Goal: Task Accomplishment & Management: Use online tool/utility

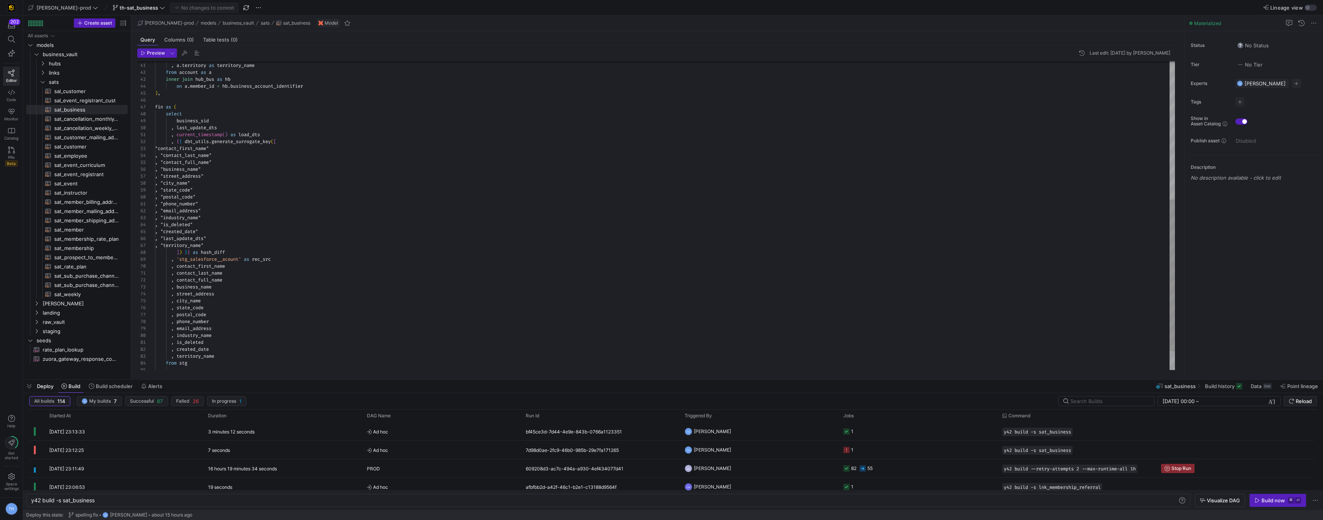
scroll to position [0, 64]
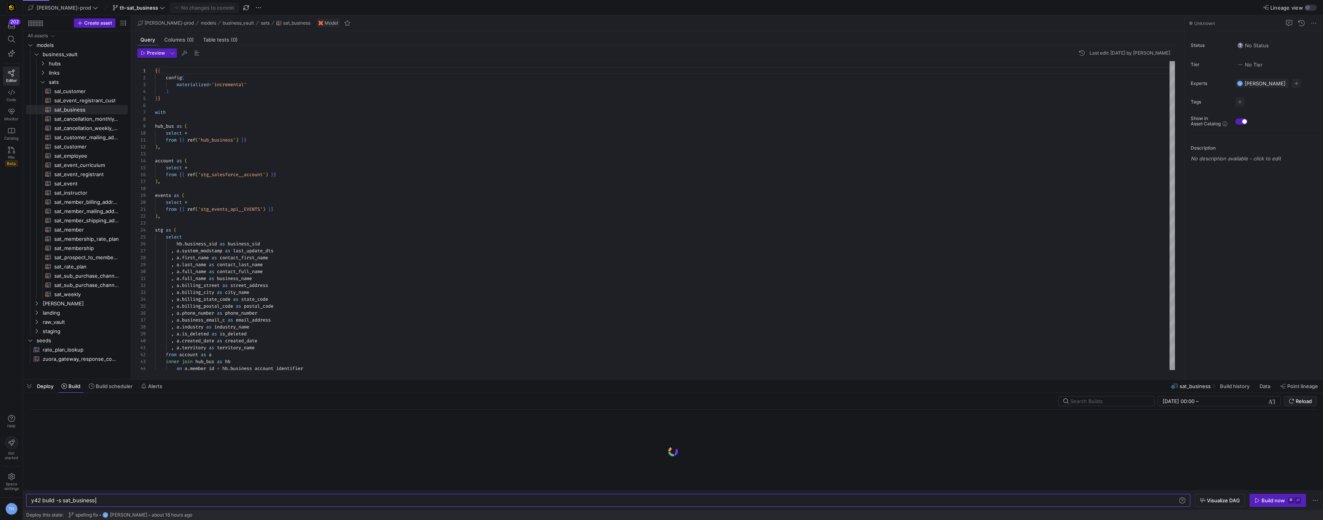
scroll to position [0, 64]
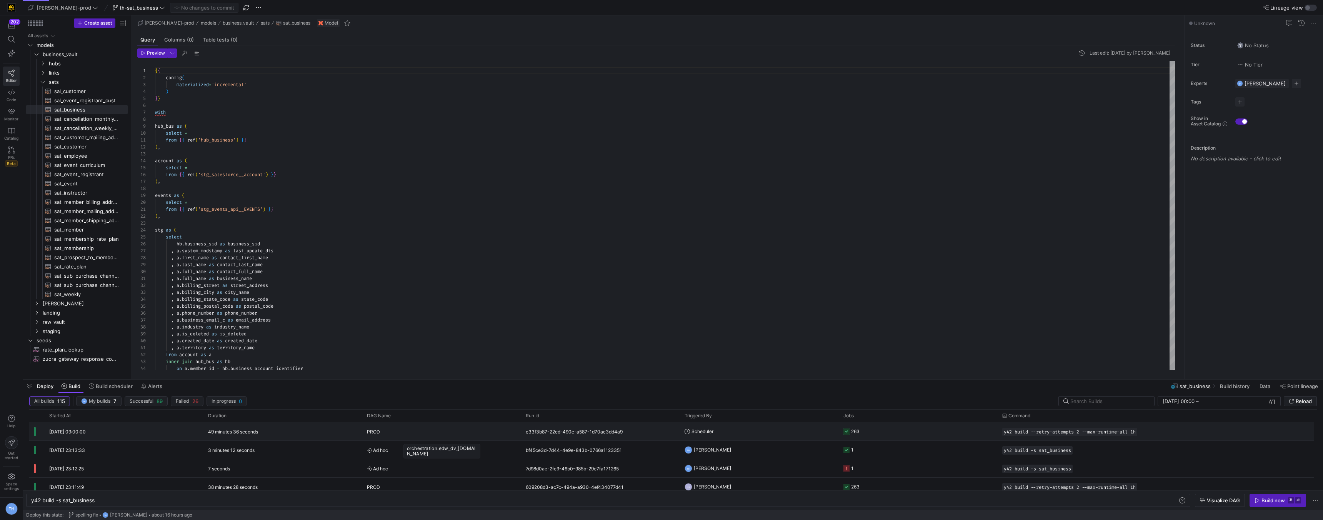
click at [417, 435] on div "PROD" at bounding box center [442, 432] width 150 height 18
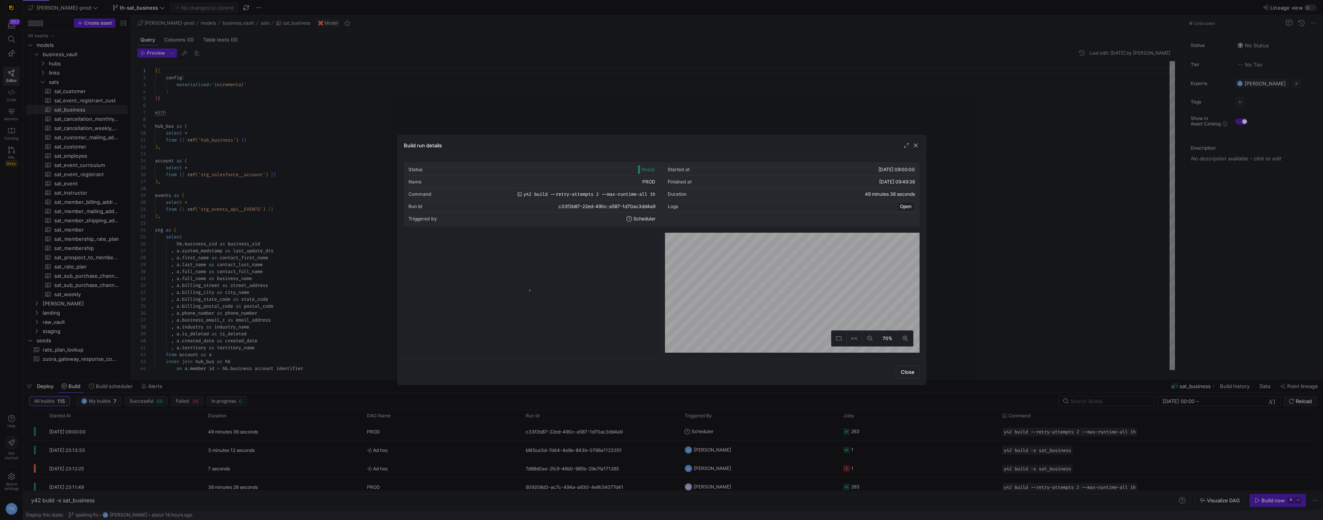
click at [461, 117] on div at bounding box center [661, 260] width 1323 height 520
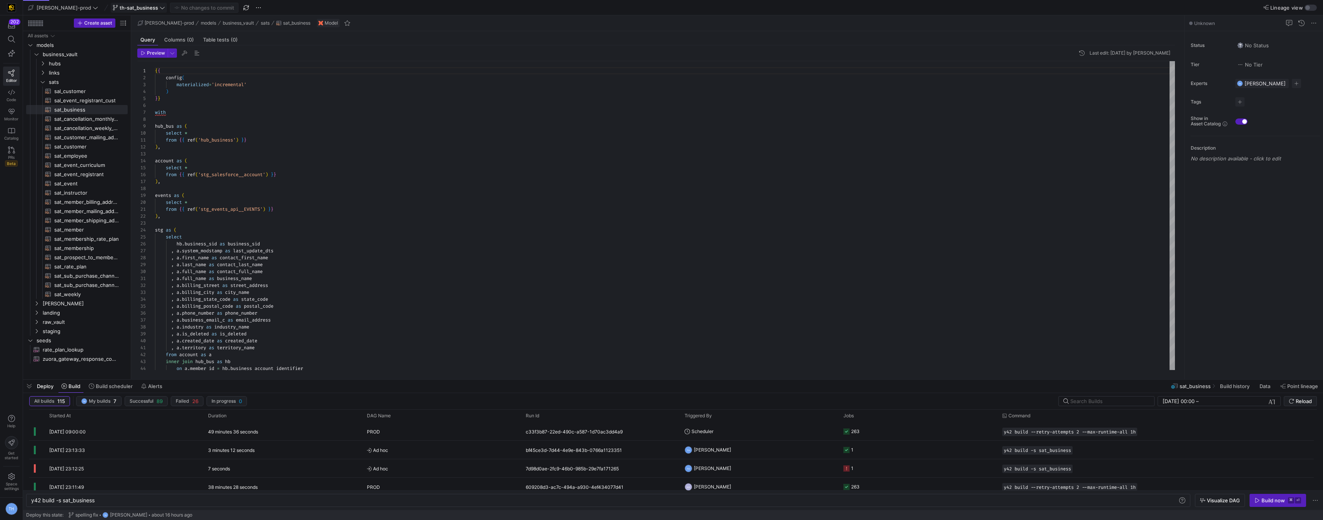
click at [160, 7] on icon at bounding box center [162, 7] width 5 height 5
click at [130, 109] on button "main default about 16 hours ago" at bounding box center [143, 113] width 110 height 13
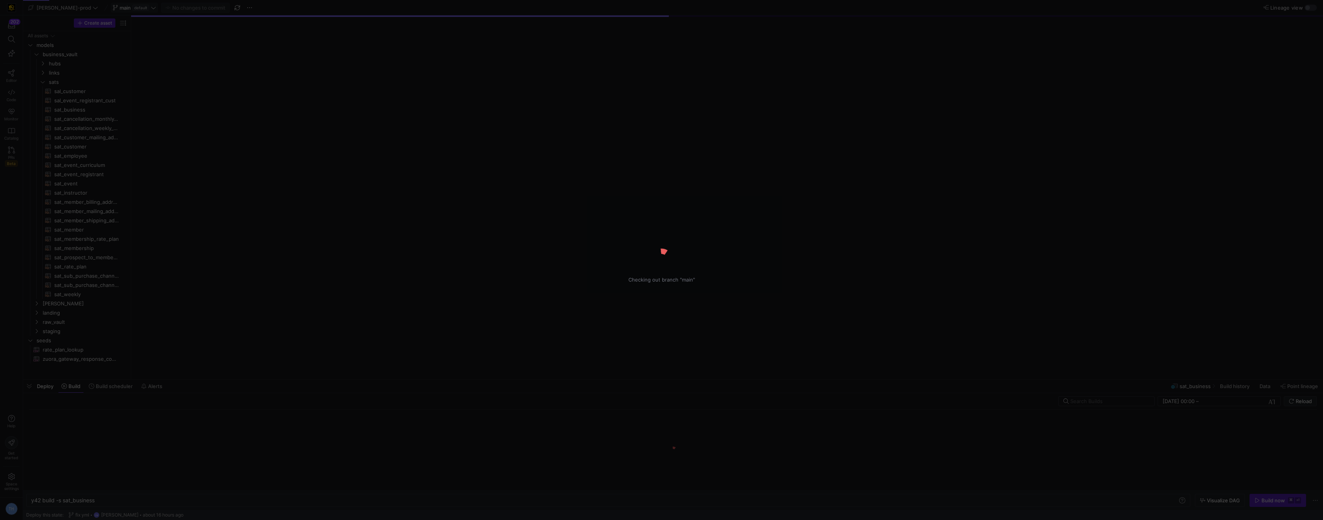
type textarea "y42 build"
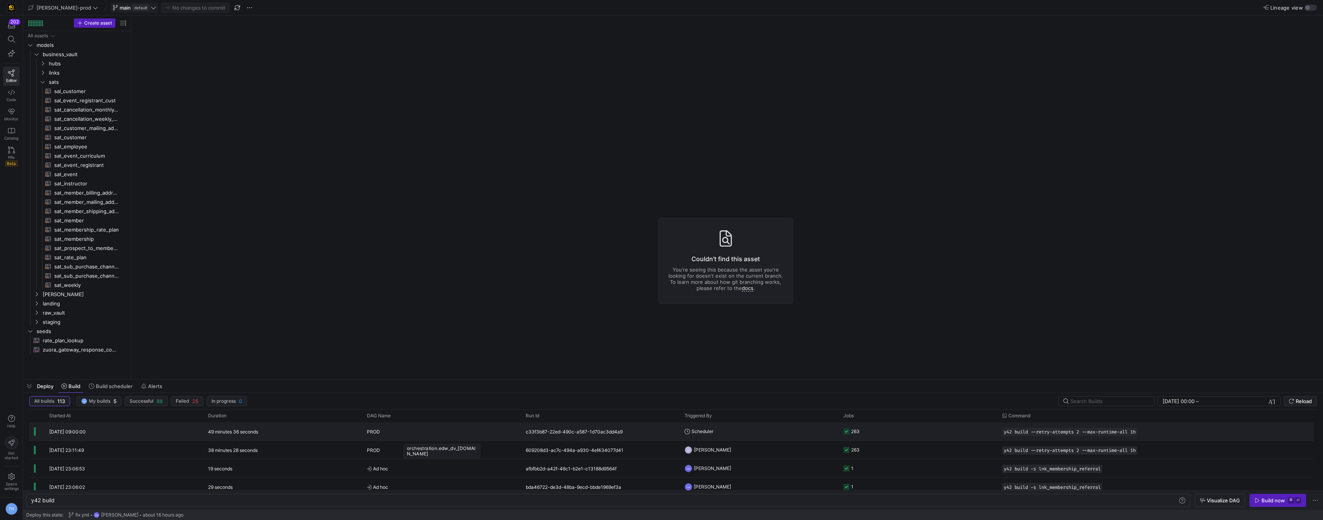
click at [427, 429] on div "PROD" at bounding box center [442, 432] width 150 height 18
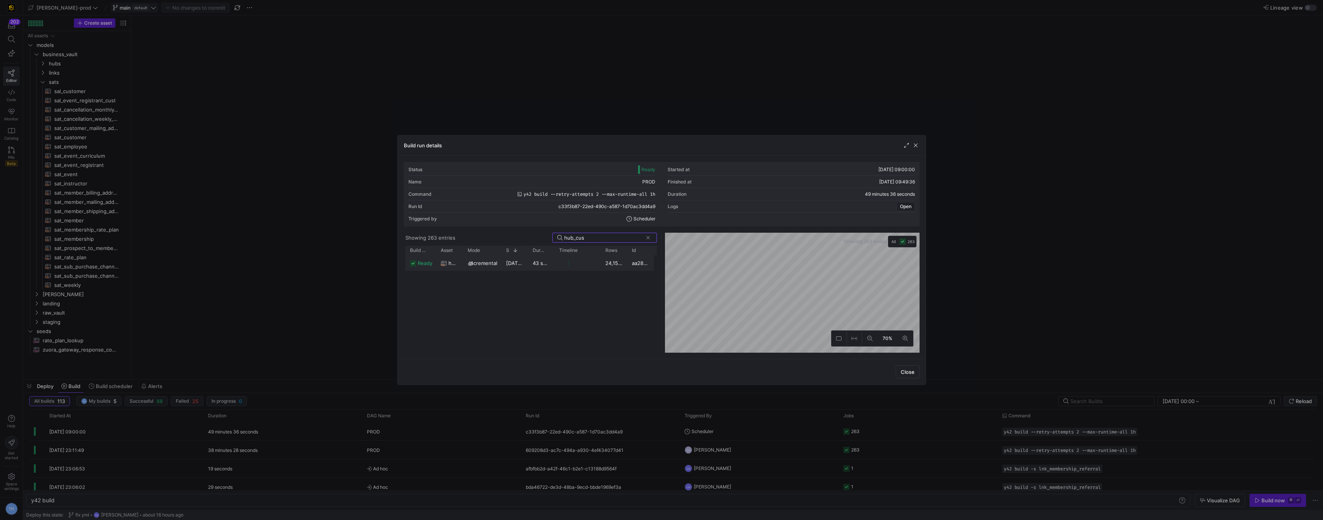
type input "hub_cus"
click at [574, 261] on y42-job-duration-timeline-cell-renderer at bounding box center [577, 263] width 37 height 14
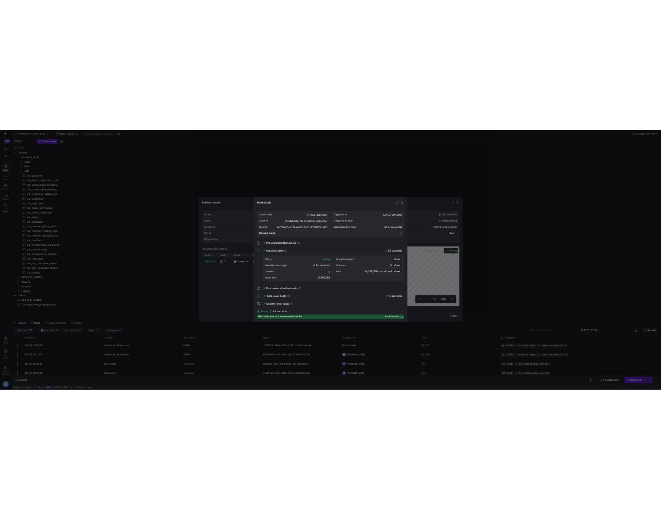
scroll to position [69, 0]
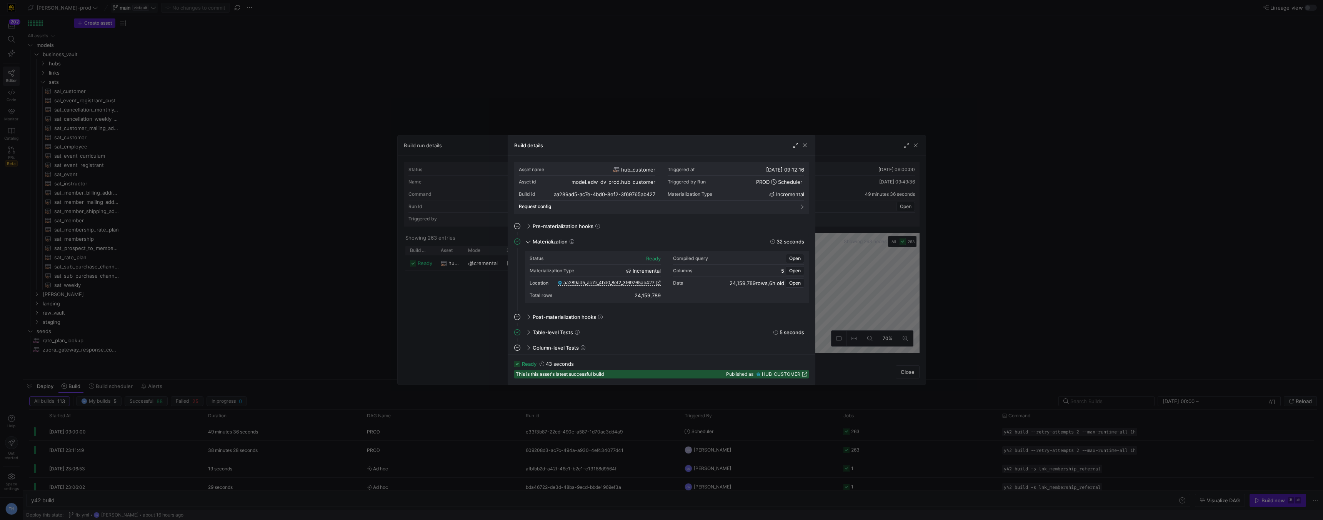
click at [609, 279] on div "Location aa289ad5_ac7e_4bd0_8ef2_3f69765ab427" at bounding box center [595, 283] width 131 height 12
click at [609, 284] on span "aa289ad5_ac7e_4bd0_8ef2_3f69765ab427" at bounding box center [609, 282] width 91 height 5
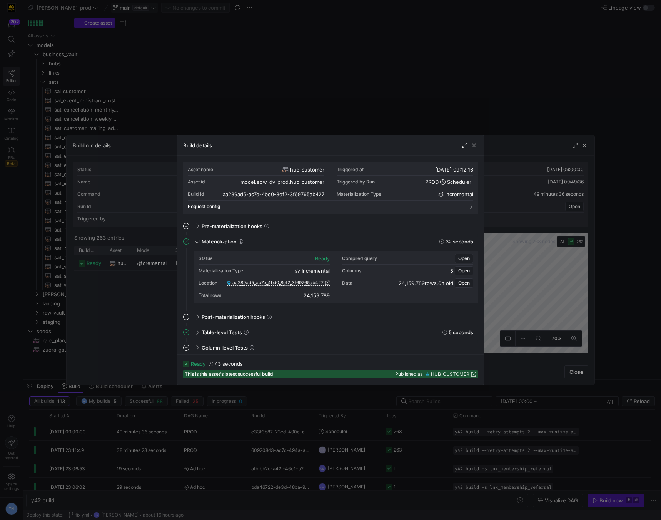
click at [296, 68] on div at bounding box center [330, 260] width 661 height 520
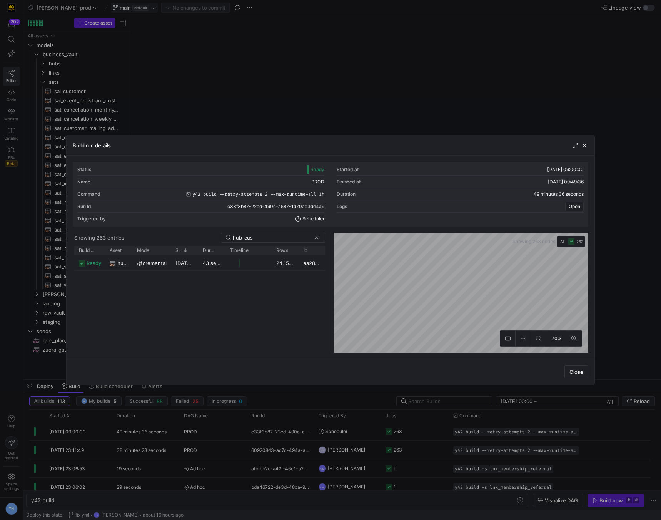
click at [296, 68] on div at bounding box center [330, 260] width 661 height 520
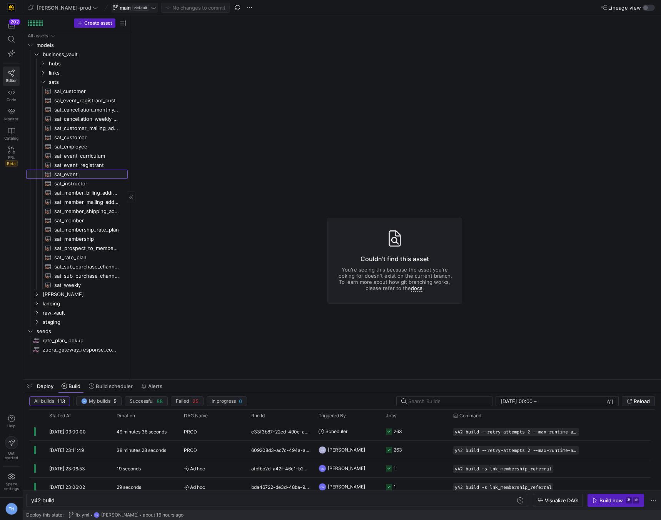
click at [78, 172] on span "sat_event​​​​​​​​​​" at bounding box center [86, 174] width 65 height 9
type textarea "y42 build -s sat_event"
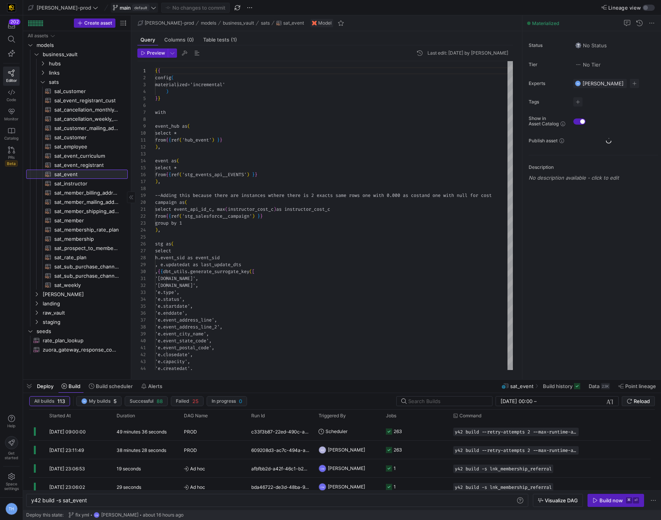
scroll to position [69, 0]
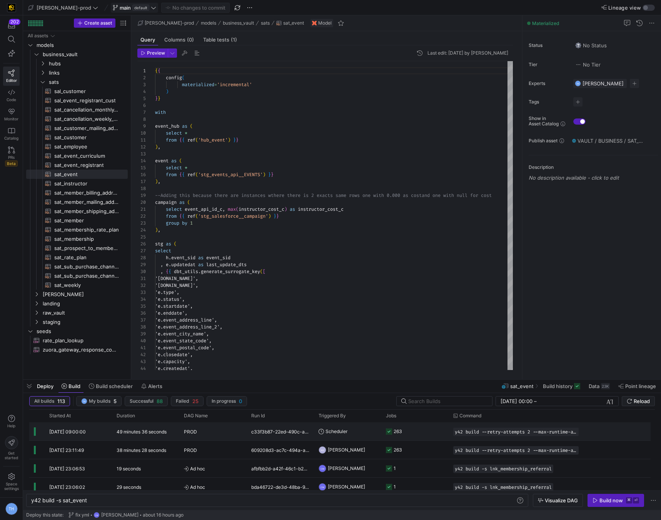
click at [208, 432] on div "PROD" at bounding box center [213, 432] width 58 height 18
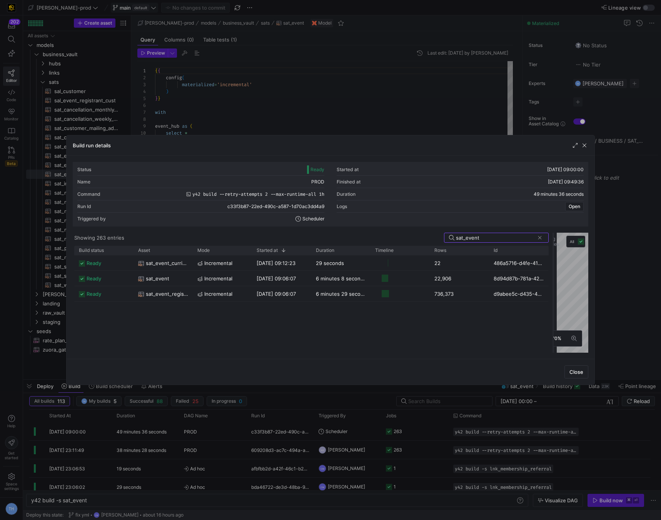
drag, startPoint x: 331, startPoint y: 283, endPoint x: 554, endPoint y: 299, distance: 223.3
click at [554, 299] on div at bounding box center [553, 293] width 3 height 120
type input "sat_event"
click at [459, 277] on div "22,906" at bounding box center [459, 278] width 59 height 15
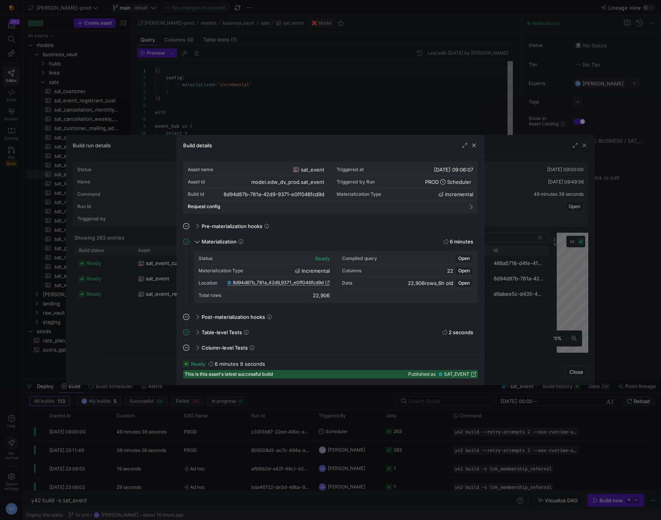
click at [308, 282] on span "8d94d87b_781a_42d9_9371_e0ff046fcd9d" at bounding box center [278, 282] width 91 height 5
click at [341, 85] on div at bounding box center [330, 260] width 661 height 520
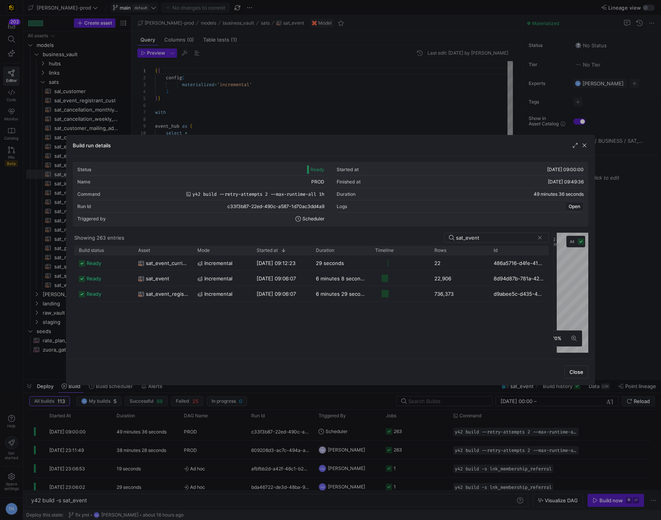
click at [341, 85] on div at bounding box center [330, 260] width 661 height 520
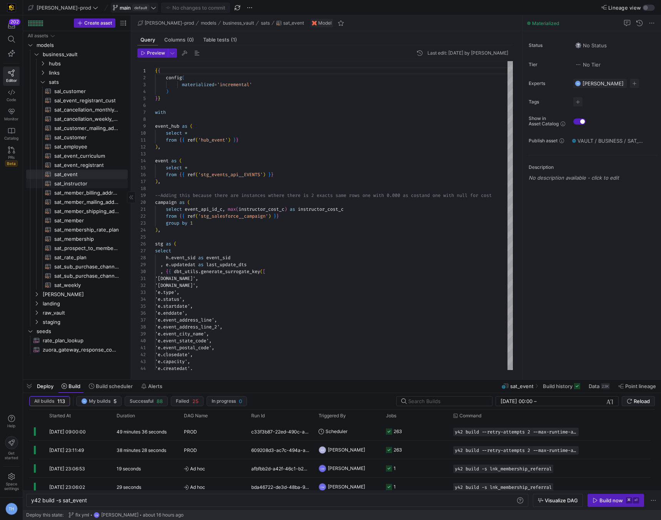
click at [79, 185] on span "sat_instructor​​​​​​​​​​" at bounding box center [86, 183] width 65 height 9
type textarea "y42 build -s sat_instructor"
type textarea "{{ config( materialized='incremental' ) }} with account as ( select *"
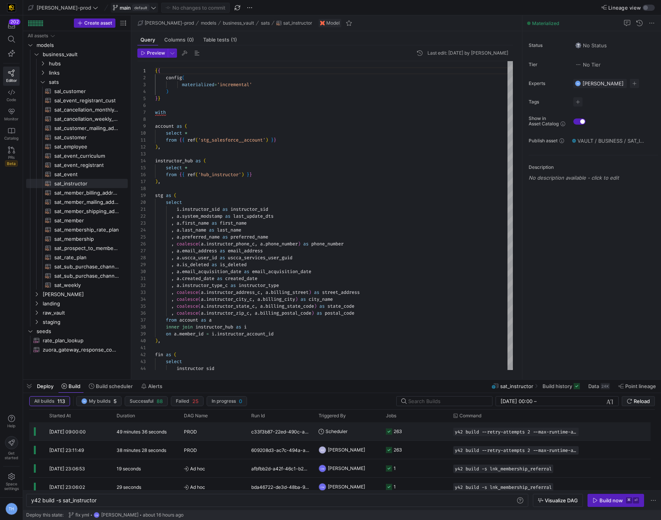
click at [225, 430] on div "PROD" at bounding box center [213, 432] width 58 height 18
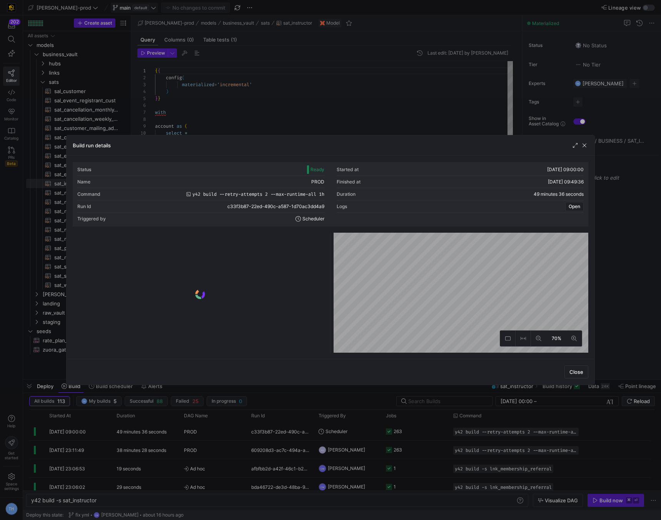
click at [275, 239] on y42-logo-loader at bounding box center [200, 294] width 252 height 117
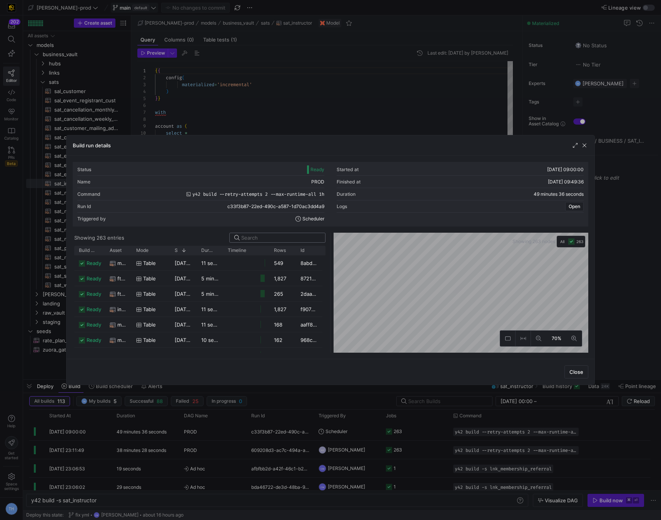
click at [274, 239] on input at bounding box center [280, 238] width 79 height 6
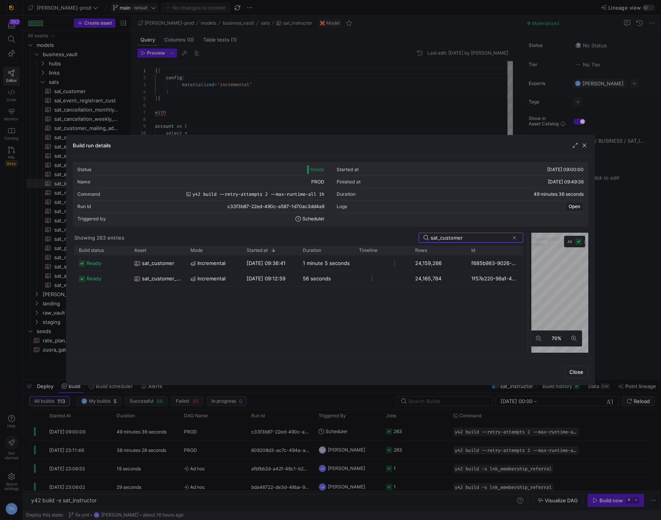
drag, startPoint x: 330, startPoint y: 277, endPoint x: 533, endPoint y: 278, distance: 202.7
click at [529, 278] on div at bounding box center [527, 293] width 3 height 120
type input "sat_customer"
click at [379, 262] on y42-job-duration-timeline-cell-renderer at bounding box center [386, 263] width 48 height 14
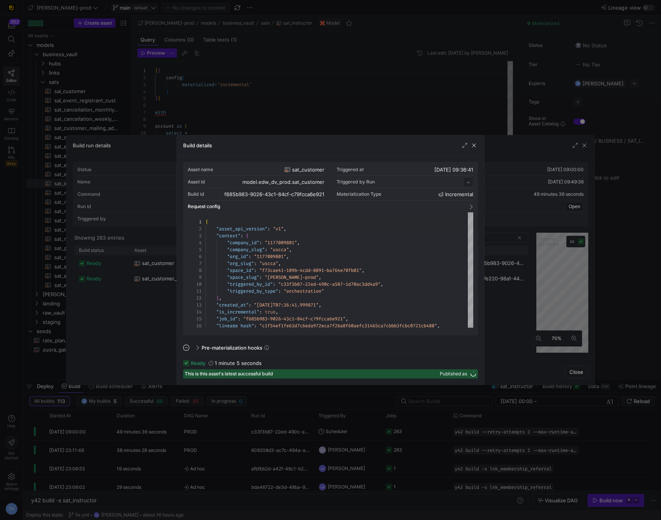
scroll to position [69, 0]
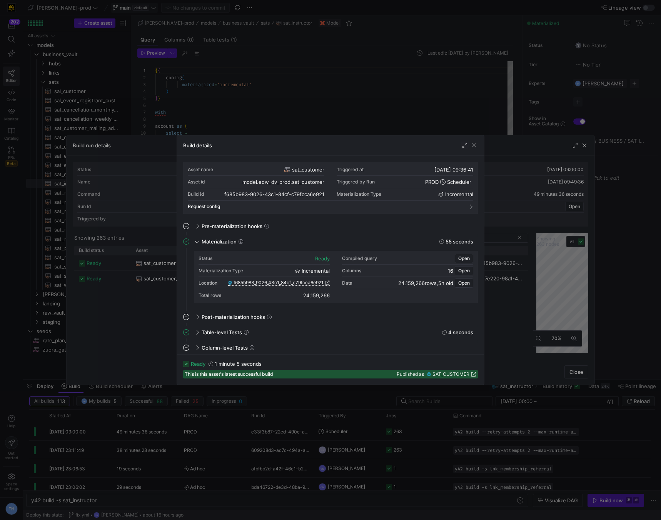
click at [299, 282] on span "f685b983_9026_43c1_84cf_c79fcca6e921" at bounding box center [279, 282] width 90 height 5
click at [370, 98] on div at bounding box center [330, 260] width 661 height 520
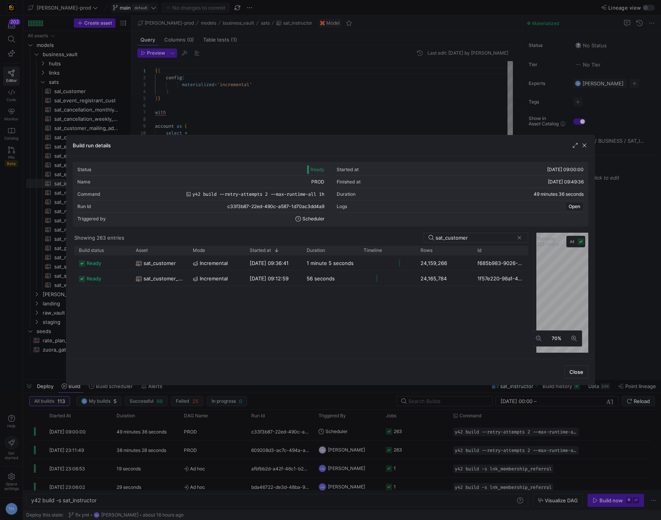
click at [370, 98] on div at bounding box center [330, 260] width 661 height 520
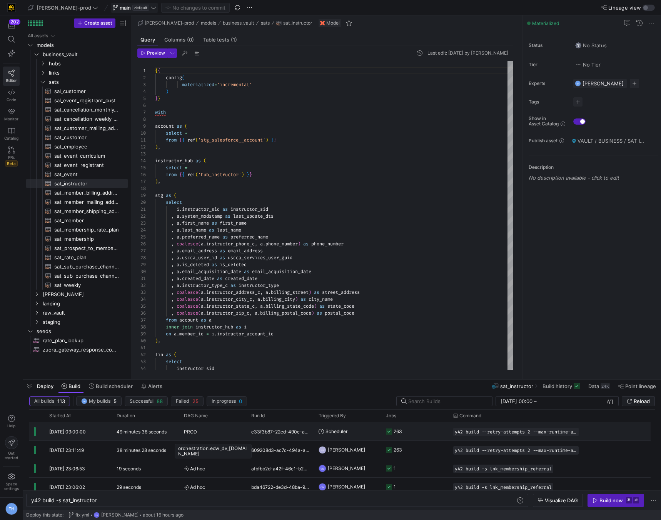
click at [229, 434] on div "PROD" at bounding box center [213, 432] width 58 height 18
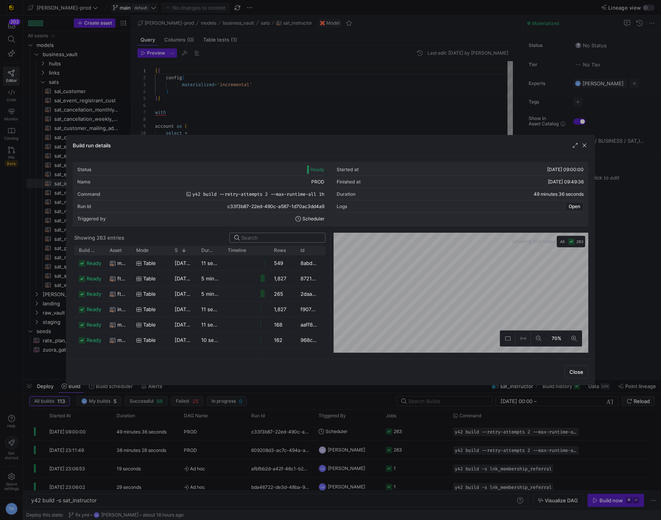
click at [272, 235] on input at bounding box center [280, 238] width 79 height 6
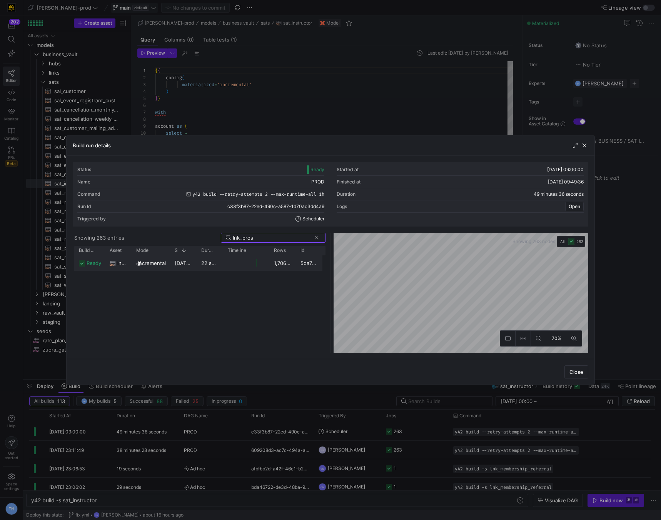
type input "lnk_pros"
click at [240, 264] on y42-job-duration-timeline-cell-renderer at bounding box center [246, 263] width 37 height 14
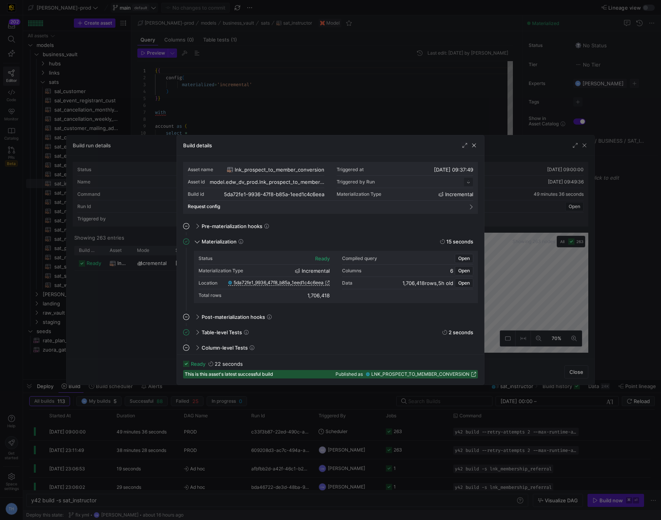
click at [278, 282] on span "5da72fe1_9936_47f8_b85a_1eed1c4c6eea" at bounding box center [279, 282] width 90 height 5
click at [324, 122] on div at bounding box center [330, 260] width 661 height 520
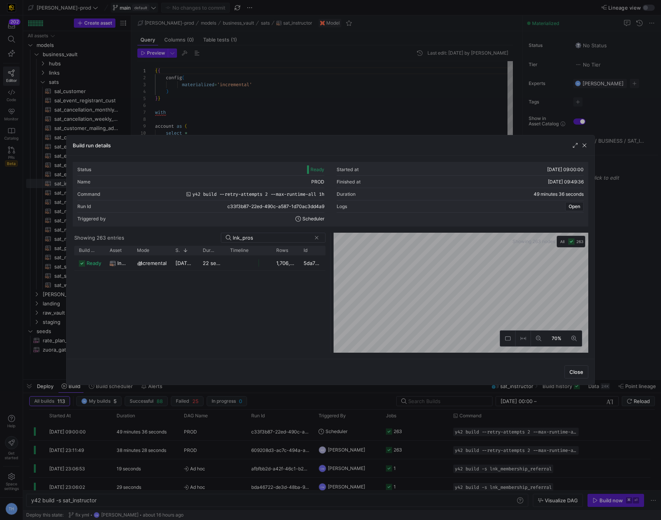
click at [324, 122] on div at bounding box center [330, 260] width 661 height 520
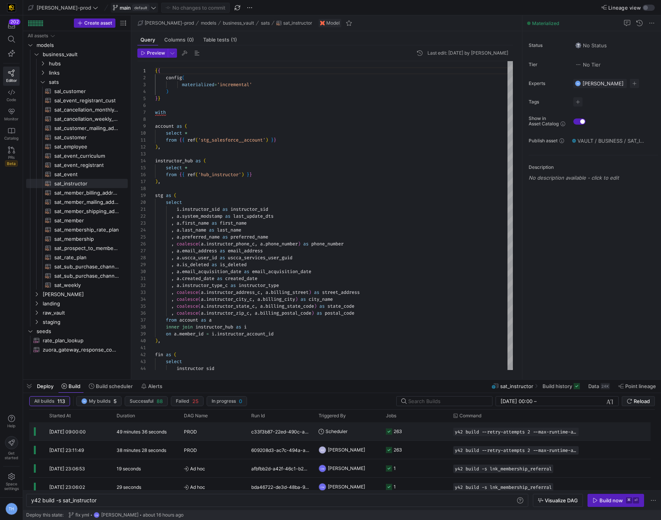
click at [233, 428] on div "PROD" at bounding box center [213, 432] width 58 height 18
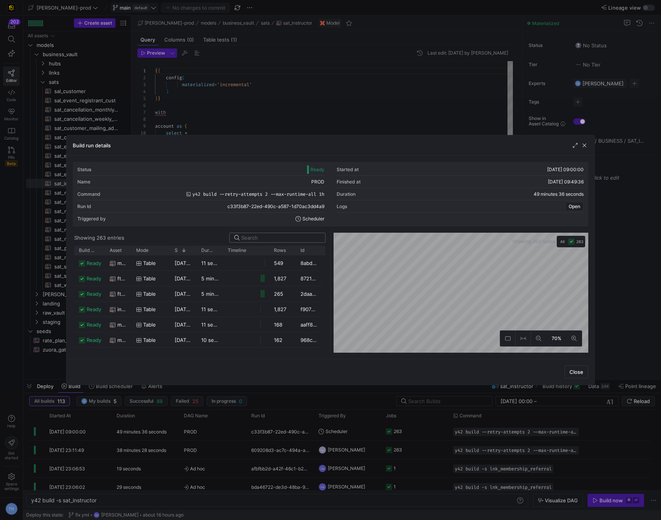
click at [276, 235] on input at bounding box center [280, 238] width 79 height 6
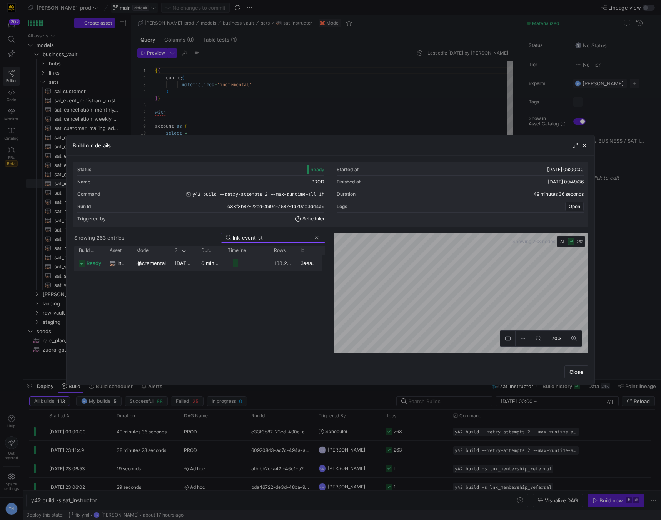
type input "lnk_event_st"
click at [259, 263] on y42-job-duration-timeline-cell-renderer at bounding box center [246, 263] width 37 height 14
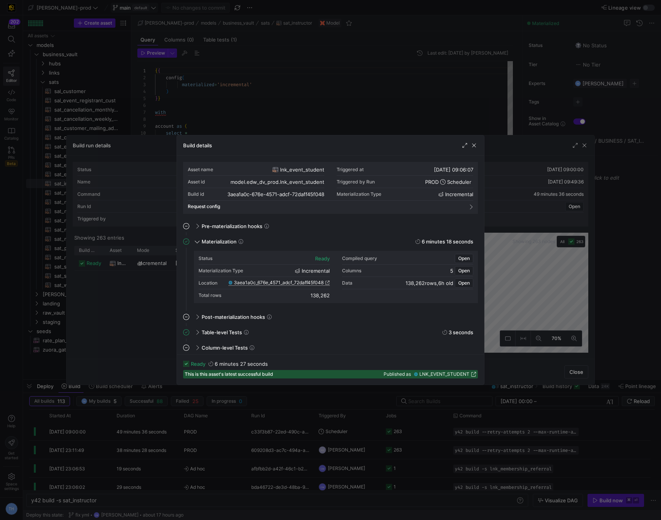
click at [286, 281] on span "3aea1a0c_676e_4571_adcf_72daff45f048" at bounding box center [279, 282] width 90 height 5
click at [267, 89] on div at bounding box center [330, 260] width 661 height 520
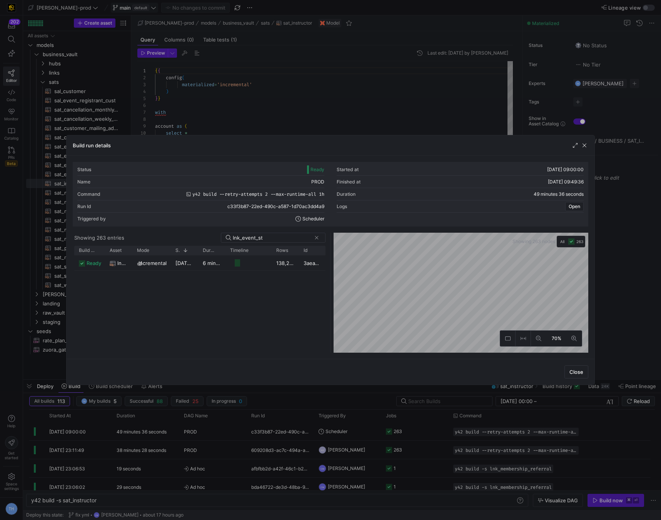
click at [267, 89] on div at bounding box center [330, 260] width 661 height 520
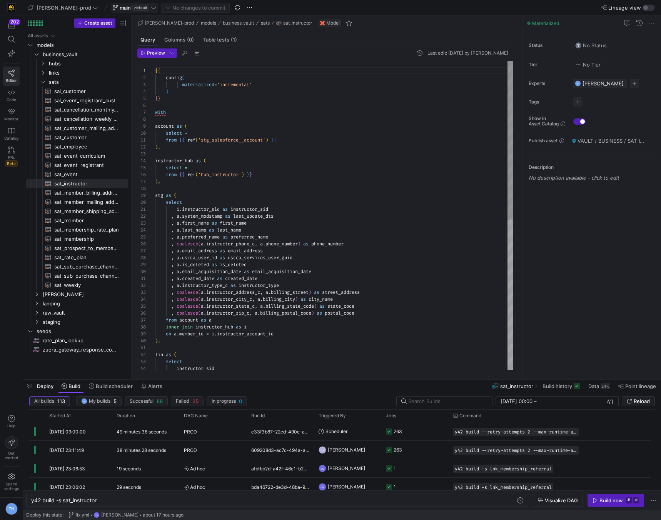
scroll to position [42, 5]
click at [213, 181] on div "{ { config ( materialized = 'incremental' ) } } with account as ( select * from…" at bounding box center [334, 362] width 358 height 602
click at [213, 183] on div "{ { config ( materialized = 'incremental' ) } } with account as ( select * from…" at bounding box center [334, 362] width 358 height 602
click at [213, 187] on div "{ { config ( materialized = 'incremental' ) } } with account as ( select * from…" at bounding box center [334, 362] width 358 height 602
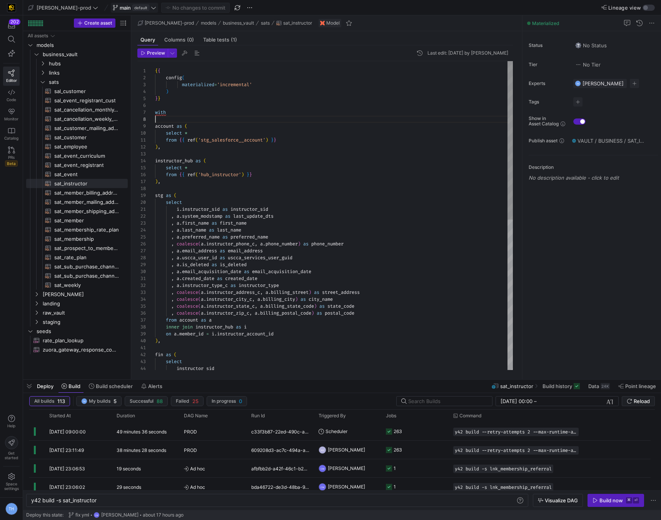
click at [205, 120] on div "{ { config ( materialized = 'incremental' ) } } with account as ( select * from…" at bounding box center [334, 362] width 358 height 602
click at [205, 110] on div "{ { config ( materialized = 'incremental' ) } } with account as ( select * from…" at bounding box center [334, 362] width 358 height 602
click at [205, 104] on div "{ { config ( materialized = 'incremental' ) } } with account as ( select * from…" at bounding box center [334, 362] width 358 height 602
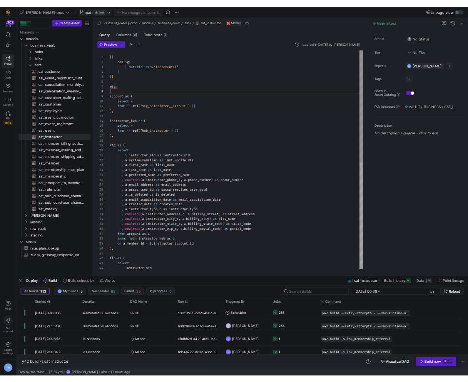
scroll to position [48, 0]
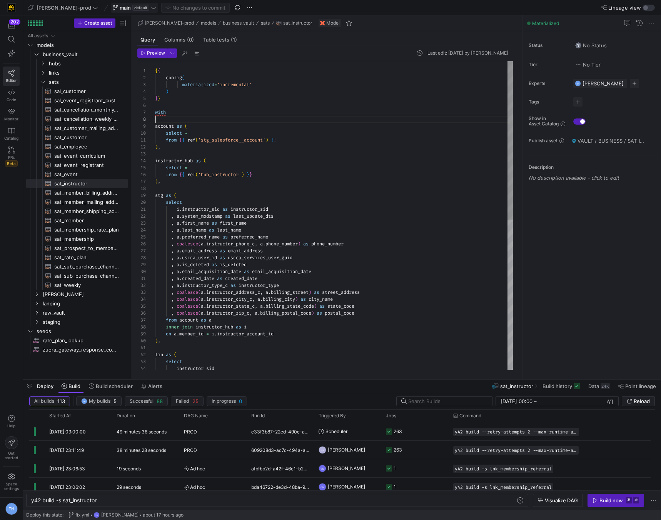
click at [204, 117] on div "{ { config ( materialized = 'incremental' ) } } with account as ( select * from…" at bounding box center [334, 362] width 358 height 602
type textarea "from {{ ref('stg_salesforce__account') }} ), instructor_hub as ( select * from …"
click at [192, 188] on div "{ { config ( materialized = 'incremental' ) } } with account as ( select * from…" at bounding box center [334, 362] width 358 height 602
click at [132, 8] on span "default" at bounding box center [140, 8] width 17 height 6
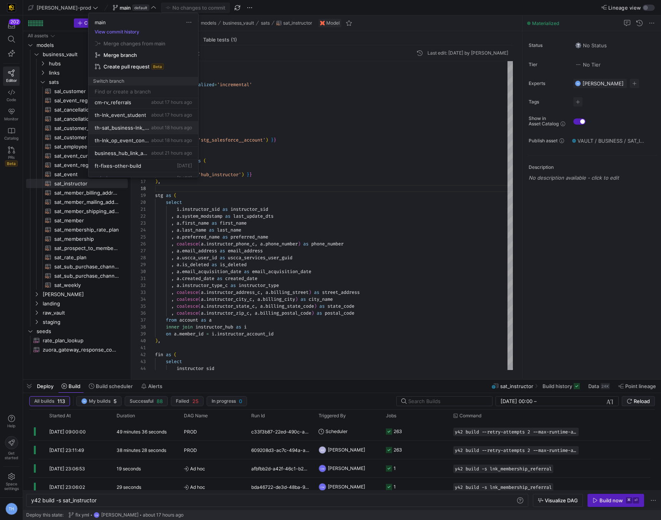
scroll to position [42, 0]
click at [135, 139] on span "th-lnk_op_event_conversion" at bounding box center [122, 139] width 55 height 6
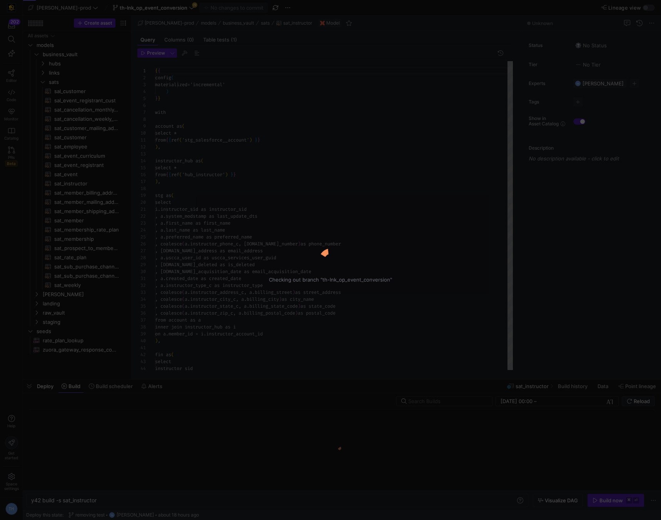
scroll to position [69, 0]
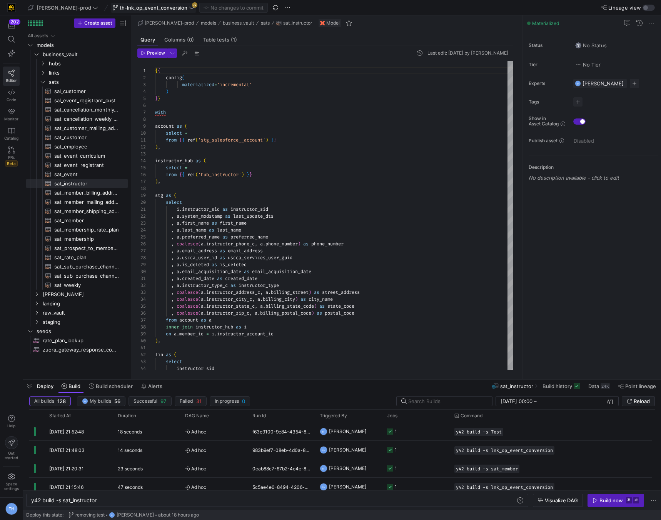
click at [162, 5] on span "th-lnk_op_event_conversion" at bounding box center [154, 8] width 68 height 6
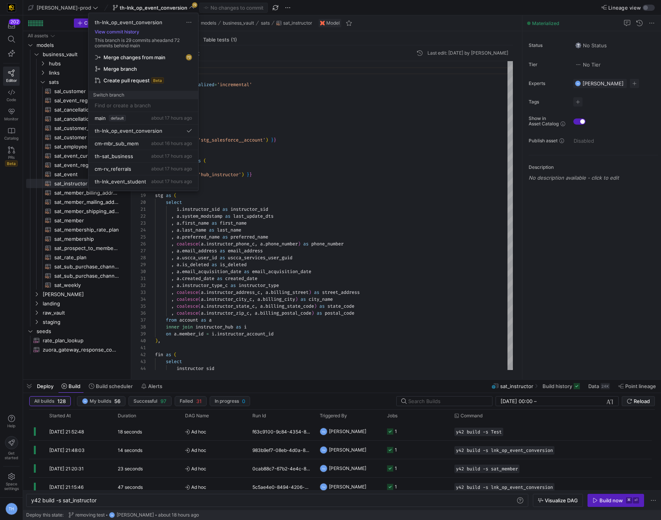
click at [151, 56] on span "Merge changes from main" at bounding box center [134, 57] width 62 height 6
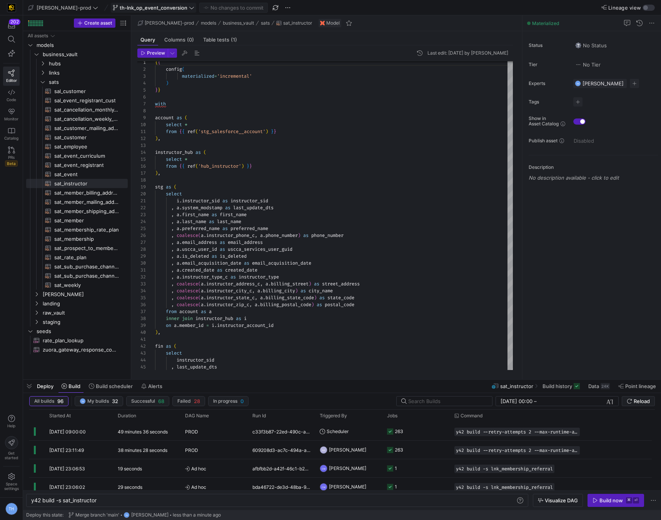
click at [158, 9] on span "th-lnk_op_event_conversion" at bounding box center [154, 8] width 68 height 6
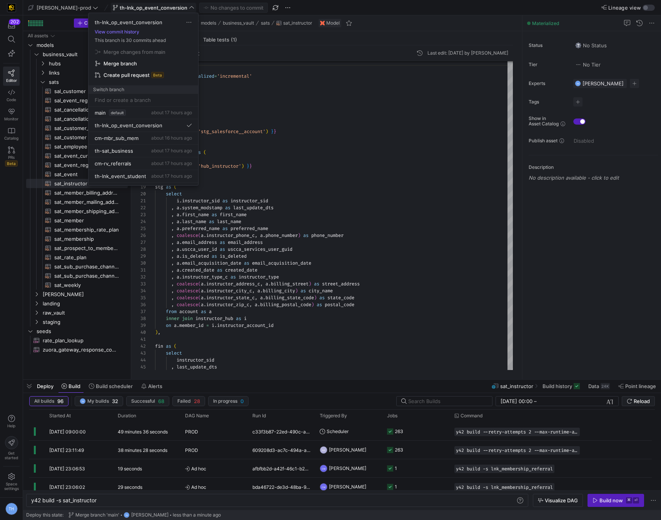
click at [158, 9] on body "202 Editor Code Monitor Catalog PRs Beta Help Get started Space settings TH edw…" at bounding box center [330, 260] width 661 height 520
click at [150, 172] on span "Delete" at bounding box center [171, 172] width 53 height 6
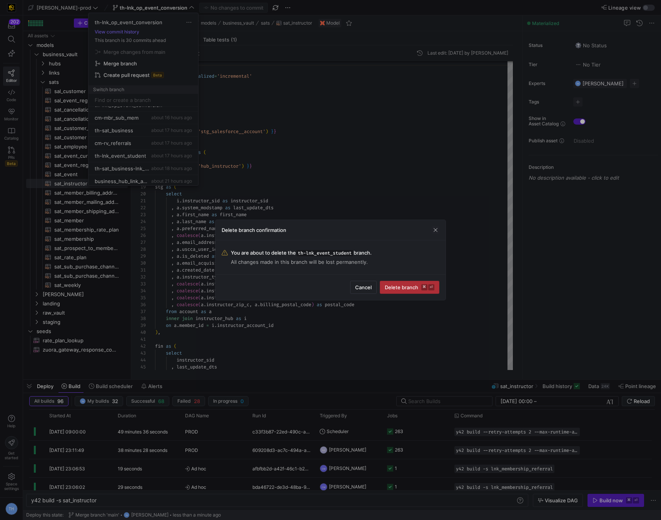
click at [408, 288] on span "Delete branch ⌘ ⏎" at bounding box center [410, 287] width 50 height 6
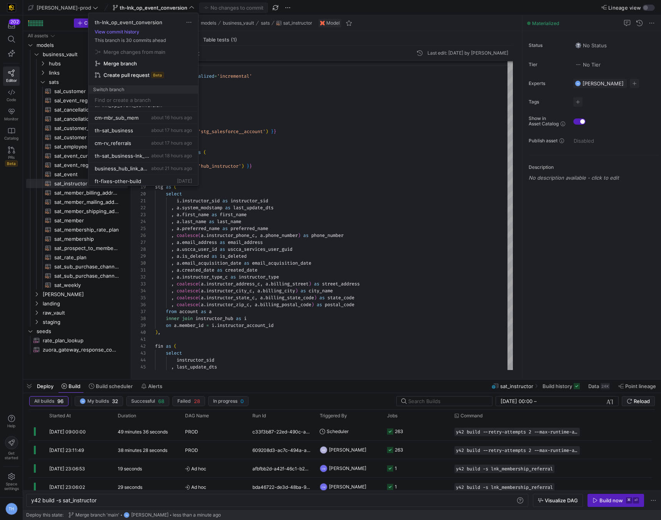
click at [302, 190] on div at bounding box center [330, 260] width 661 height 520
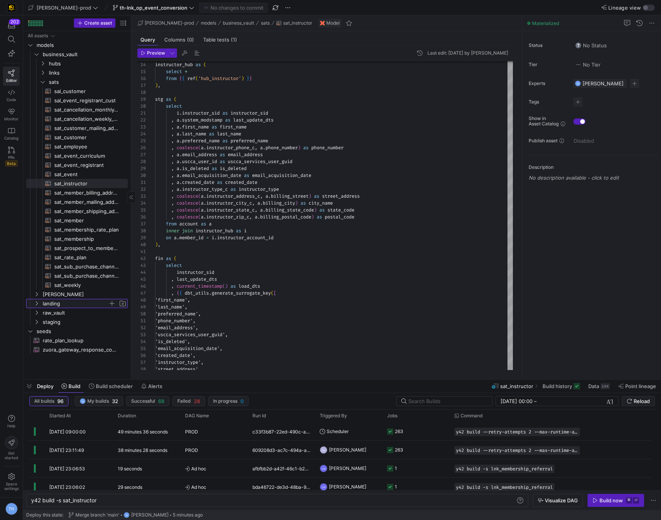
click at [65, 306] on span "landing" at bounding box center [75, 303] width 65 height 9
click at [65, 305] on span "landing" at bounding box center [75, 303] width 65 height 9
click at [68, 294] on span "[PERSON_NAME]" at bounding box center [75, 294] width 65 height 9
click at [71, 73] on span "links" at bounding box center [78, 72] width 59 height 9
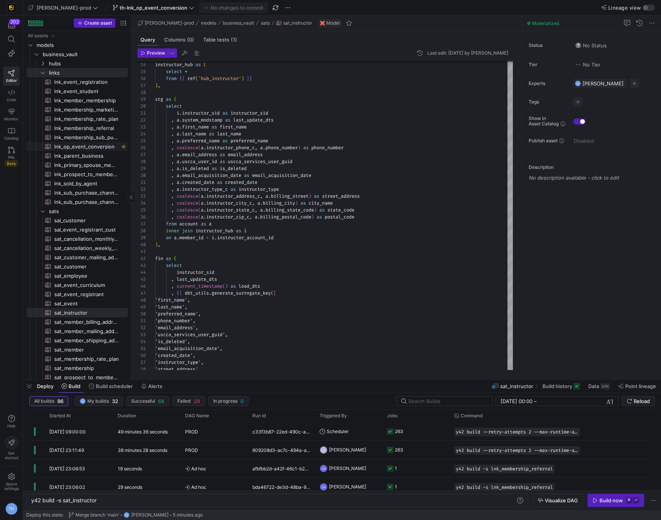
click at [72, 147] on span "lnk_op_event_conversion​​​​​​​​​​" at bounding box center [86, 146] width 65 height 9
type textarea "y42 build -s lnk_op_event_conversion"
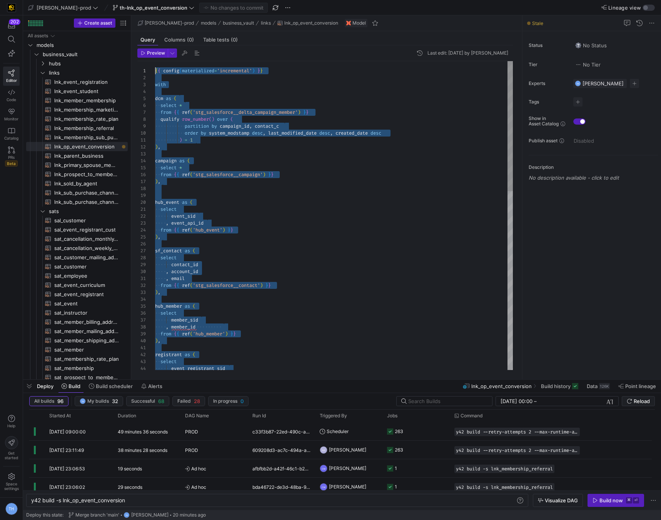
drag, startPoint x: 190, startPoint y: 361, endPoint x: 130, endPoint y: -33, distance: 398.5
click at [295, 284] on div "hub_member as ( select member_sid , member_id from { { ref ( 'hub_member' ) } }…" at bounding box center [334, 427] width 358 height 733
drag, startPoint x: 197, startPoint y: 360, endPoint x: 182, endPoint y: -33, distance: 393.8
type textarea ", load_dts , rec_src from fin"
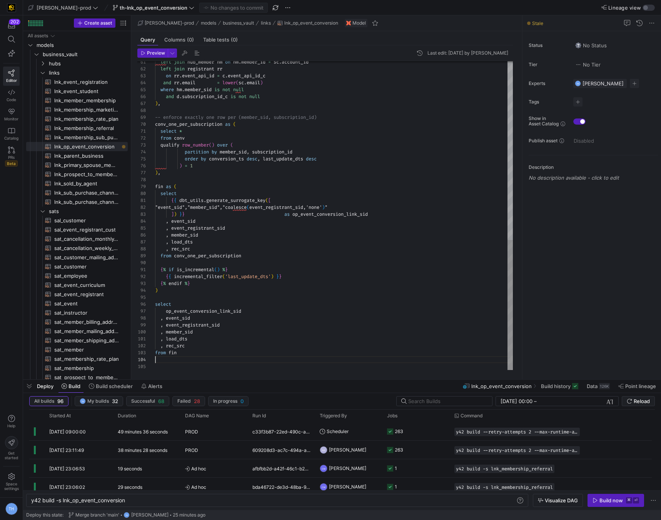
scroll to position [21, 0]
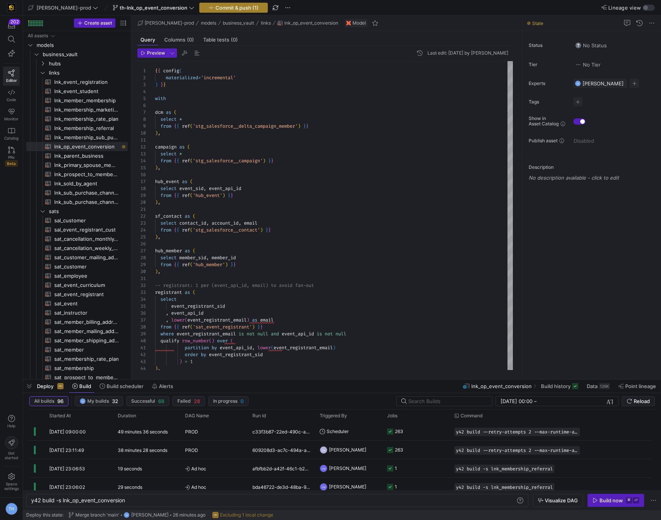
click at [215, 8] on span "Commit & push (1)" at bounding box center [236, 8] width 43 height 6
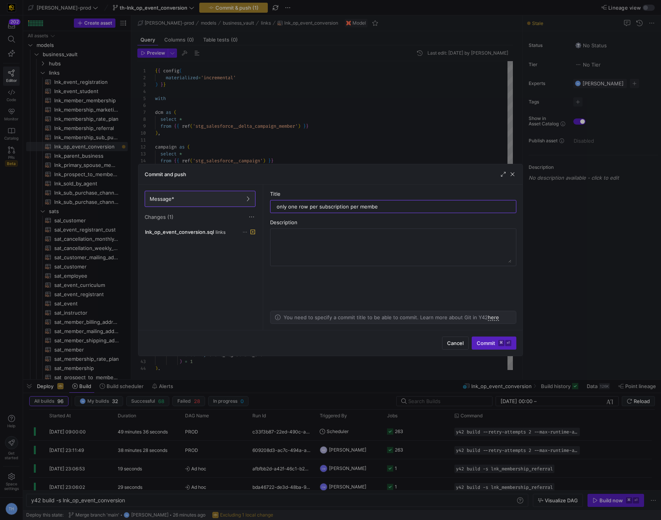
type input "only one row per subscription per member"
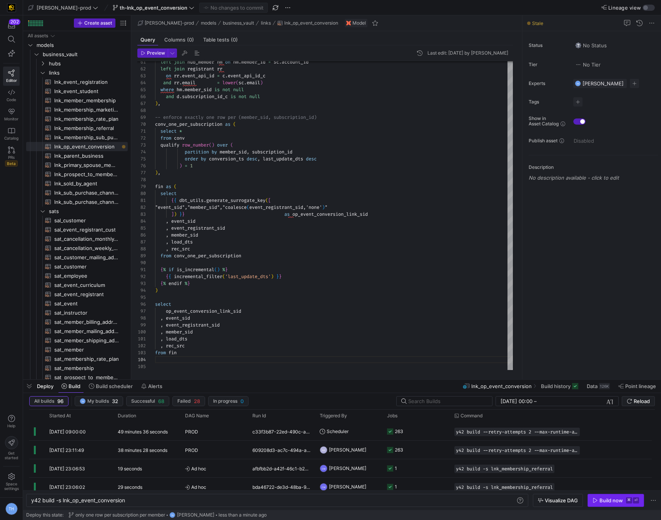
click at [601, 498] on div "Build now" at bounding box center [610, 500] width 23 height 6
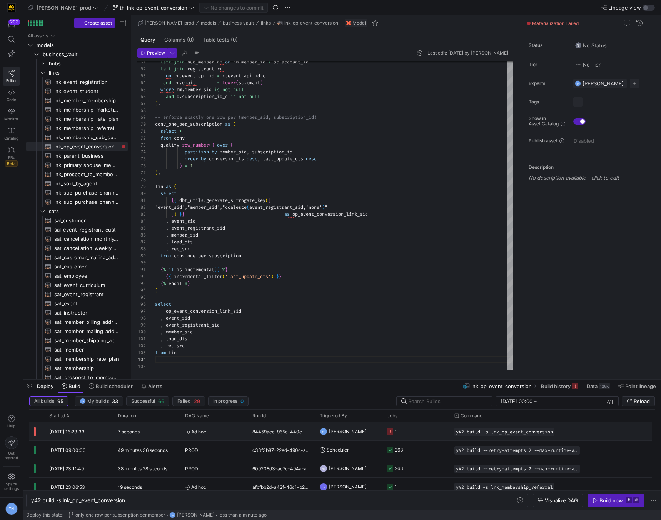
click at [229, 430] on span "Ad hoc" at bounding box center [214, 432] width 58 height 18
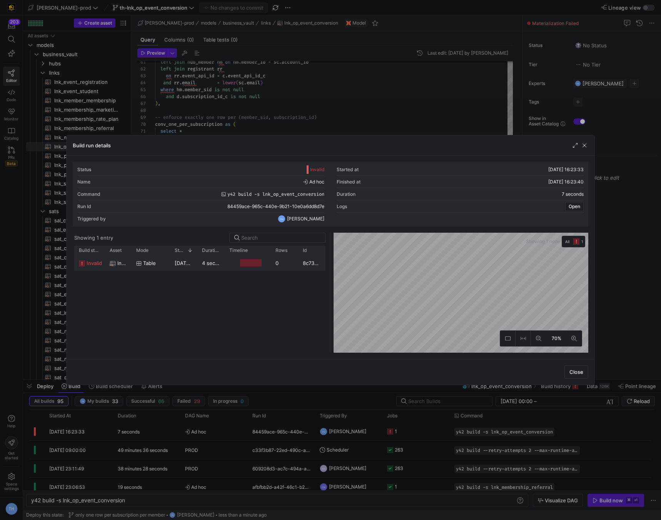
click at [282, 261] on div "0" at bounding box center [284, 262] width 27 height 15
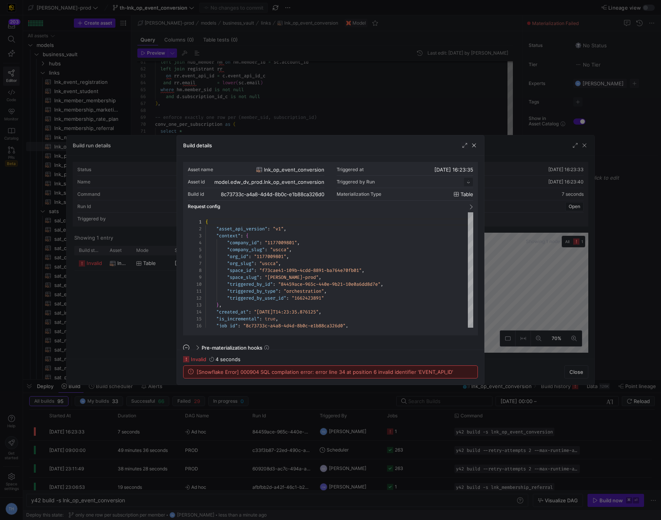
scroll to position [69, 0]
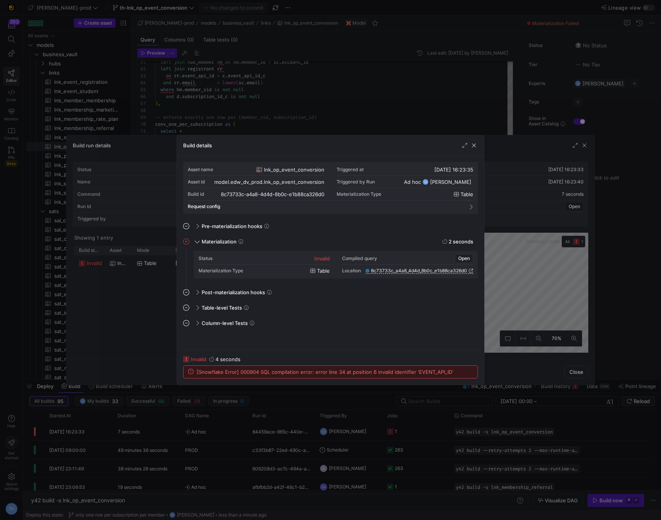
click at [304, 103] on div at bounding box center [330, 260] width 661 height 520
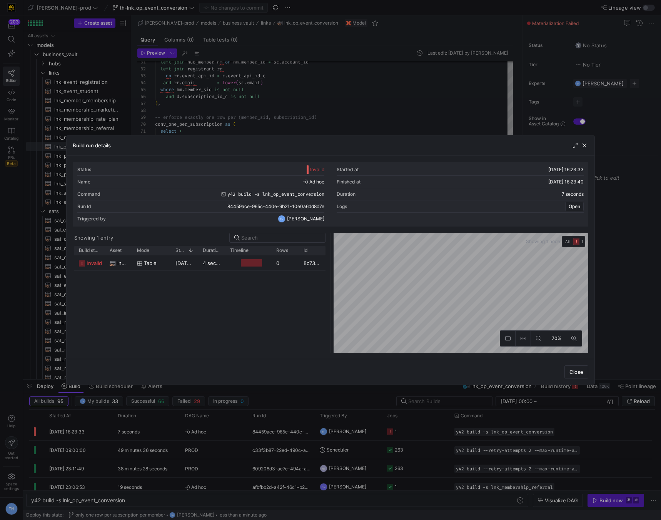
click at [304, 103] on div at bounding box center [330, 260] width 661 height 520
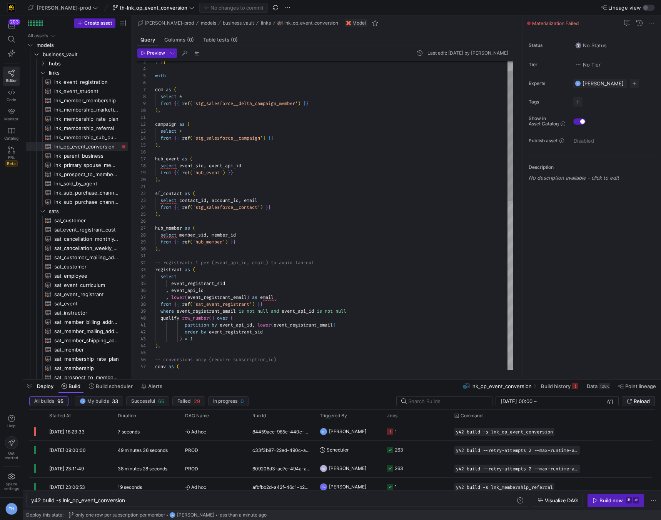
type textarea "-- registrant: 1 per (event_api_id, email) to avoid fan-out registrant as ( sel…"
click at [239, 260] on div "conv as ( -- conversions only (require subscription_id) ) , ) = 1 order by even…" at bounding box center [334, 404] width 358 height 733
click at [234, 285] on div at bounding box center [330, 260] width 661 height 520
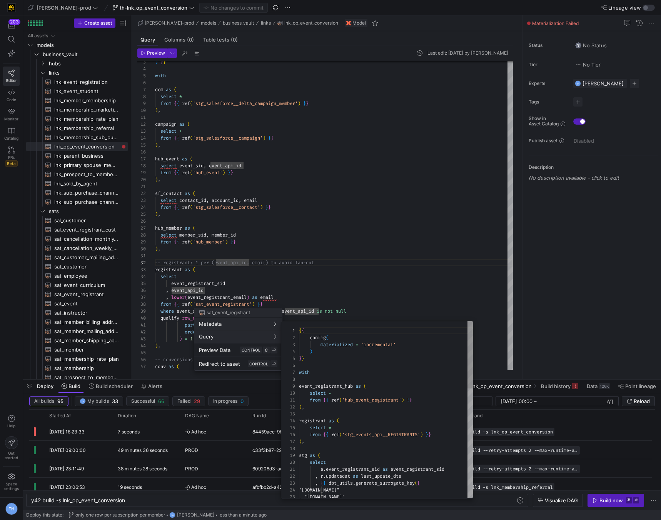
scroll to position [69, 0]
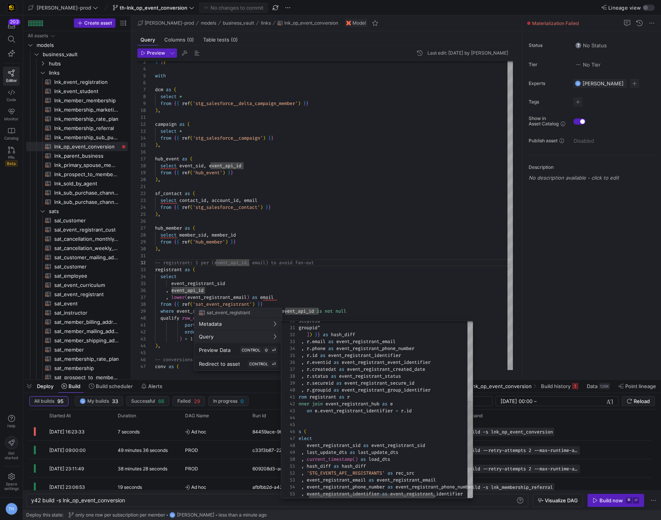
type textarea ", "r.groupid" ]) }} as hash_diff , r.email as event_registrant_email , r.phone …"
drag, startPoint x: 344, startPoint y: 362, endPoint x: 458, endPoint y: 364, distance: 113.9
click at [458, 364] on div ", r . eventid as event_registrant_event_identifier" at bounding box center [401, 362] width 232 height 7
click at [365, 217] on div at bounding box center [330, 260] width 661 height 520
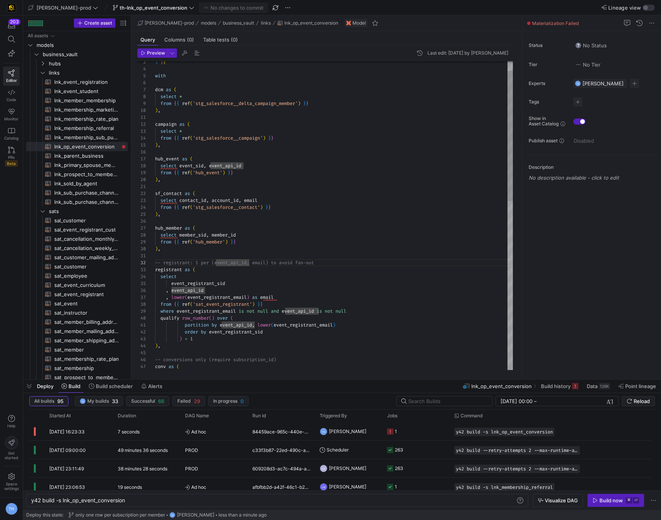
click at [247, 257] on div "conv as ( -- conversions only (require subscription_id) ) , ) = 1 order by even…" at bounding box center [334, 404] width 358 height 733
drag, startPoint x: 213, startPoint y: 289, endPoint x: 172, endPoint y: 289, distance: 41.2
click at [172, 289] on div "conv as ( -- conversions only (require subscription_id) ) , ) = 1 order by even…" at bounding box center [334, 404] width 358 height 733
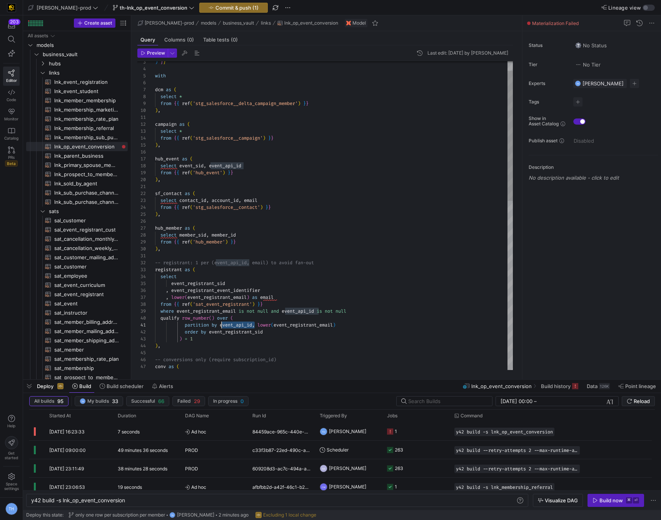
drag, startPoint x: 255, startPoint y: 325, endPoint x: 222, endPoint y: 324, distance: 32.8
click at [222, 324] on div "conv as ( -- conversions only (require subscription_id) ) , ) = 1 order by even…" at bounding box center [334, 404] width 358 height 733
drag, startPoint x: 319, startPoint y: 311, endPoint x: 285, endPoint y: 309, distance: 33.5
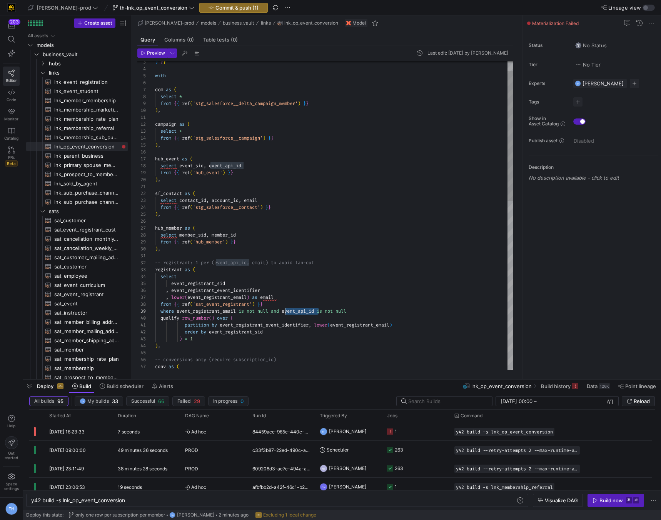
type textarea "-- registrant: 1 per (event_api_id, email) to avoid fan-out registrant as ( sel…"
click at [269, 314] on div "conv as ( -- conversions only (require subscription_id) ) , ) = 1 order by even…" at bounding box center [334, 404] width 358 height 733
click at [230, 7] on span "Commit & push (1)" at bounding box center [236, 8] width 43 height 6
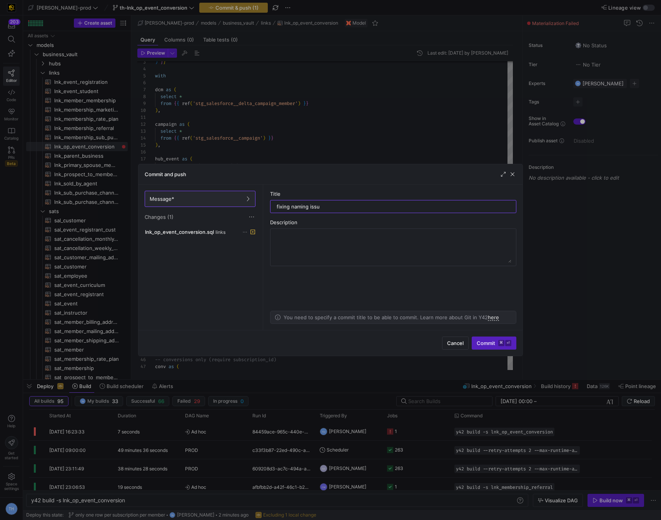
type input "fixing naming issue"
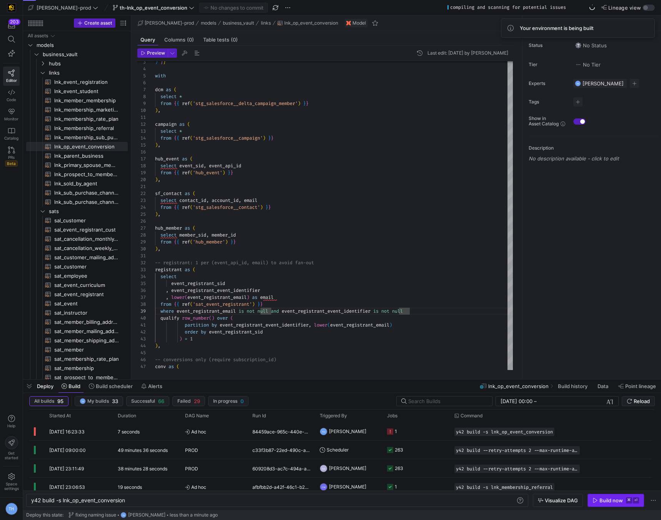
click at [614, 502] on div "Build now" at bounding box center [610, 500] width 23 height 6
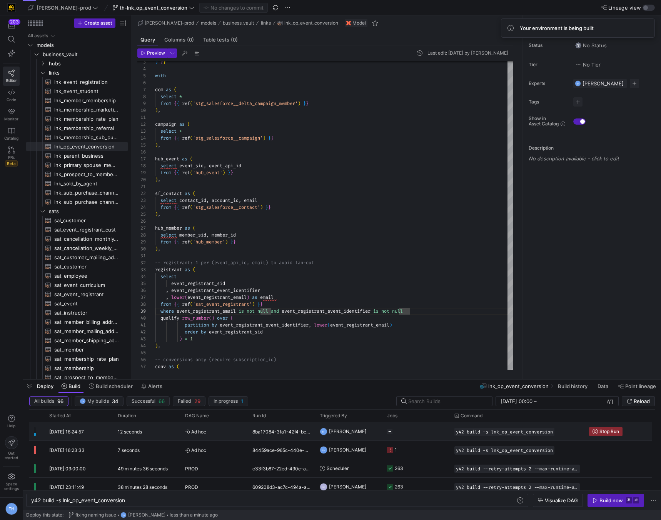
click at [228, 432] on span "Ad hoc" at bounding box center [214, 432] width 58 height 18
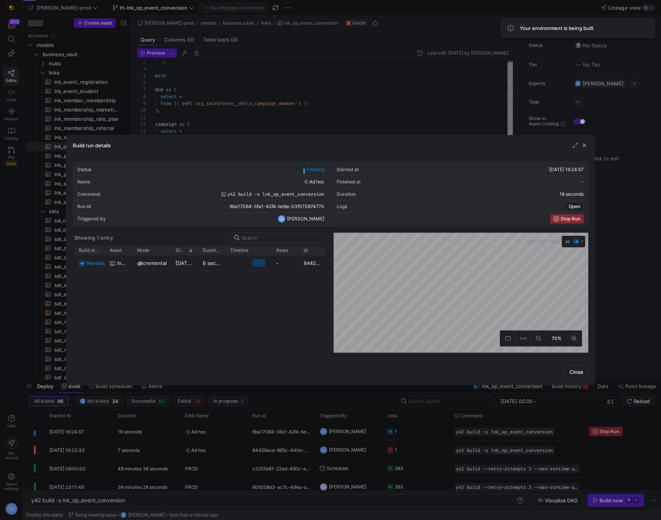
click at [294, 119] on div at bounding box center [330, 260] width 661 height 520
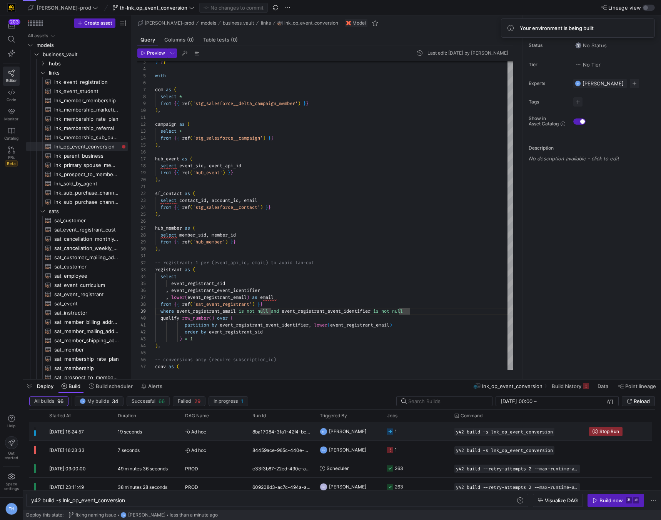
click at [228, 429] on span "Ad hoc" at bounding box center [214, 432] width 58 height 18
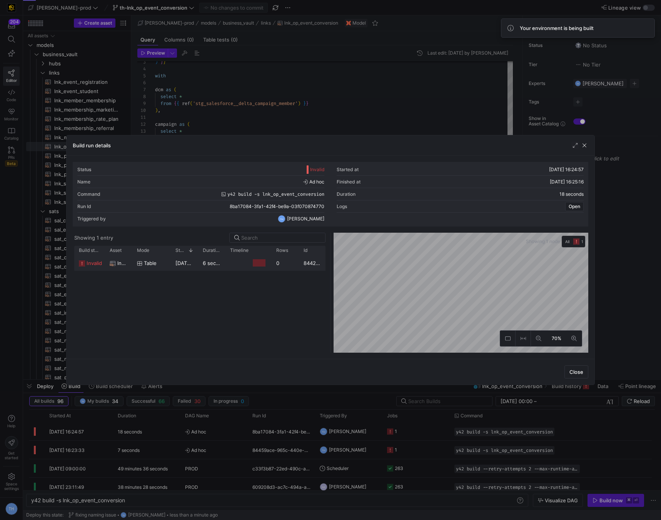
click at [239, 261] on y42-job-duration-timeline-cell-renderer "Press SPACE to select this row." at bounding box center [248, 263] width 37 height 14
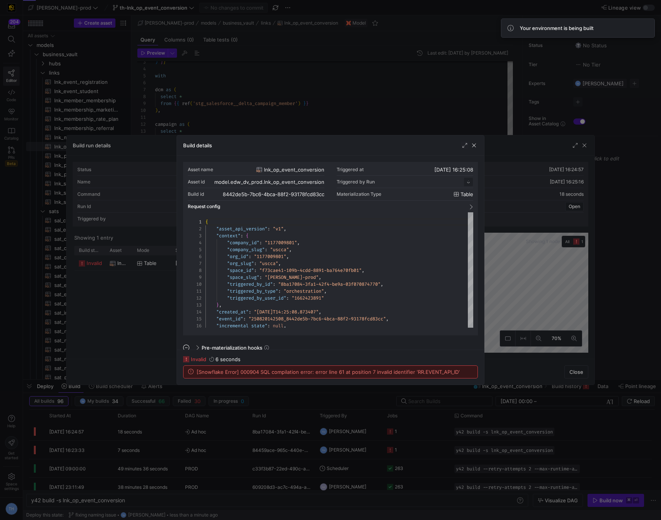
scroll to position [69, 0]
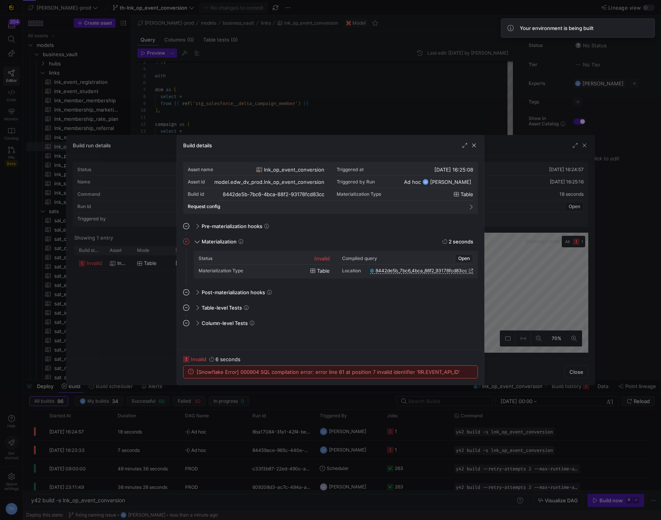
click at [365, 99] on div at bounding box center [330, 260] width 661 height 520
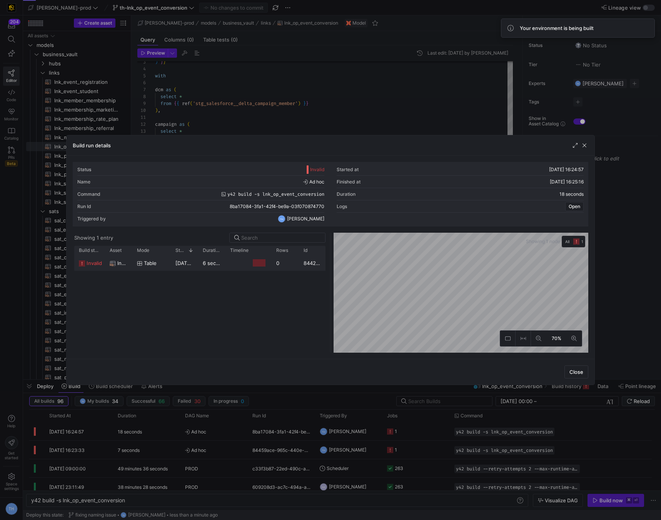
click at [224, 263] on y42-duration "6 seconds" at bounding box center [215, 263] width 25 height 6
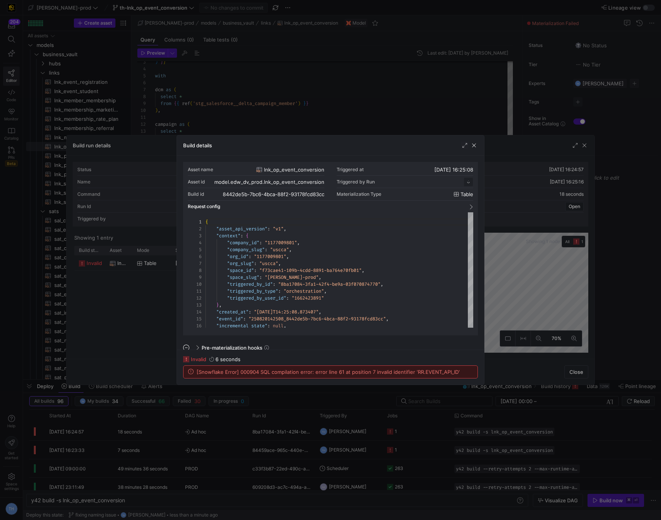
click at [306, 109] on div at bounding box center [330, 260] width 661 height 520
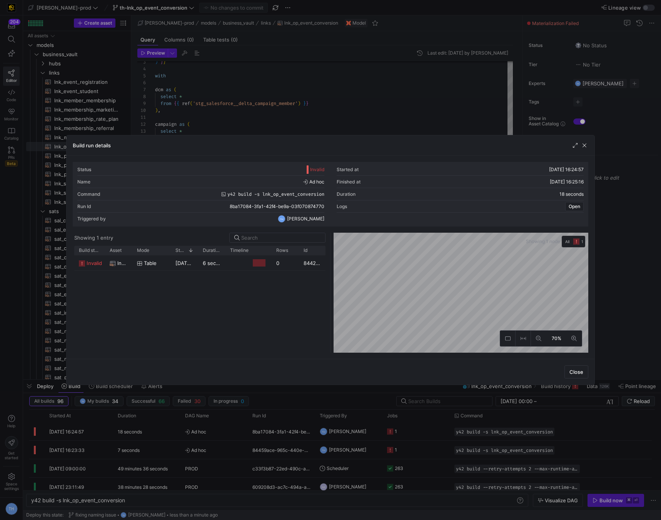
click at [306, 109] on div at bounding box center [330, 260] width 661 height 520
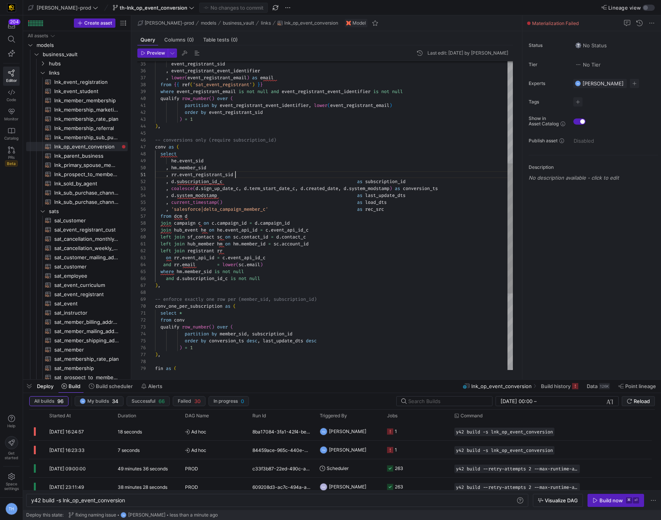
click at [241, 177] on div "conv as ( -- conversions only (require subscription_id) ) , ) = 1 order by even…" at bounding box center [334, 185] width 358 height 733
click at [225, 173] on div "conv as ( -- conversions only (require subscription_id) ) , ) = 1 order by even…" at bounding box center [334, 185] width 358 height 733
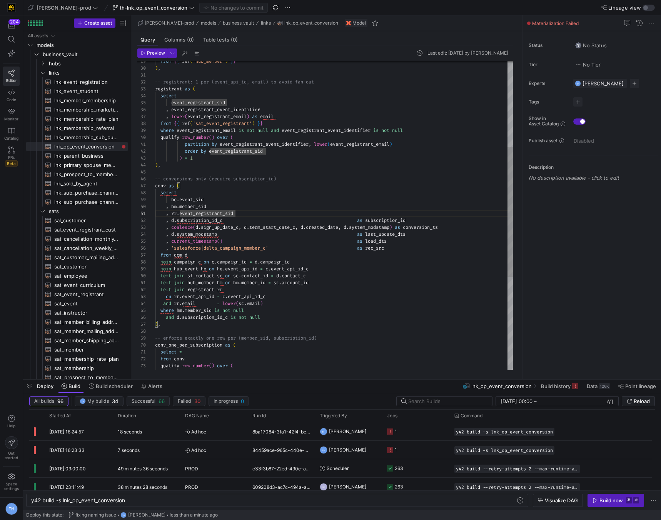
click at [239, 215] on div "conv as ( -- conversions only (require subscription_id) ) , ) = 1 order by even…" at bounding box center [334, 224] width 358 height 733
click at [222, 212] on div "conv as ( -- conversions only (require subscription_id) ) , ) = 1 order by even…" at bounding box center [334, 224] width 358 height 733
click at [240, 215] on div "conv as ( -- conversions only (require subscription_id) ) , ) = 1 order by even…" at bounding box center [334, 224] width 358 height 733
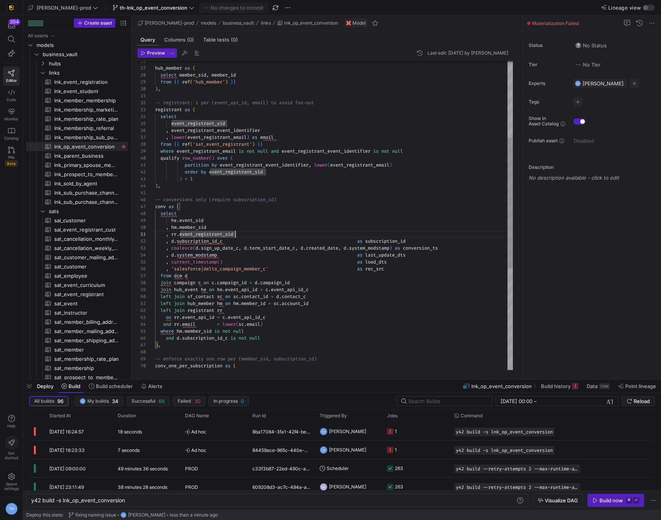
click at [254, 137] on div "conv as ( -- conversions only (require subscription_id) ) , ) = 1 order by even…" at bounding box center [334, 244] width 358 height 733
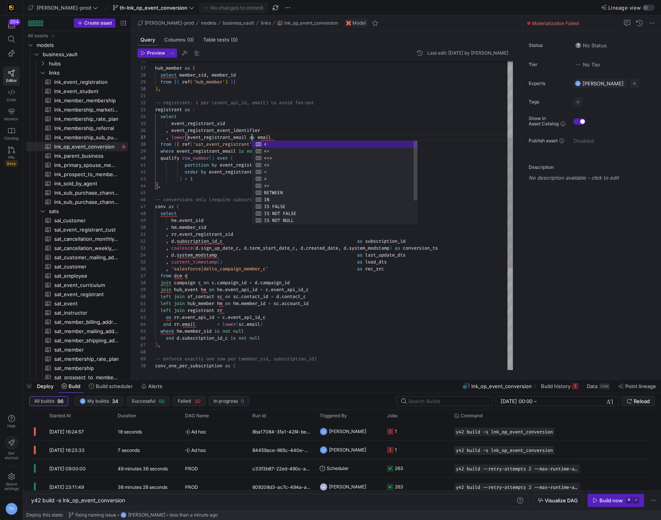
scroll to position [42, 97]
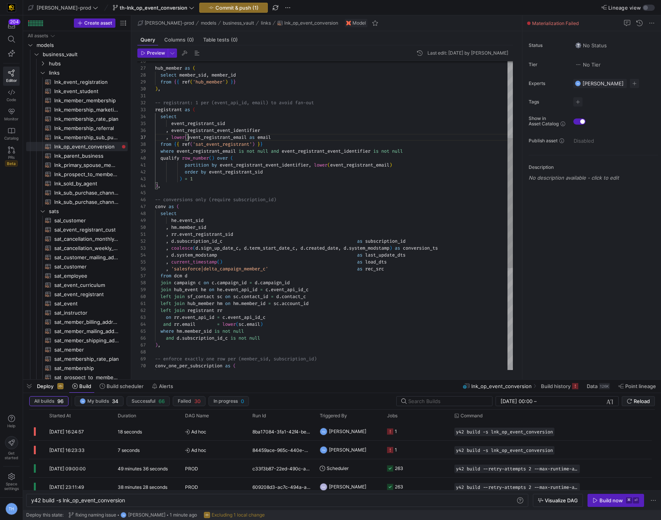
click at [188, 138] on div "conv as ( -- conversions only (require subscription_id) ) , ) = 1 order by even…" at bounding box center [334, 244] width 358 height 733
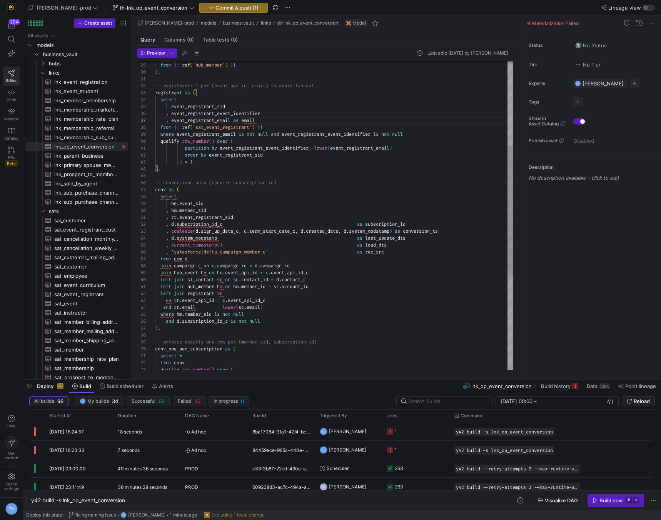
click at [267, 306] on div "conv as ( -- conversions only (require subscription_id) ) , ) = 1 order by even…" at bounding box center [334, 228] width 358 height 733
click at [239, 307] on div "conv as ( -- conversions only (require subscription_id) ) , ) = 1 order by even…" at bounding box center [334, 228] width 358 height 733
click at [218, 306] on div "conv as ( -- conversions only (require subscription_id) ) , ) = 1 order by even…" at bounding box center [334, 228] width 358 height 733
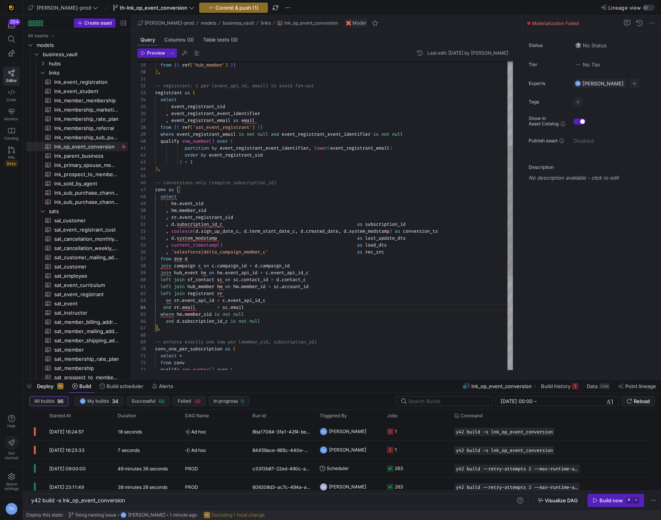
click at [220, 307] on div "conv as ( -- conversions only (require subscription_id) ) , ) = 1 order by even…" at bounding box center [334, 228] width 358 height 733
click at [252, 308] on div "conv as ( -- conversions only (require subscription_id) ) , ) = 1 order by even…" at bounding box center [334, 228] width 358 height 733
click at [217, 216] on div "conv as ( -- conversions only (require subscription_id) ) , ) = 1 order by even…" at bounding box center [334, 228] width 358 height 733
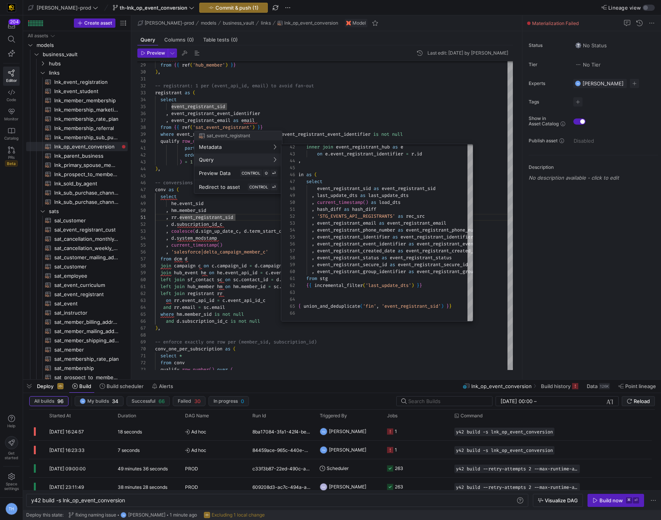
click at [367, 91] on div at bounding box center [330, 260] width 661 height 520
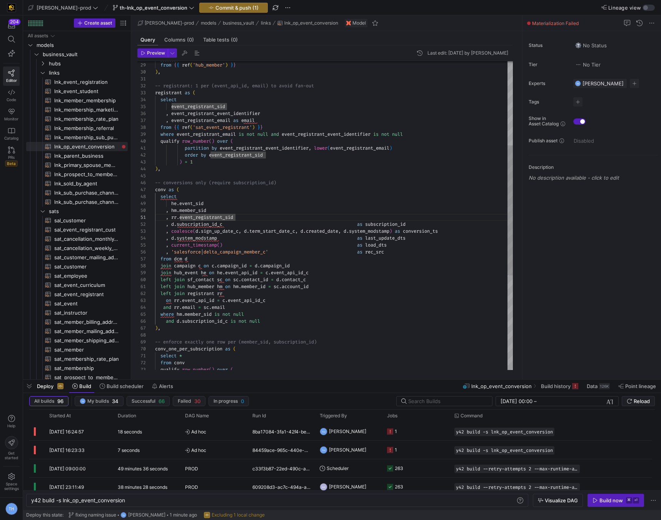
click at [362, 224] on div "conv as ( -- conversions only (require subscription_id) ) , ) = 1 order by even…" at bounding box center [334, 228] width 358 height 733
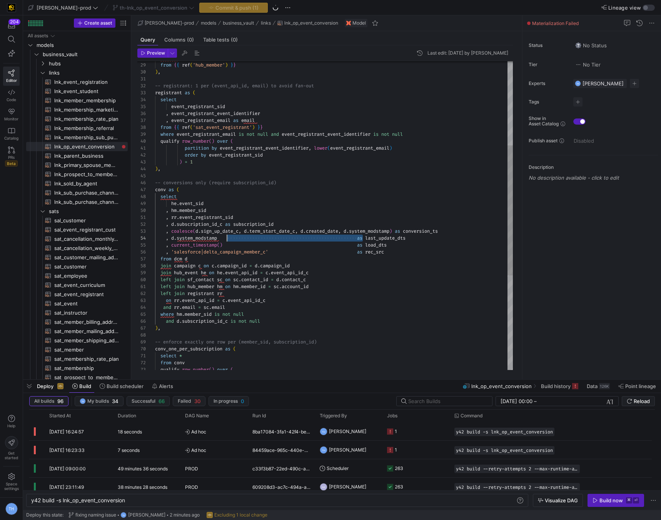
drag, startPoint x: 363, startPoint y: 239, endPoint x: 226, endPoint y: 235, distance: 136.6
click at [226, 235] on div "conv as ( -- conversions only (require subscription_id) ) , ) = 1 order by even…" at bounding box center [334, 228] width 358 height 733
drag, startPoint x: 363, startPoint y: 244, endPoint x: 227, endPoint y: 242, distance: 136.2
click at [227, 242] on div "conv as ( -- conversions only (require subscription_id) ) , ) = 1 order by even…" at bounding box center [334, 228] width 358 height 733
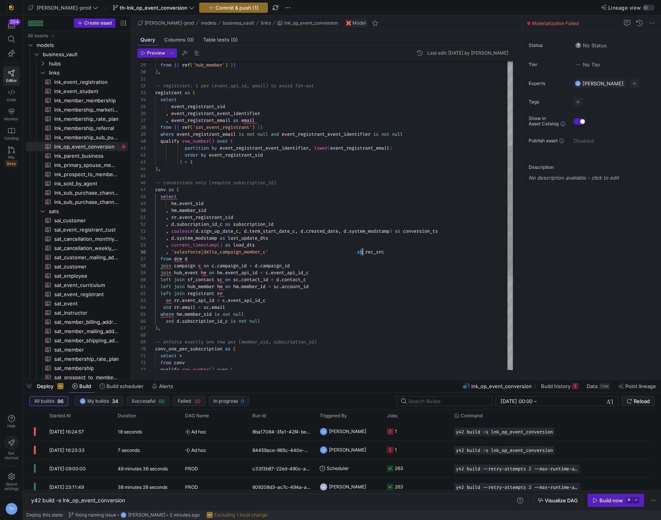
click at [361, 254] on div "conv as ( -- conversions only (require subscription_id) ) , ) = 1 order by even…" at bounding box center [334, 228] width 358 height 733
click at [360, 225] on div "conv as ( -- conversions only (require subscription_id) ) , ) = 1 order by even…" at bounding box center [334, 228] width 358 height 733
click at [325, 220] on div "conv as ( -- conversions only (require subscription_id) ) , ) = 1 order by even…" at bounding box center [334, 228] width 358 height 733
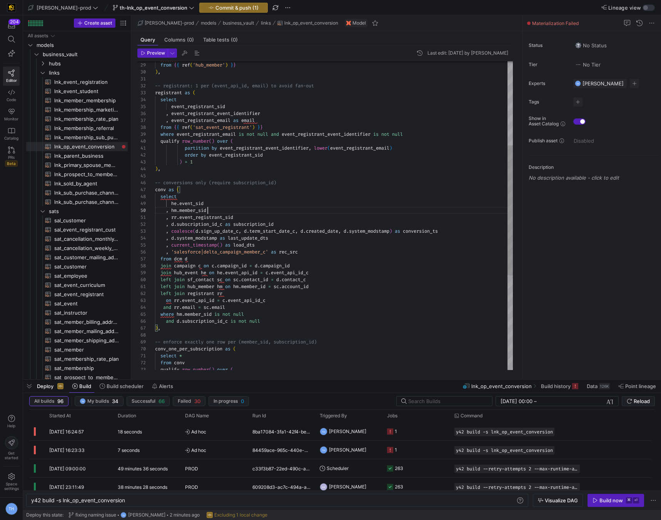
click at [322, 212] on div "conv as ( -- conversions only (require subscription_id) ) , ) = 1 order by even…" at bounding box center [334, 228] width 358 height 733
click at [322, 207] on div "conv as ( -- conversions only (require subscription_id) ) , ) = 1 order by even…" at bounding box center [334, 228] width 358 height 733
click at [322, 201] on div "conv as ( -- conversions only (require subscription_id) ) , ) = 1 order by even…" at bounding box center [334, 228] width 358 height 733
type textarea ", rr.event_registrant_sid , d.subscription_id_c as subscription_id , coalesce(d…"
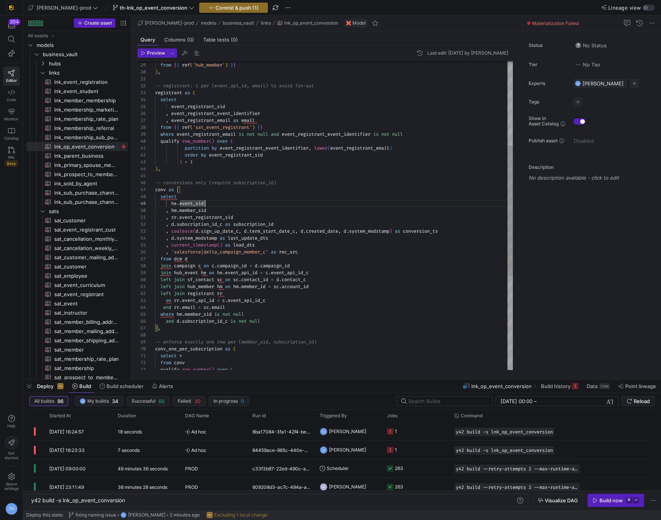
scroll to position [0, 80]
click at [238, 217] on div "conv as ( -- conversions only (require subscription_id) ) , ) = 1 order by even…" at bounding box center [334, 228] width 358 height 733
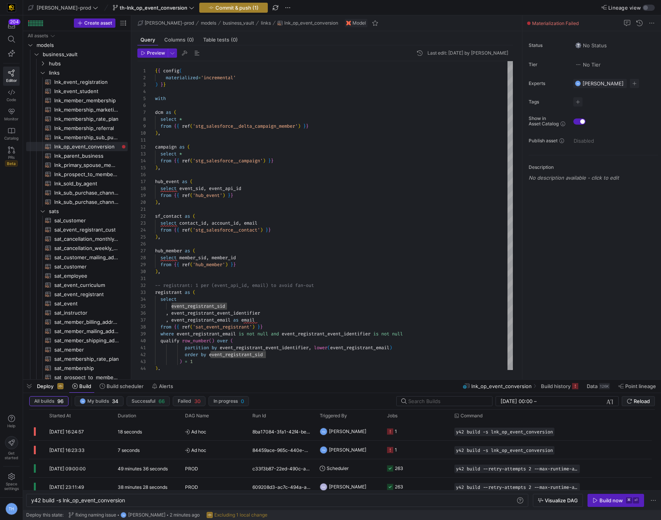
click at [216, 10] on span "Commit & push (1)" at bounding box center [236, 8] width 43 height 6
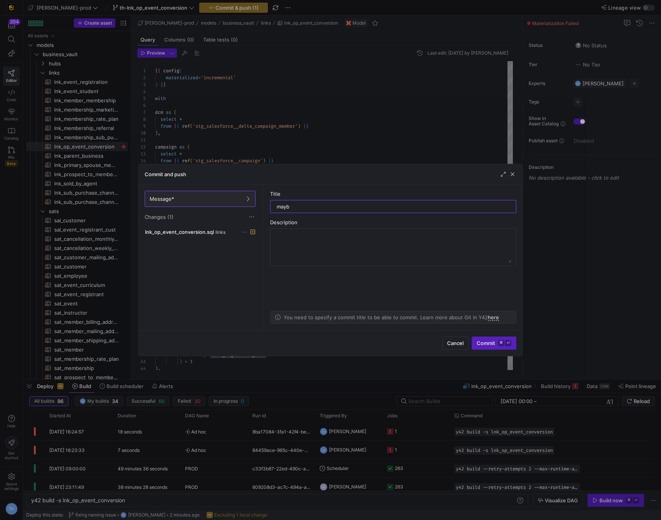
type input "maybe"
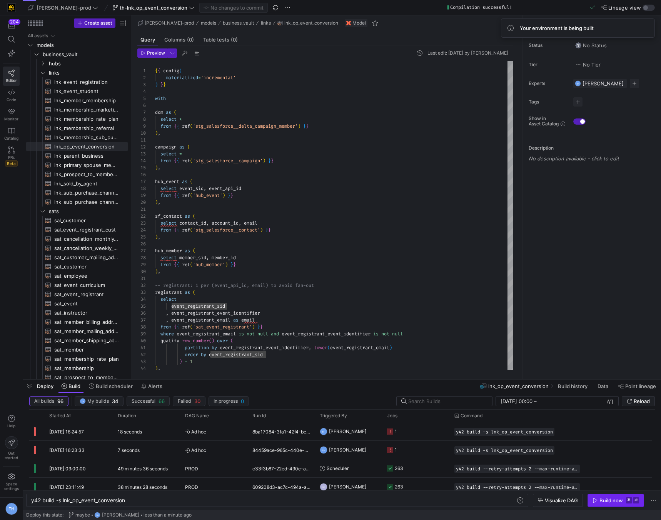
click at [626, 506] on span "button" at bounding box center [616, 500] width 56 height 12
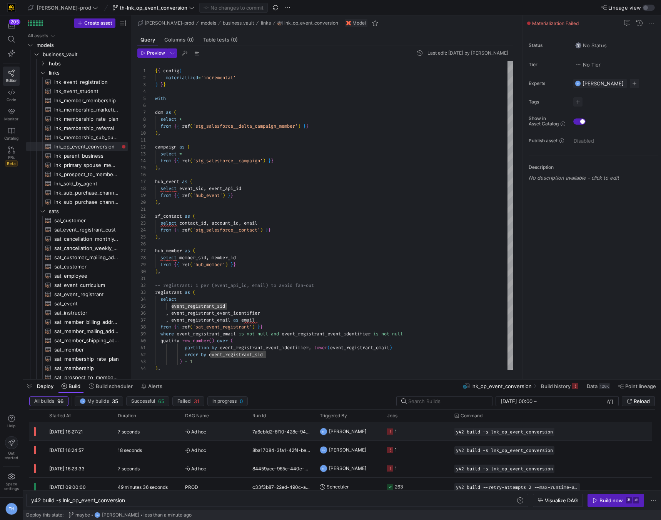
click at [417, 433] on y42-job-status-cell-renderer "1" at bounding box center [416, 431] width 58 height 17
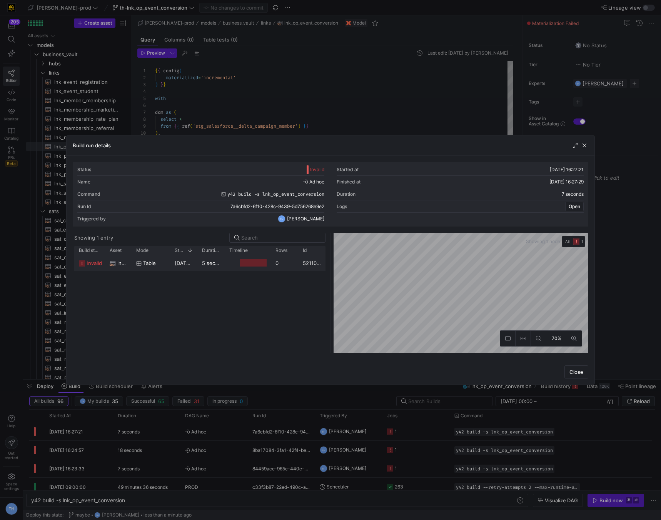
click at [284, 259] on div "0" at bounding box center [284, 262] width 27 height 15
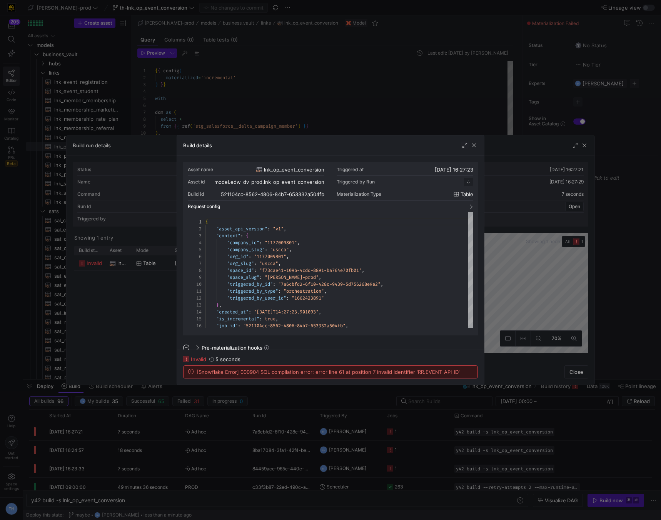
scroll to position [69, 0]
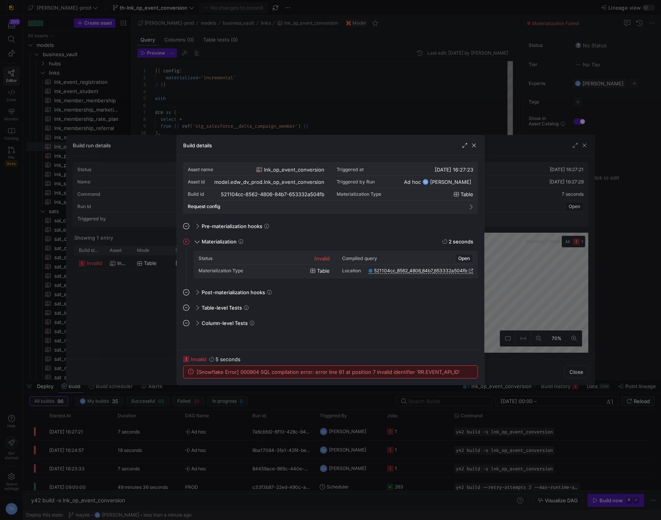
click at [299, 124] on div at bounding box center [330, 260] width 661 height 520
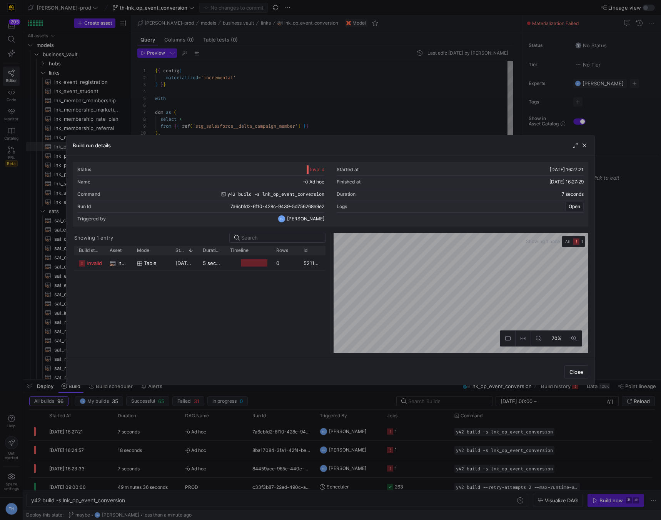
click at [299, 124] on div at bounding box center [330, 260] width 661 height 520
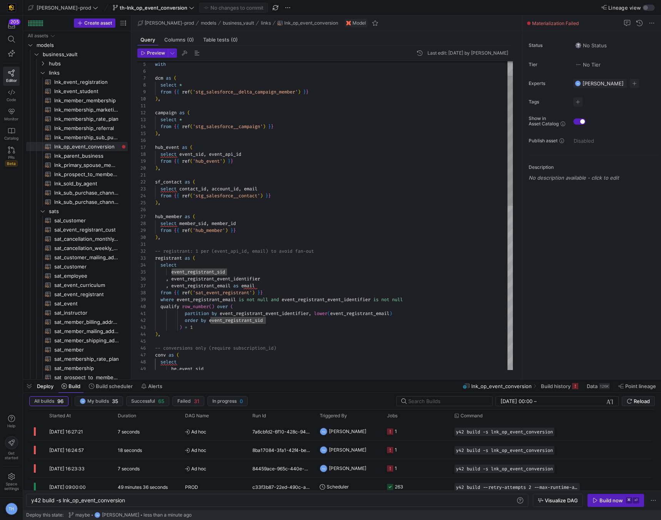
scroll to position [28, 72]
click at [238, 272] on div ", event_registrant_email as email from { { ref ( 'sat_event_registrant' ) } } w…" at bounding box center [334, 393] width 358 height 733
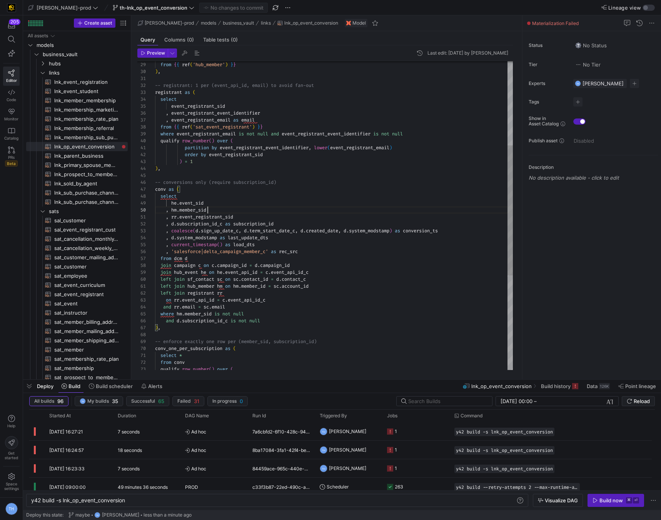
click at [303, 211] on div ", event_registrant_email as email from { { ref ( 'sat_event_registrant' ) } } w…" at bounding box center [334, 227] width 358 height 733
click at [304, 233] on div ", event_registrant_email as email from { { ref ( 'sat_event_registrant' ) } } w…" at bounding box center [334, 227] width 358 height 733
click at [295, 223] on div ", event_registrant_email as email from { { ref ( 'sat_event_registrant' ) } } w…" at bounding box center [334, 227] width 358 height 733
click at [290, 236] on div ", event_registrant_email as email from { { ref ( 'sat_event_registrant' ) } } w…" at bounding box center [334, 227] width 358 height 733
click at [287, 258] on div ", event_registrant_email as email from { { ref ( 'sat_event_registrant' ) } } w…" at bounding box center [334, 227] width 358 height 733
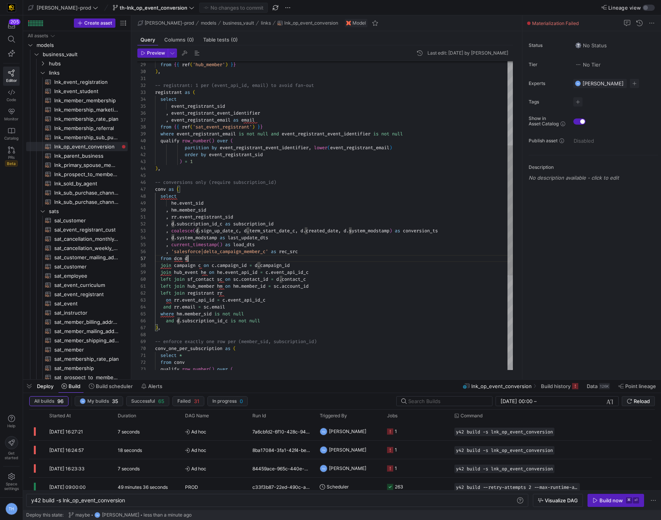
scroll to position [7, 69]
click at [276, 295] on div ", event_registrant_email as email from { { ref ( 'sat_event_registrant' ) } } w…" at bounding box center [334, 227] width 358 height 733
drag, startPoint x: 274, startPoint y: 113, endPoint x: 172, endPoint y: 111, distance: 102.7
click at [172, 111] on div ", event_registrant_email as email from { { ref ( 'sat_event_registrant' ) } } w…" at bounding box center [334, 227] width 358 height 733
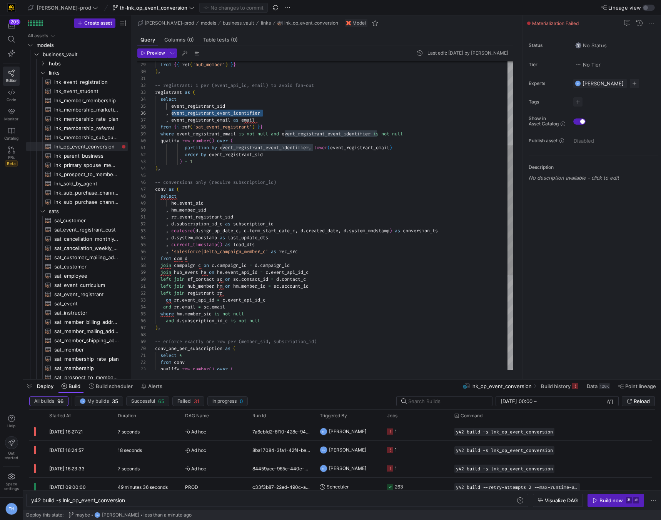
click at [230, 320] on div ", event_registrant_email as email from { { ref ( 'sat_event_registrant' ) } } w…" at bounding box center [334, 227] width 358 height 733
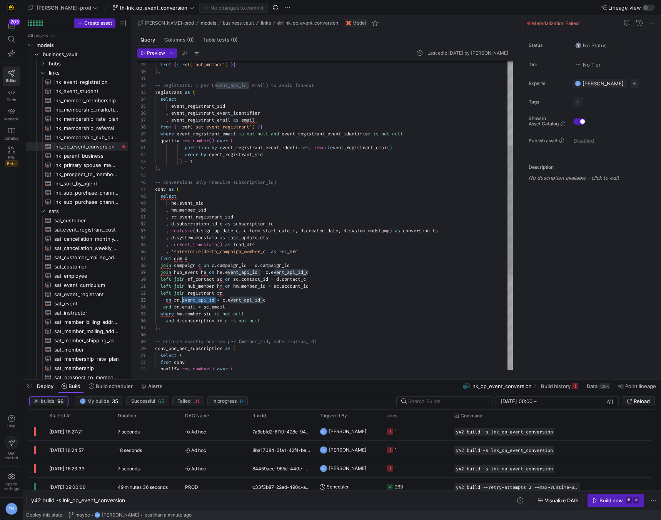
scroll to position [14, 28]
drag, startPoint x: 217, startPoint y: 300, endPoint x: 183, endPoint y: 299, distance: 33.5
click at [183, 299] on div ", event_registrant_email as email from { { ref ( 'sat_event_registrant' ) } } w…" at bounding box center [334, 227] width 358 height 733
type textarea "left join hub_member hm on hm.member_id = sc.account_id left join registrant rr…"
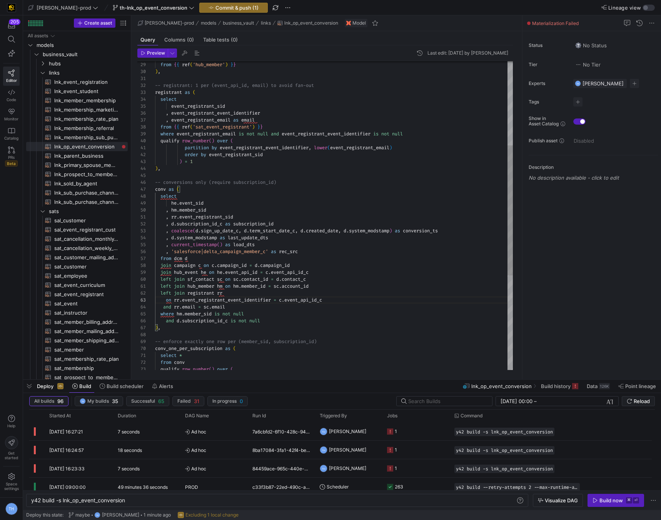
click at [269, 284] on div ", event_registrant_email as email from { { ref ( 'sat_event_registrant' ) } } w…" at bounding box center [334, 227] width 358 height 733
click at [219, 3] on span "button" at bounding box center [234, 7] width 68 height 9
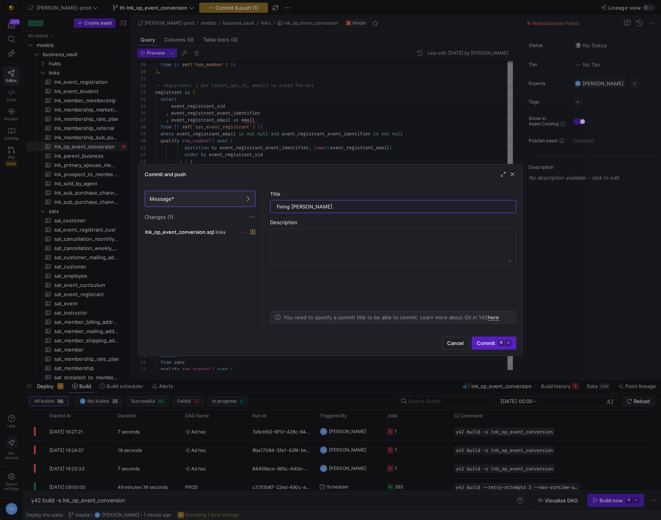
type input "fixing error"
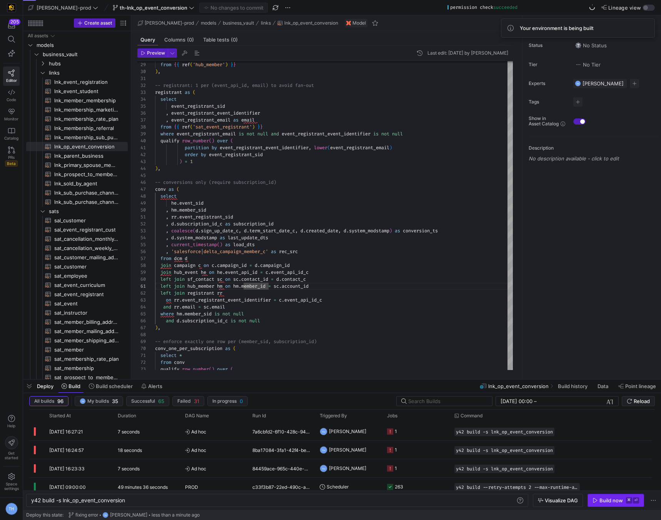
click at [614, 500] on div "Build now" at bounding box center [610, 500] width 23 height 6
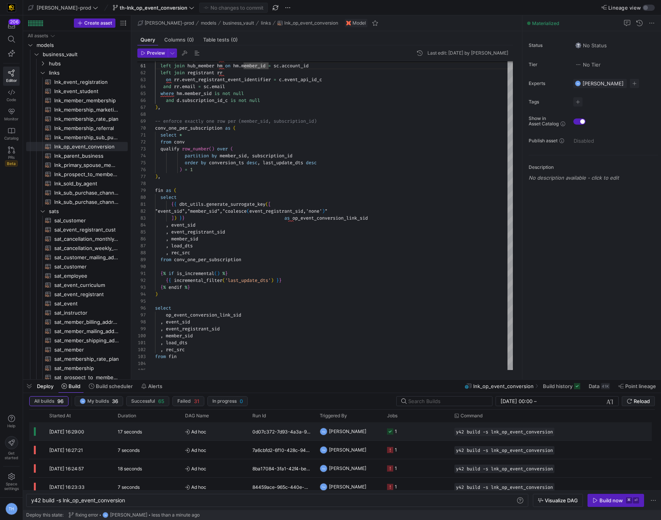
click at [226, 432] on span "Ad hoc" at bounding box center [214, 432] width 58 height 18
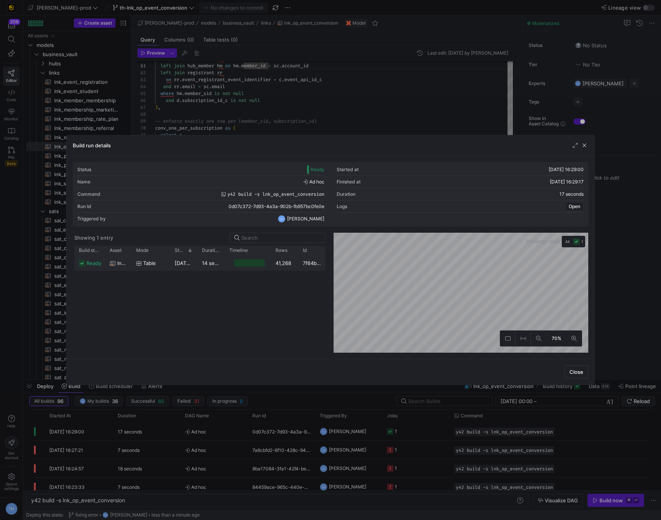
click at [270, 261] on div at bounding box center [248, 262] width 46 height 15
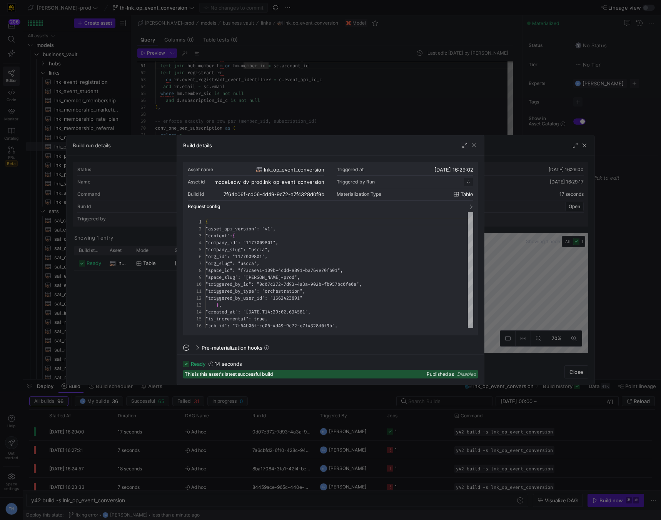
scroll to position [69, 0]
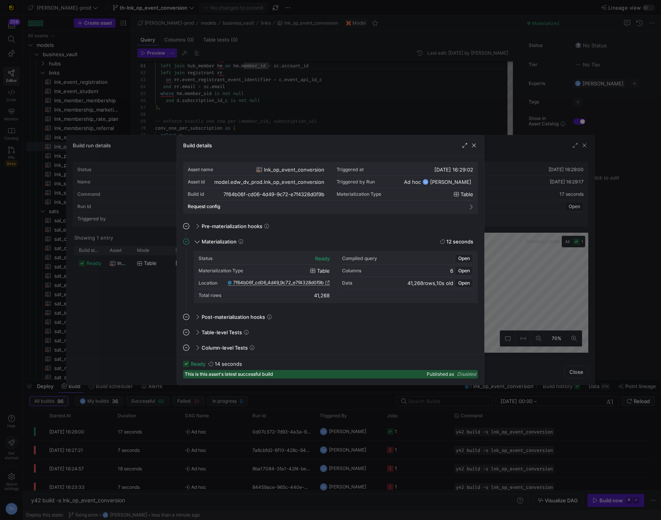
click at [277, 281] on span "7f64b06f_cd06_4d49_9c72_e7f4328d0f9b" at bounding box center [278, 282] width 90 height 5
click at [445, 101] on div at bounding box center [330, 260] width 661 height 520
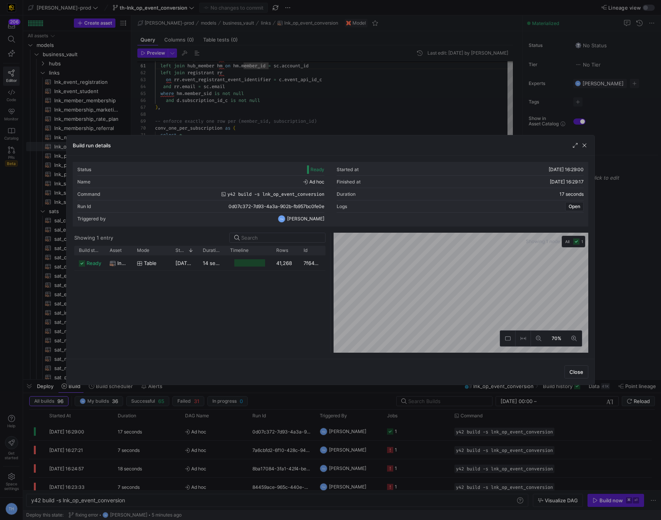
click at [445, 101] on div at bounding box center [330, 260] width 661 height 520
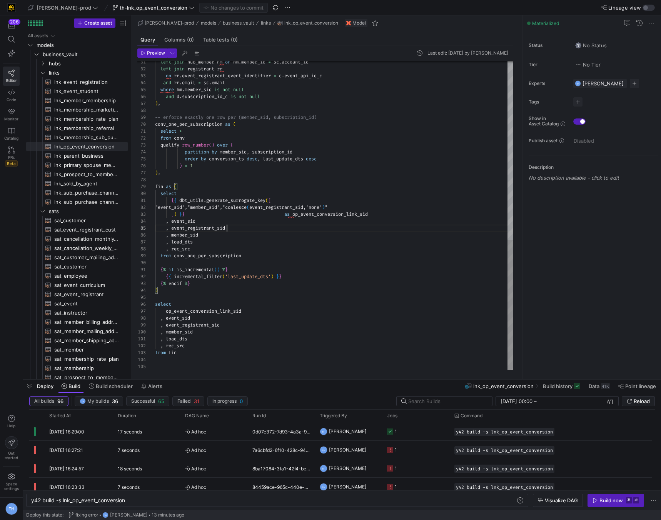
scroll to position [28, 72]
click at [279, 231] on div "left join hub_member hm on hm . member_id = sc . account_id left join registran…" at bounding box center [334, 3] width 358 height 733
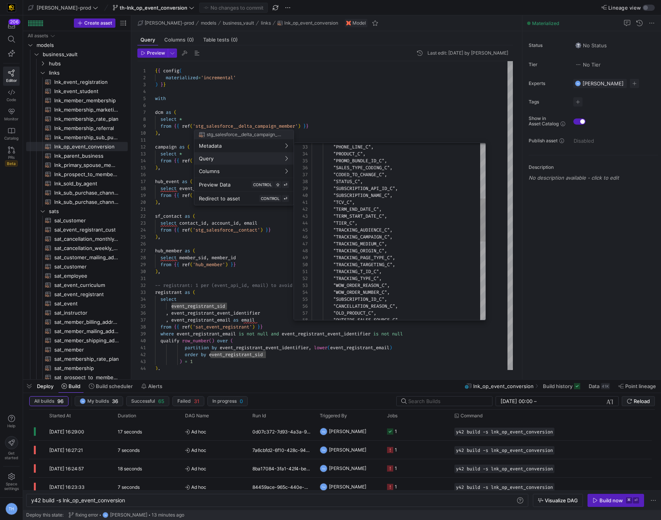
click at [382, 143] on div at bounding box center [390, 144] width 192 height 2
click at [382, 121] on div at bounding box center [330, 260] width 661 height 520
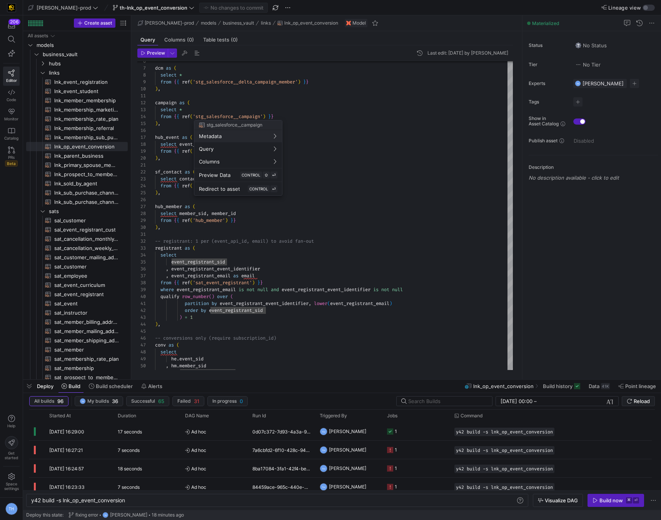
click at [252, 80] on div at bounding box center [330, 260] width 661 height 520
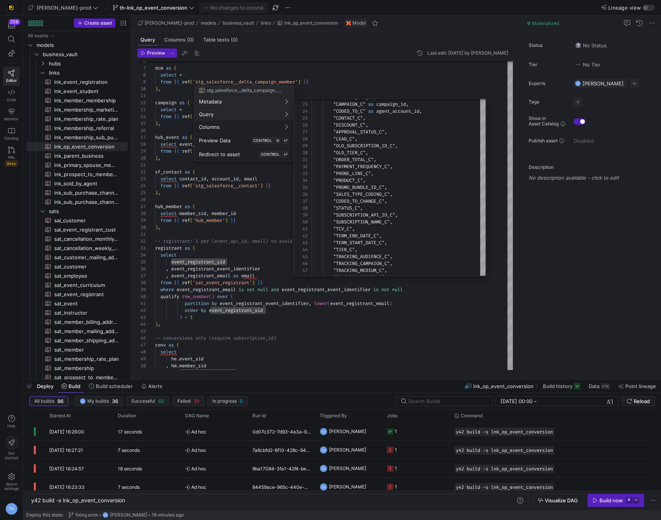
click at [250, 228] on div at bounding box center [330, 260] width 661 height 520
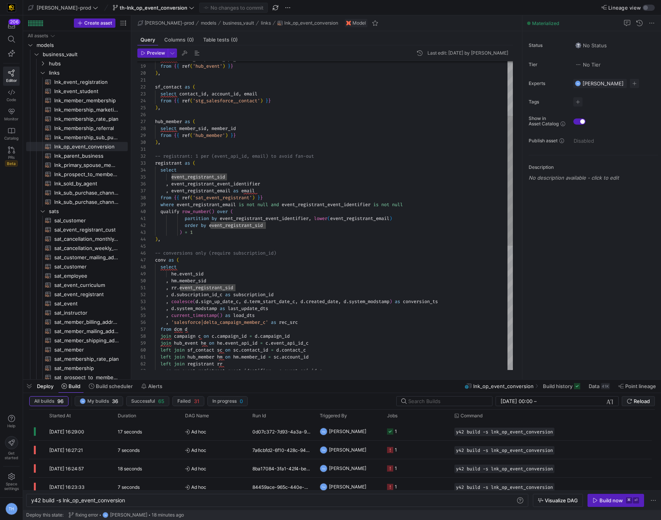
click at [219, 296] on div "qualify row_number ( ) over ( partition by event_registrant_event_identifier , …" at bounding box center [334, 298] width 358 height 733
click at [285, 291] on div "qualify row_number ( ) over ( partition by event_registrant_event_identifier , …" at bounding box center [334, 298] width 358 height 733
type textarea ", rr.event_registrant_sid , d.subscription_name_c as subscription_ , coalesce(d…"
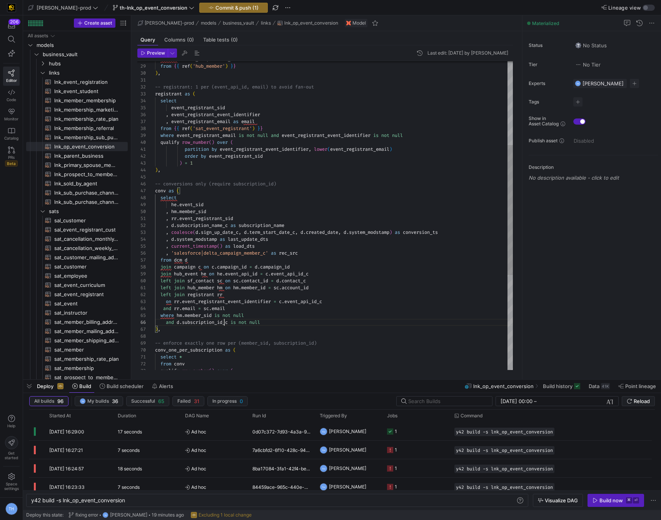
scroll to position [35, 69]
click at [225, 323] on div "qualify row_number ( ) over ( partition by event_registrant_event_identifier , …" at bounding box center [334, 229] width 358 height 733
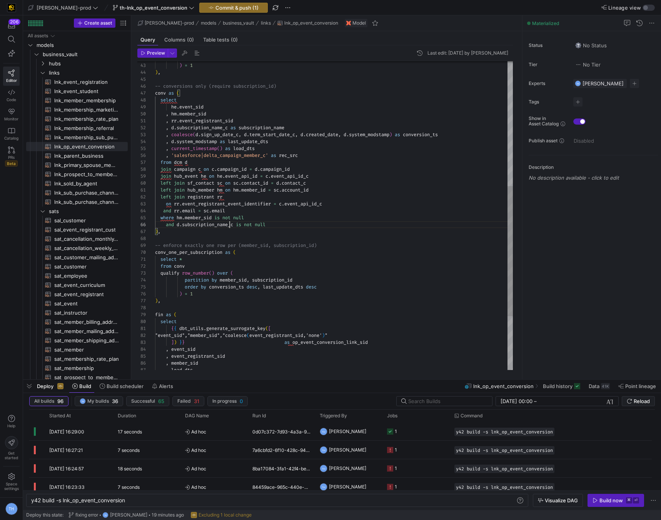
scroll to position [42, 5]
click at [287, 234] on div "order by event_registrant_sid ) = 1 ) , -- conversions only (require subscripti…" at bounding box center [334, 131] width 358 height 733
click at [301, 279] on div "order by event_registrant_sid ) = 1 ) , -- conversions only (require subscripti…" at bounding box center [334, 131] width 358 height 733
type textarea "select * from conv qualify row_number() over ( partition by member_sid, subscri…"
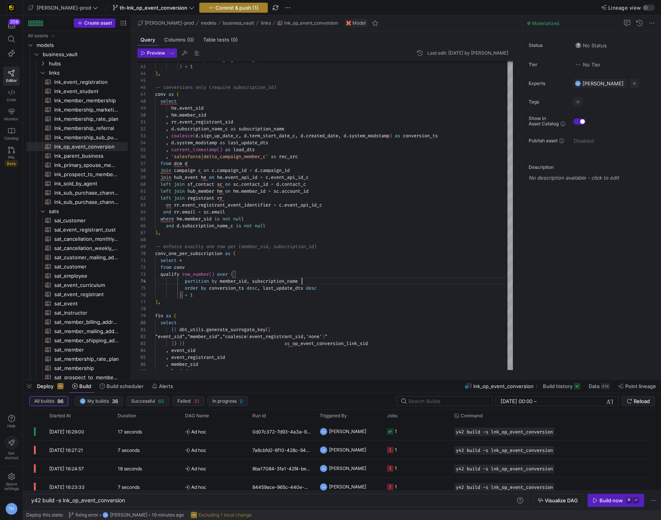
click at [225, 4] on span "button" at bounding box center [234, 7] width 68 height 9
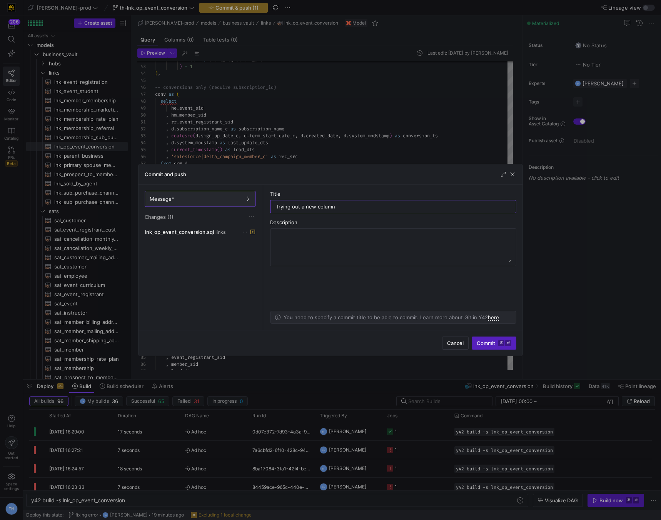
type input "trying out a new column"
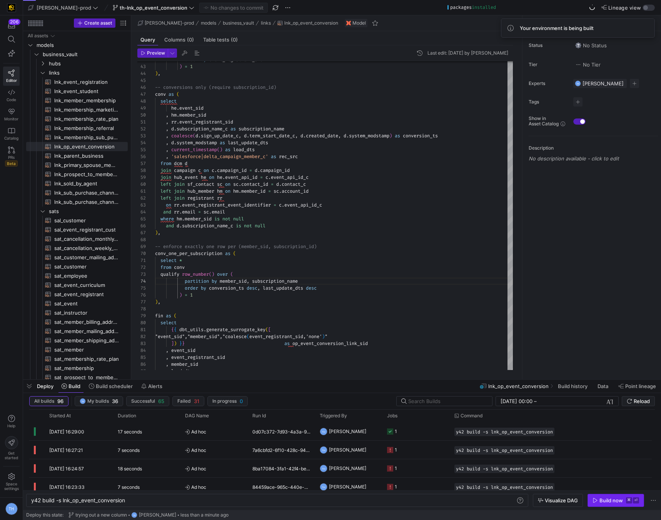
click at [614, 504] on span "button" at bounding box center [616, 500] width 56 height 12
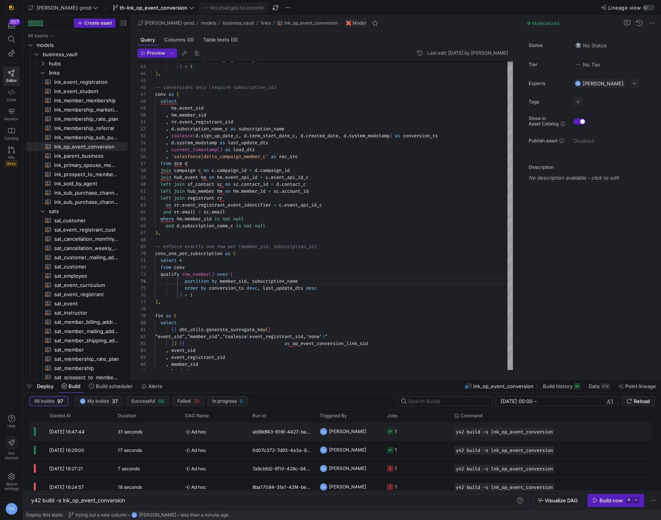
click at [227, 434] on span "Ad hoc" at bounding box center [214, 432] width 58 height 18
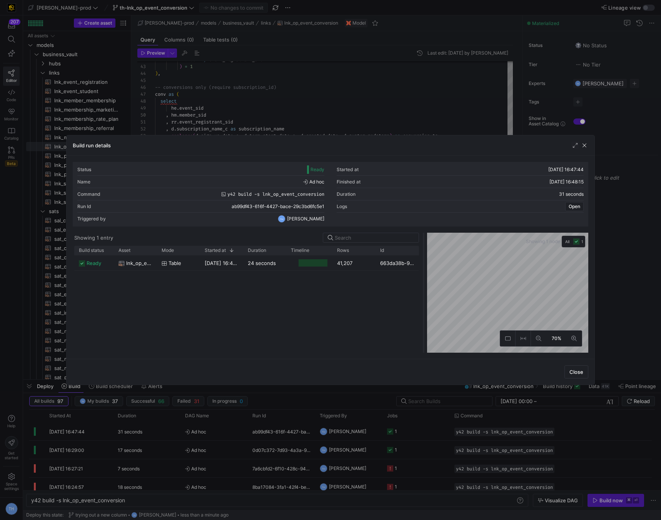
drag, startPoint x: 330, startPoint y: 258, endPoint x: 422, endPoint y: 265, distance: 93.0
click at [423, 265] on div at bounding box center [423, 293] width 3 height 120
click at [407, 115] on div at bounding box center [330, 260] width 661 height 520
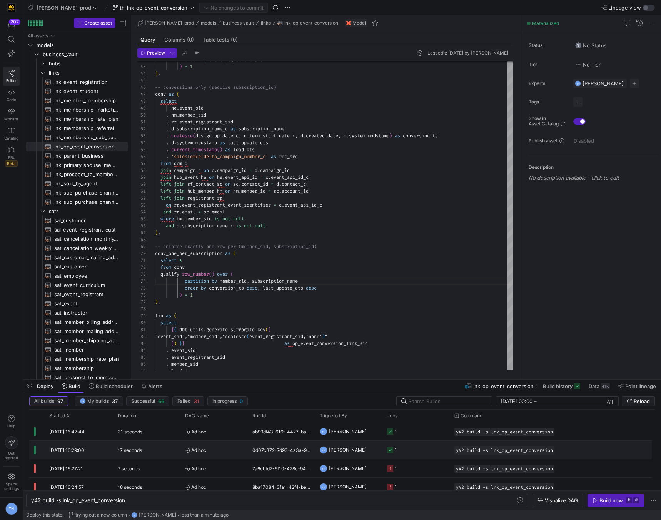
click at [418, 454] on y42-job-status-cell-renderer "1" at bounding box center [416, 449] width 58 height 17
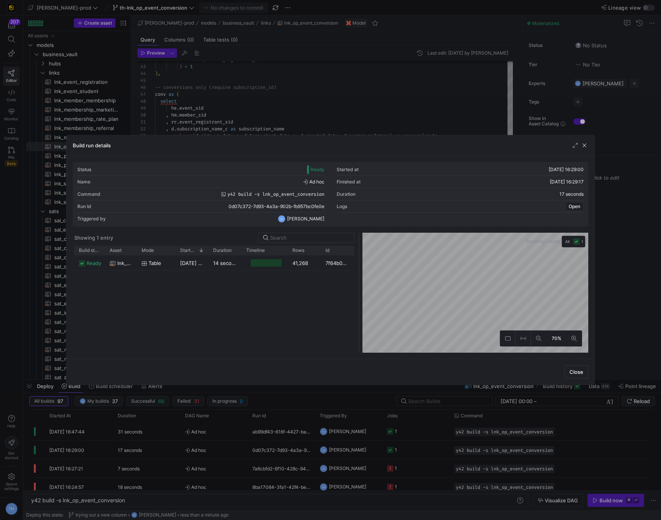
drag, startPoint x: 331, startPoint y: 244, endPoint x: 380, endPoint y: 246, distance: 49.7
click at [360, 247] on div at bounding box center [358, 293] width 3 height 120
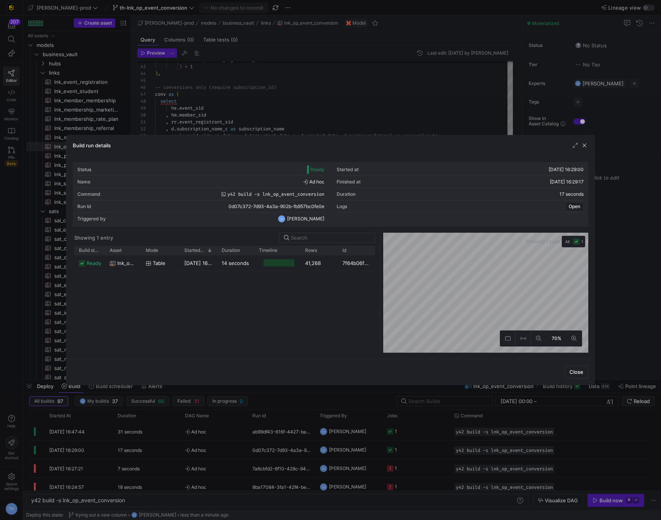
click at [380, 77] on div at bounding box center [330, 260] width 661 height 520
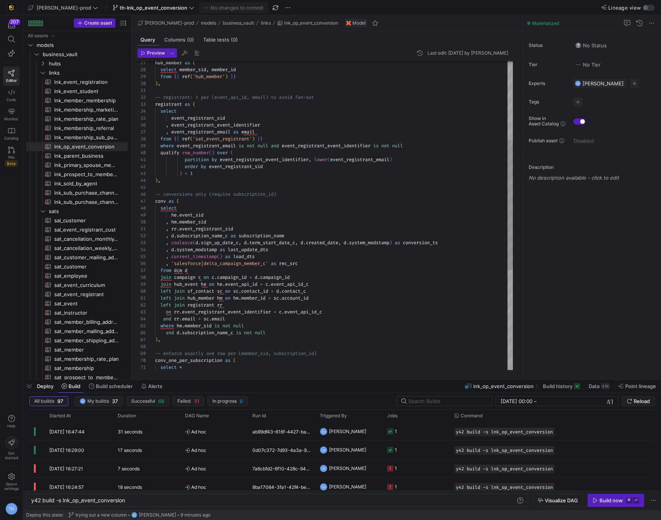
click at [281, 196] on div "left join hub_member hm on hm . member_id = sc . account_id left join registran…" at bounding box center [334, 239] width 358 height 733
click at [297, 196] on div "left join hub_member hm on hm . member_id = sc . account_id left join registran…" at bounding box center [334, 239] width 358 height 733
click at [300, 182] on div "left join hub_member hm on hm . member_id = sc . account_id left join registran…" at bounding box center [334, 239] width 358 height 733
click at [304, 177] on div "left join hub_member hm on hm . member_id = sc . account_id left join registran…" at bounding box center [334, 239] width 358 height 733
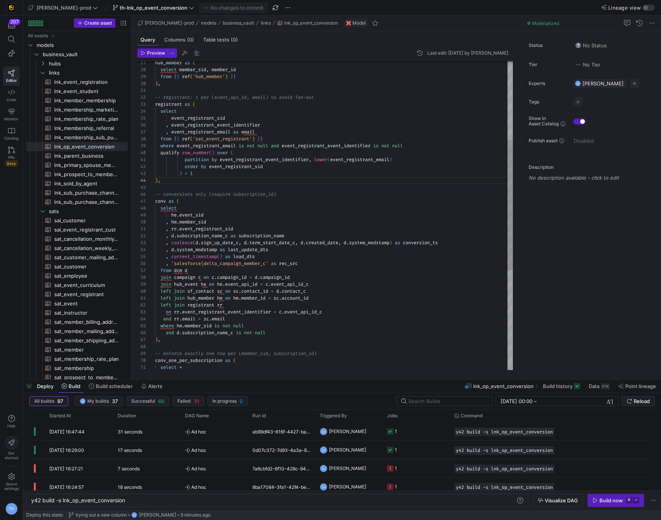
click at [304, 183] on div "left join hub_member hm on hm . member_id = sc . account_id left join registran…" at bounding box center [334, 239] width 358 height 733
click at [304, 188] on div "left join hub_member hm on hm . member_id = sc . account_id left join registran…" at bounding box center [334, 239] width 358 height 733
click at [305, 184] on div "left join hub_member hm on hm . member_id = sc . account_id left join registran…" at bounding box center [334, 239] width 358 height 733
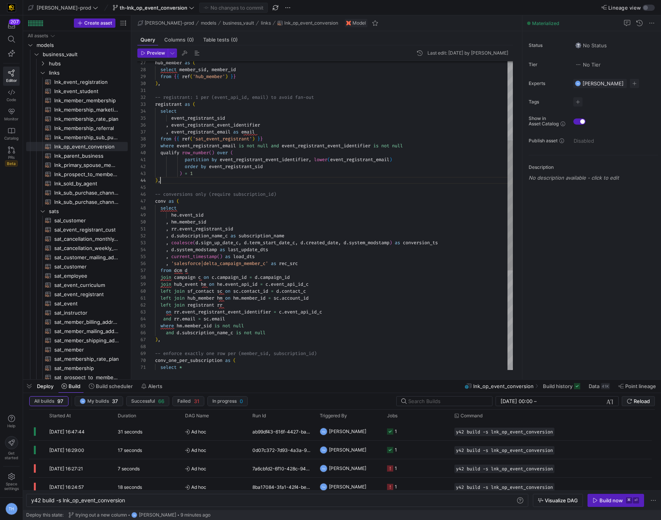
click at [306, 179] on div "left join hub_member hm on hm . member_id = sc . account_id left join registran…" at bounding box center [334, 239] width 358 height 733
click at [301, 187] on div "left join hub_member hm on hm . member_id = sc . account_id left join registran…" at bounding box center [334, 239] width 358 height 733
click at [300, 195] on div "left join hub_member hm on hm . member_id = sc . account_id left join registran…" at bounding box center [334, 239] width 358 height 733
click at [298, 204] on div "left join hub_member hm on hm . member_id = sc . account_id left join registran…" at bounding box center [334, 239] width 358 height 733
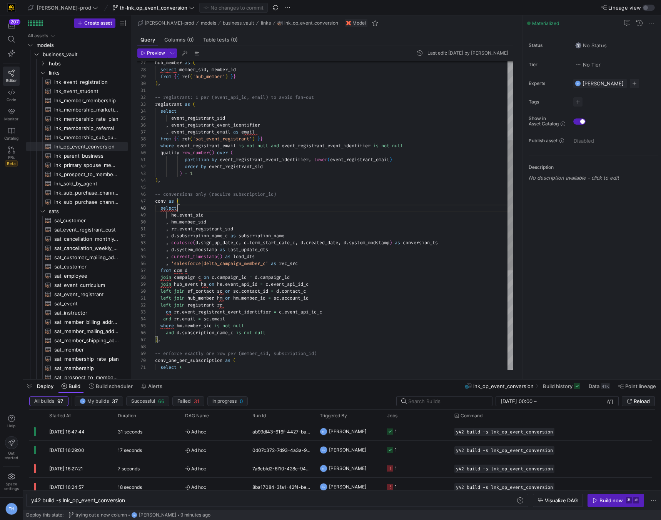
scroll to position [48, 22]
click at [297, 210] on div "left join hub_member hm on hm . member_id = sc . account_id left join registran…" at bounding box center [334, 239] width 358 height 733
click at [294, 210] on div "left join hub_member hm on hm . member_id = sc . account_id left join registran…" at bounding box center [334, 239] width 358 height 733
click at [294, 214] on div "left join hub_member hm on hm . member_id = sc . account_id left join registran…" at bounding box center [334, 239] width 358 height 733
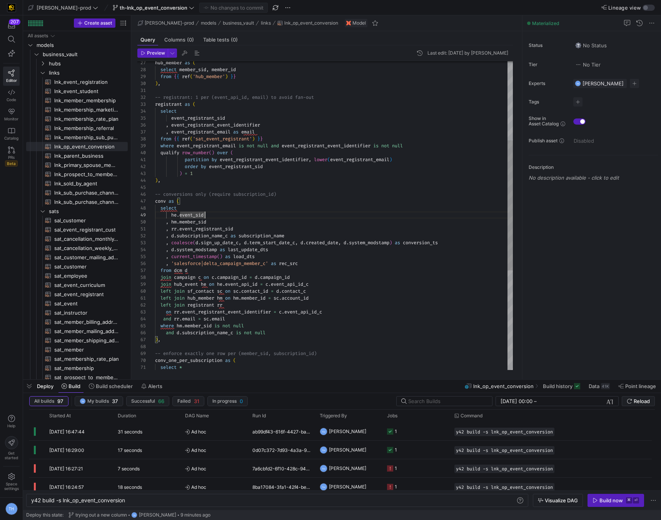
click at [294, 215] on div "left join hub_member hm on hm . member_id = sc . account_id left join registran…" at bounding box center [334, 239] width 358 height 733
click at [295, 221] on div "left join hub_member hm on hm . member_id = sc . account_id left join registran…" at bounding box center [334, 239] width 358 height 733
click at [295, 226] on div "left join hub_member hm on hm . member_id = sc . account_id left join registran…" at bounding box center [334, 239] width 358 height 733
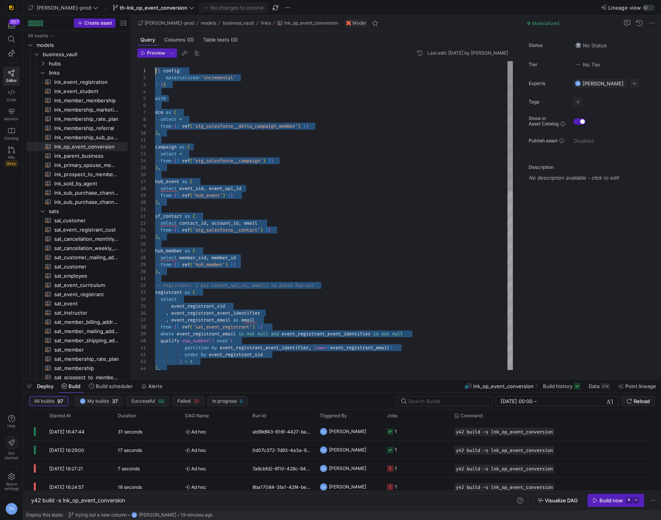
scroll to position [0, 0]
drag, startPoint x: 186, startPoint y: 354, endPoint x: 179, endPoint y: -34, distance: 388.2
click at [269, 222] on div "select event_registrant_sid , event_registrant_event_identifier , event_registr…" at bounding box center [334, 427] width 358 height 733
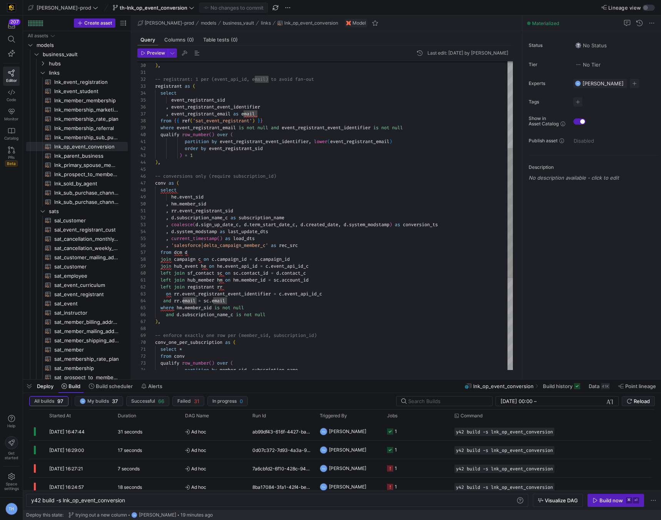
drag, startPoint x: 155, startPoint y: 182, endPoint x: 209, endPoint y: 280, distance: 111.4
click at [209, 280] on div "select event_registrant_sid , event_registrant_event_identifier , event_registr…" at bounding box center [334, 221] width 358 height 733
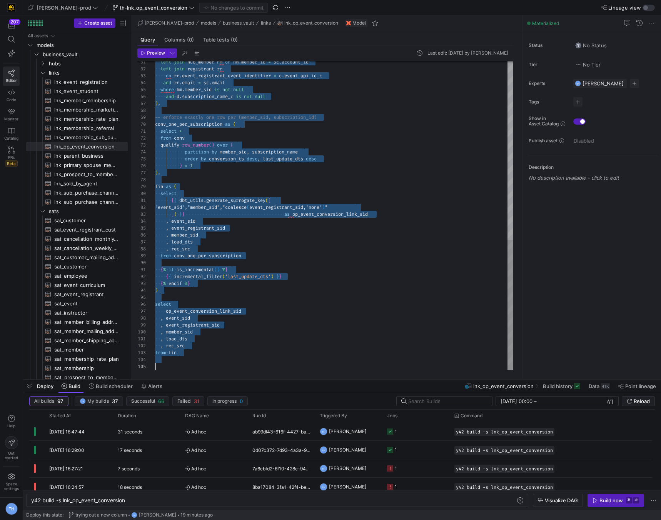
scroll to position [42, 0]
drag, startPoint x: 156, startPoint y: 183, endPoint x: 300, endPoint y: 451, distance: 304.3
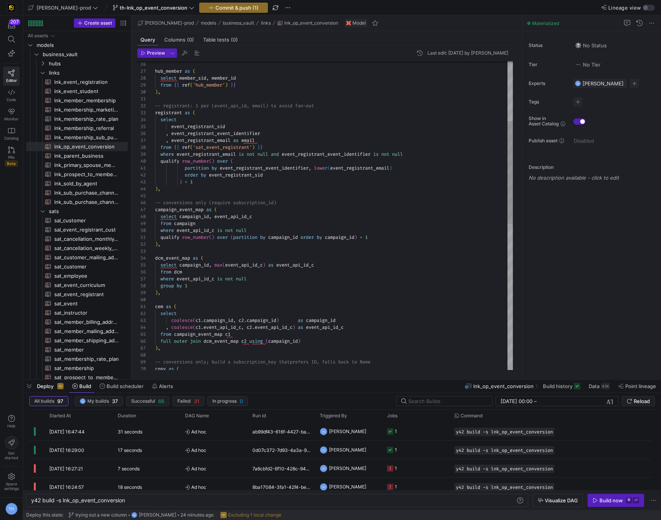
scroll to position [55, 42]
click at [256, 226] on div ", coalesce ( c1 . event_api_id_c , c2 . event_api_id_c ) as event_api_id_c from…" at bounding box center [334, 345] width 358 height 927
click at [275, 211] on div ", coalesce ( c1 . event_api_id_c , c2 . event_api_id_c ) as event_api_id_c from…" at bounding box center [334, 345] width 358 height 927
click at [252, 223] on div ", coalesce ( c1 . event_api_id_c , c2 . event_api_id_c ) as event_api_id_c from…" at bounding box center [334, 345] width 358 height 927
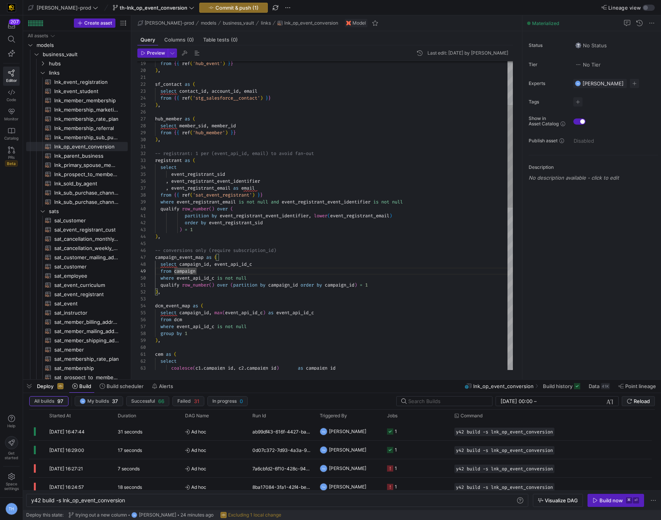
scroll to position [48, 50]
click at [206, 264] on div "from campaign where event_api_id_c is not null qualify row_number ( ) over ( pa…" at bounding box center [334, 392] width 358 height 927
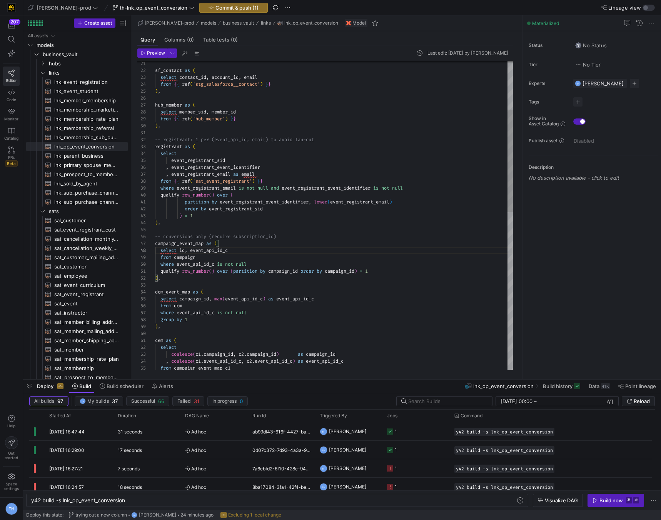
type textarea "qualify row_number() over (partition by campaign_id order by campaign_id) = 1 )…"
click at [212, 271] on div "from campaign where event_api_id_c is not null qualify row_number ( ) over ( pa…" at bounding box center [334, 378] width 358 height 927
click at [215, 5] on span "Commit & push (1)" at bounding box center [236, 8] width 43 height 6
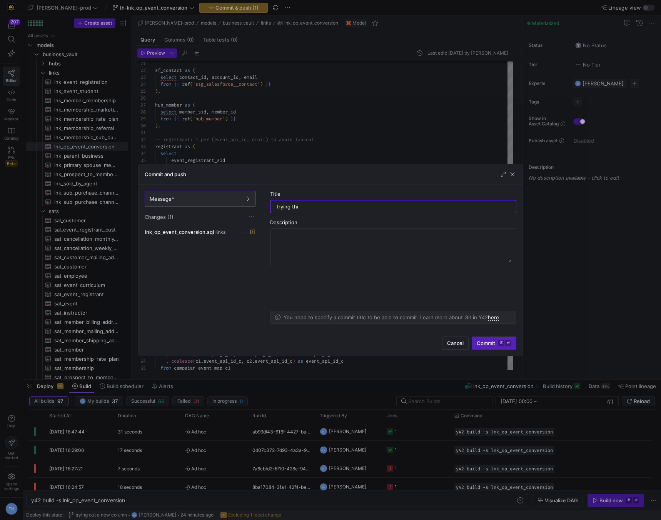
type input "trying this"
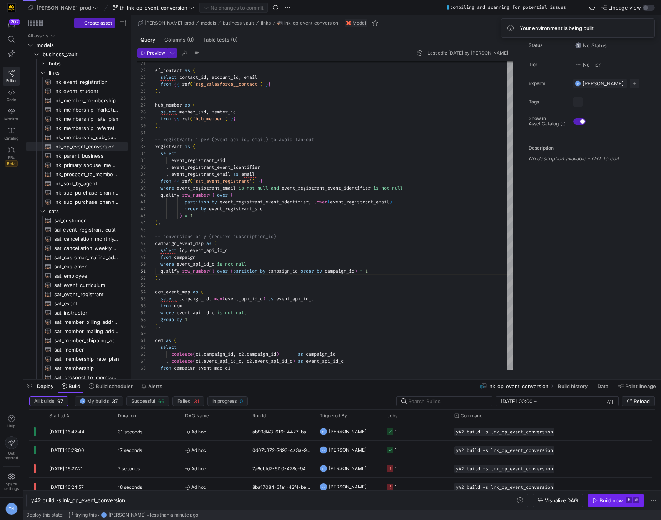
click at [614, 499] on div "Build now" at bounding box center [610, 500] width 23 height 6
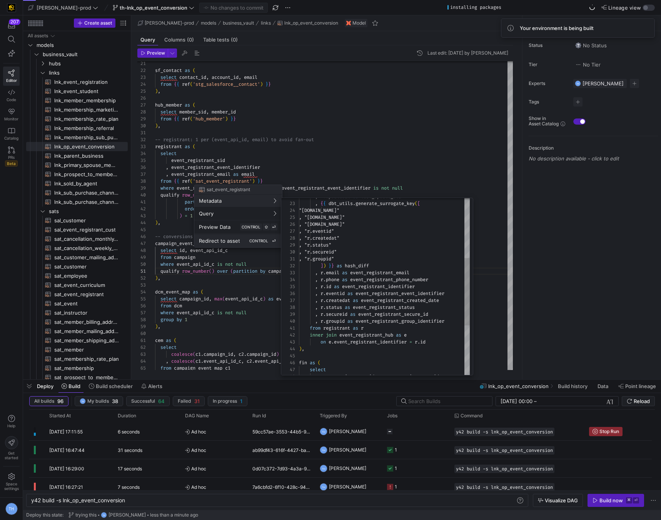
click at [237, 238] on span "Redirect to asset" at bounding box center [219, 241] width 41 height 6
type textarea "{{ config( materialized = 'incremental' ) }} with event_registrant_hub as ( sel…"
type textarea "y42 build -s sat_event_registrant"
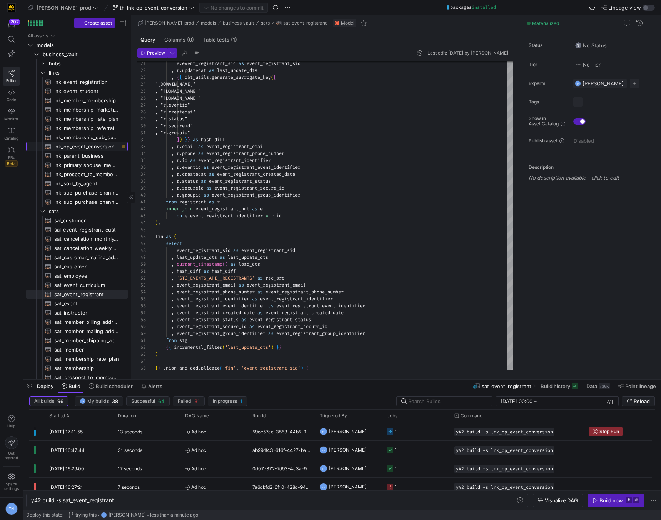
click at [96, 145] on span "lnk_op_event_conversion​​​​​​​​​​" at bounding box center [86, 146] width 65 height 9
type textarea "{{ config( materialized='incremental' ) }} with dcm as ( select * from {{ ref('…"
type textarea "y42 build -s lnk_op_event_conversion"
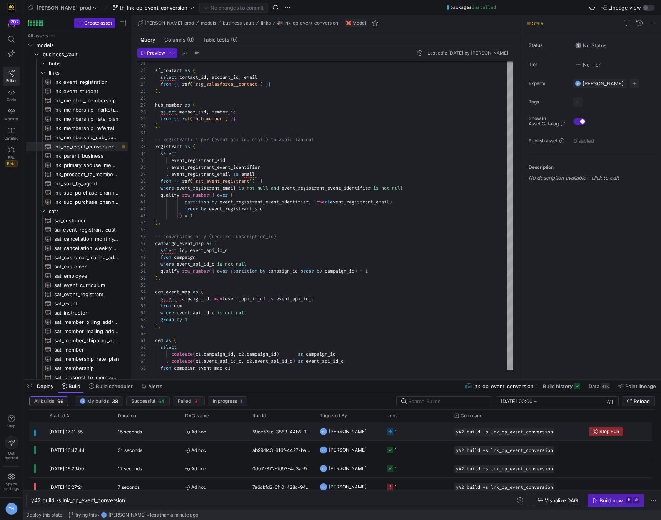
click at [218, 435] on span "Ad hoc" at bounding box center [214, 432] width 58 height 18
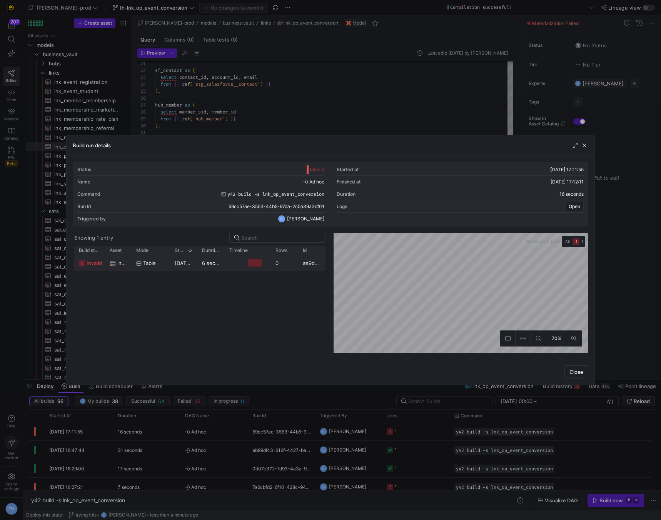
click at [256, 270] on div at bounding box center [248, 262] width 46 height 15
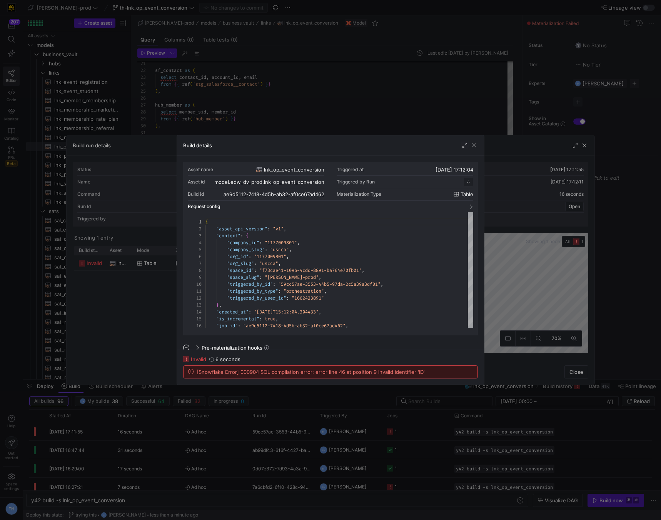
scroll to position [69, 0]
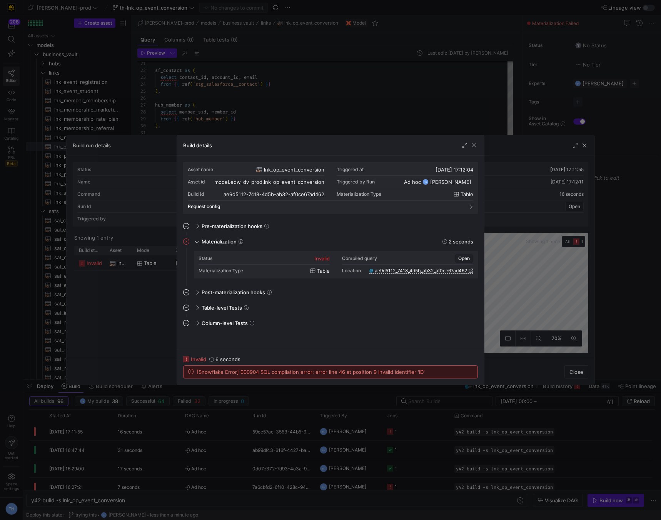
click at [288, 92] on div at bounding box center [330, 260] width 661 height 520
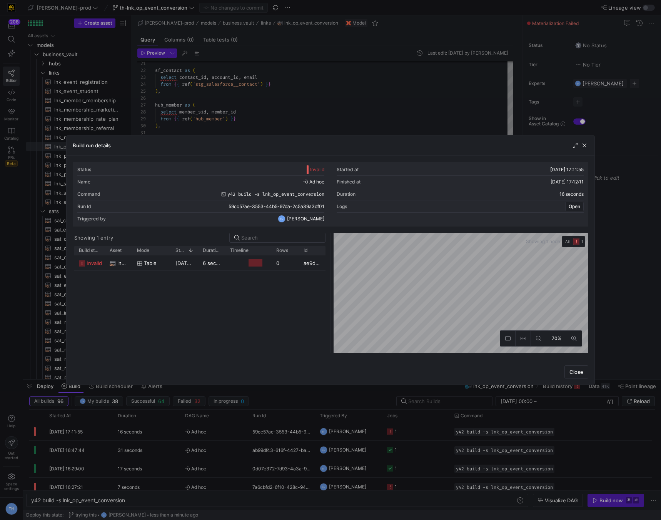
click at [288, 92] on div at bounding box center [330, 260] width 661 height 520
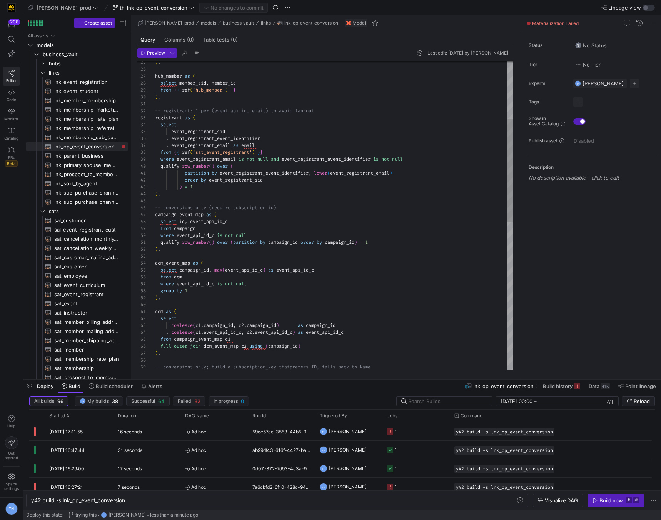
click at [228, 217] on div ") , hub_member as ( select member_sid , member_id from { { ref ( 'hub_member' )…" at bounding box center [334, 350] width 358 height 927
click at [230, 238] on div ") , hub_member as ( select member_sid , member_id from { { ref ( 'hub_member' )…" at bounding box center [334, 350] width 358 height 927
click at [237, 210] on div ") , hub_member as ( select member_sid , member_id from { { ref ( 'hub_member' )…" at bounding box center [334, 350] width 358 height 927
click at [254, 163] on div ") , hub_member as ( select member_sid , member_id from { { ref ( 'hub_member' )…" at bounding box center [334, 350] width 358 height 927
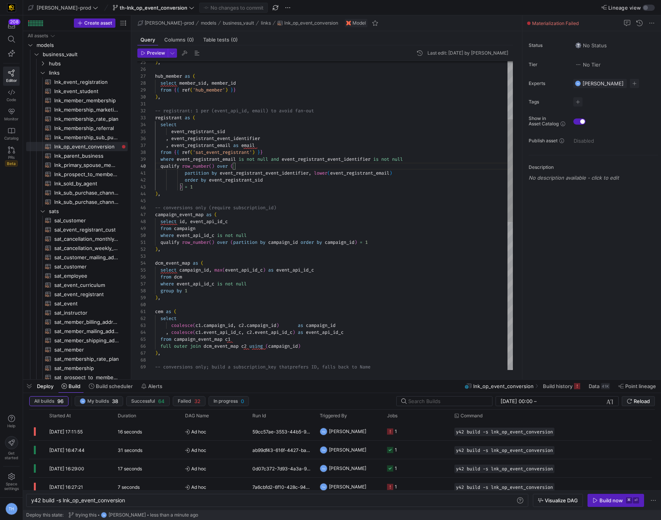
click at [272, 137] on div ") , hub_member as ( select member_sid , member_id from { { ref ( 'hub_member' )…" at bounding box center [334, 350] width 358 height 927
click at [231, 254] on div ") , hub_member as ( select member_sid , member_id from { { ref ( 'hub_member' )…" at bounding box center [334, 350] width 358 height 927
click at [230, 233] on div ") , hub_member as ( select member_sid , member_id from { { ref ( 'hub_member' )…" at bounding box center [334, 350] width 358 height 927
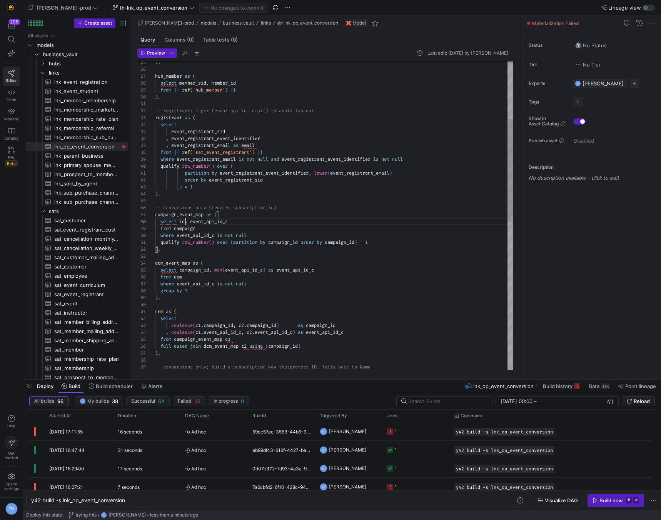
click at [186, 222] on div ") , hub_member as ( select member_sid , member_id from { { ref ( 'hub_member' )…" at bounding box center [334, 350] width 358 height 927
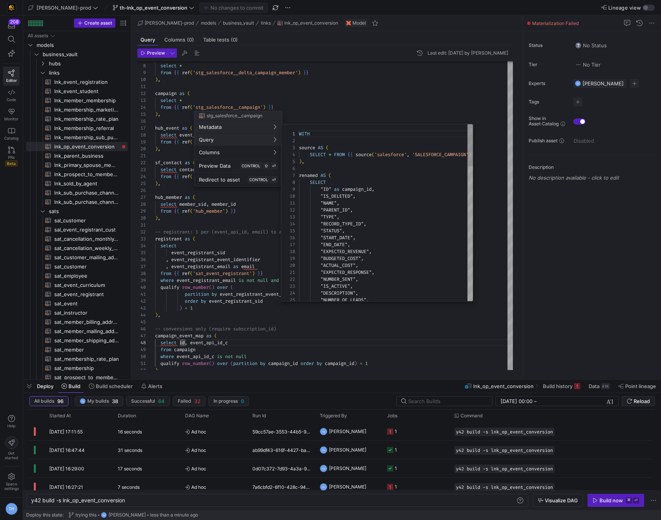
scroll to position [69, 0]
click at [358, 100] on div at bounding box center [330, 260] width 661 height 520
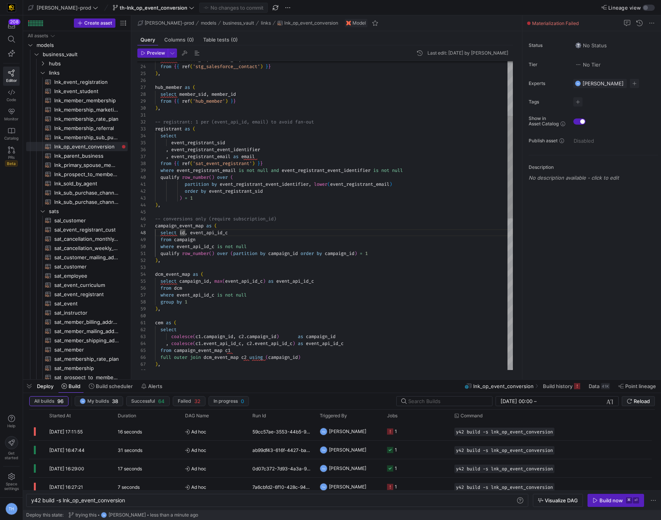
click at [181, 233] on div "select id , event_api_id_c from campaign where event_api_id_c is not null quali…" at bounding box center [334, 361] width 358 height 927
click at [248, 241] on div "select campaign_id , event_api_id_c from campaign where event_api_id_c is not n…" at bounding box center [334, 361] width 358 height 927
type textarea "partition by event_registrant_event_identifier, lower(event_registrant_email) o…"
click at [215, 5] on span "Commit & push (1)" at bounding box center [236, 8] width 43 height 6
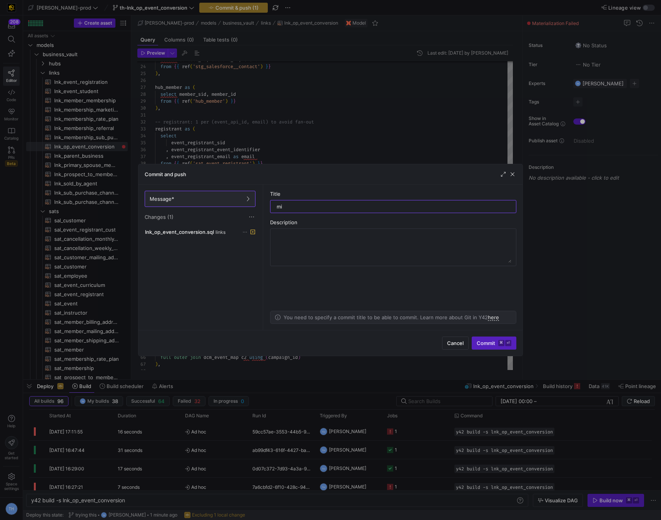
type input "m"
type input "naming fix"
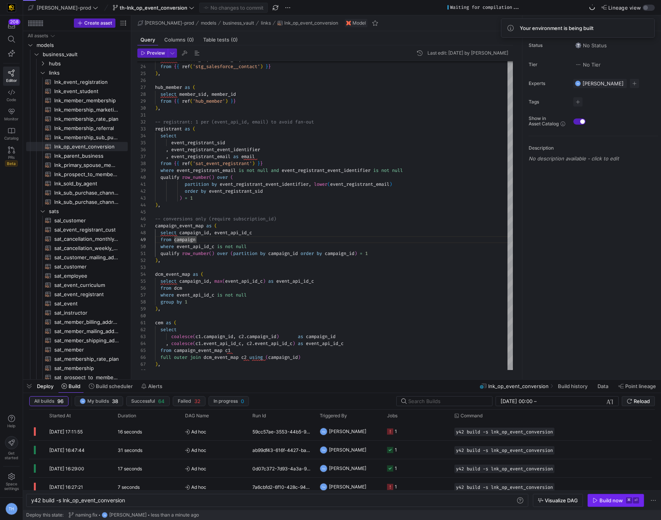
click at [599, 502] on span "Build now ⌘ ⏎" at bounding box center [615, 500] width 47 height 6
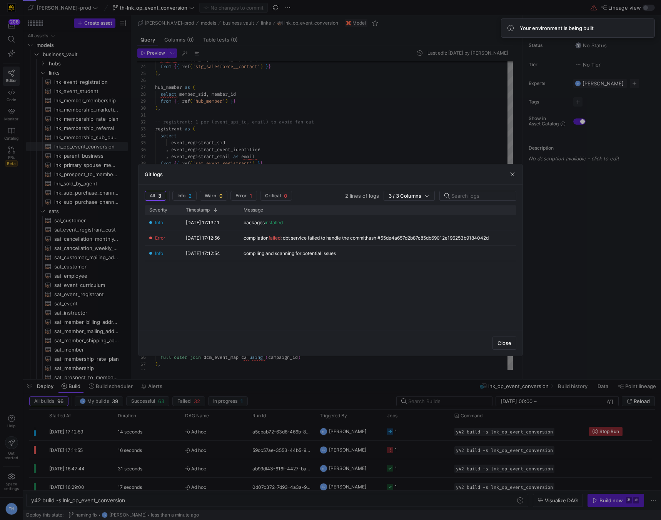
click at [315, 91] on div at bounding box center [330, 260] width 661 height 520
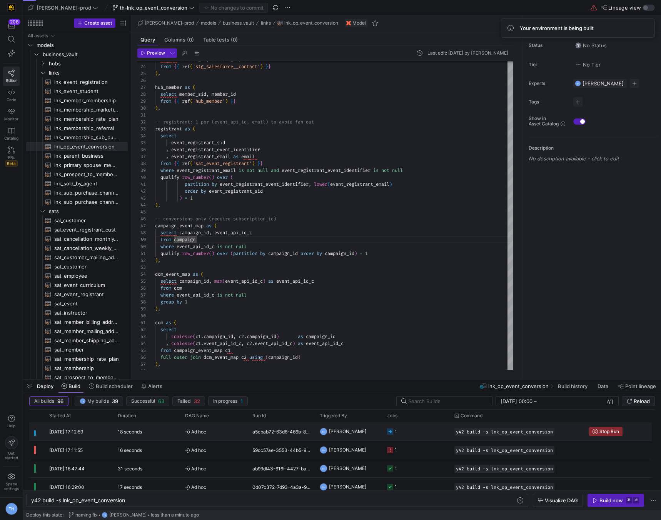
click at [413, 430] on y42-job-status-cell-renderer "1" at bounding box center [416, 431] width 58 height 17
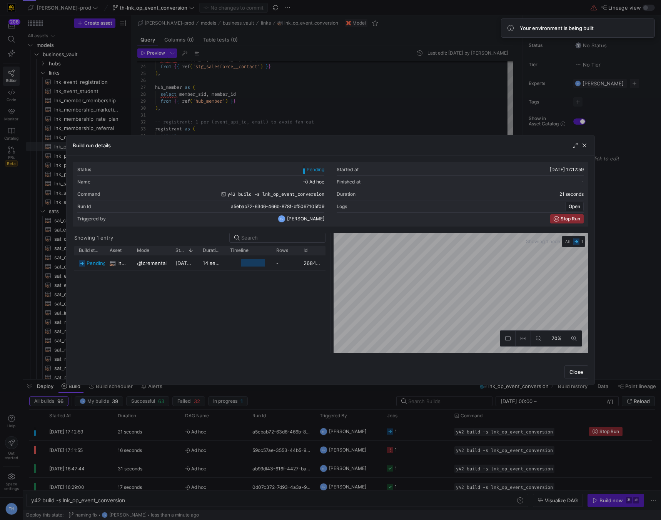
click at [400, 109] on div at bounding box center [330, 260] width 661 height 520
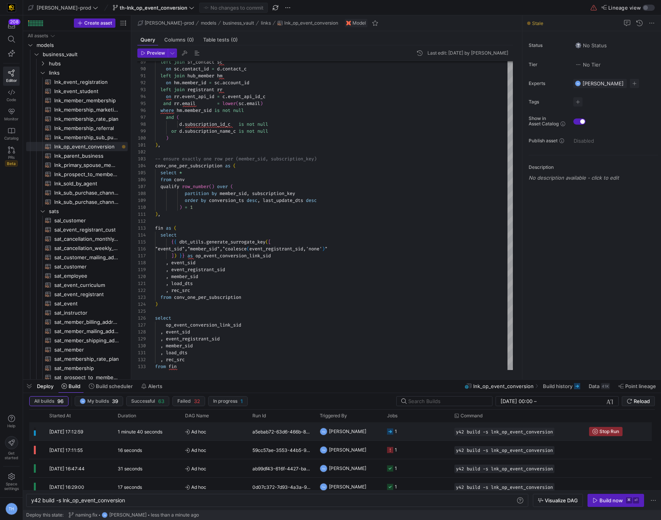
click at [401, 427] on y42-job-status-cell-renderer "1" at bounding box center [416, 431] width 58 height 17
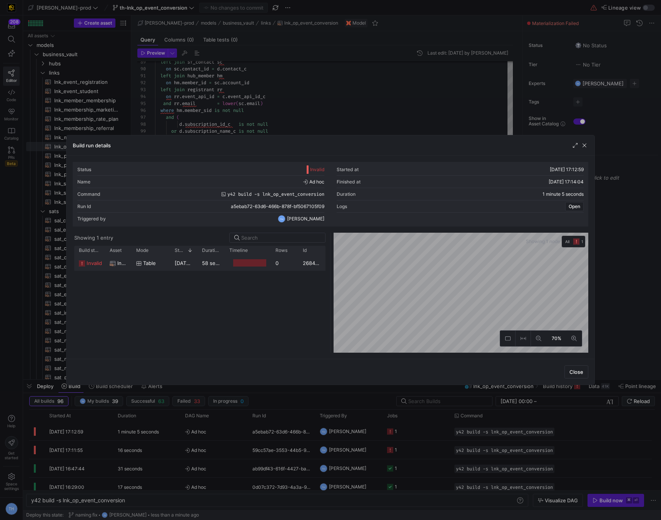
click at [232, 264] on y42-job-duration-timeline-cell-renderer at bounding box center [247, 263] width 37 height 14
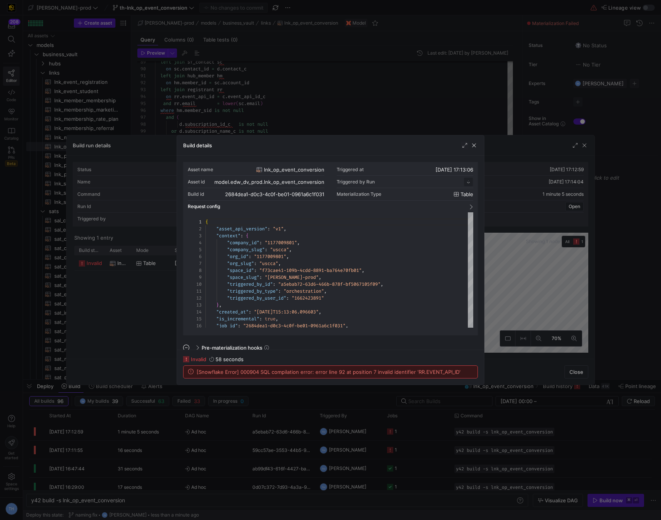
scroll to position [69, 0]
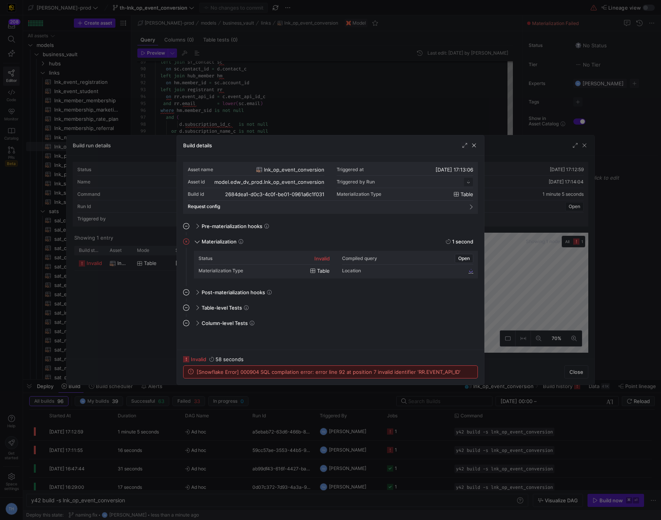
click at [289, 97] on div at bounding box center [330, 260] width 661 height 520
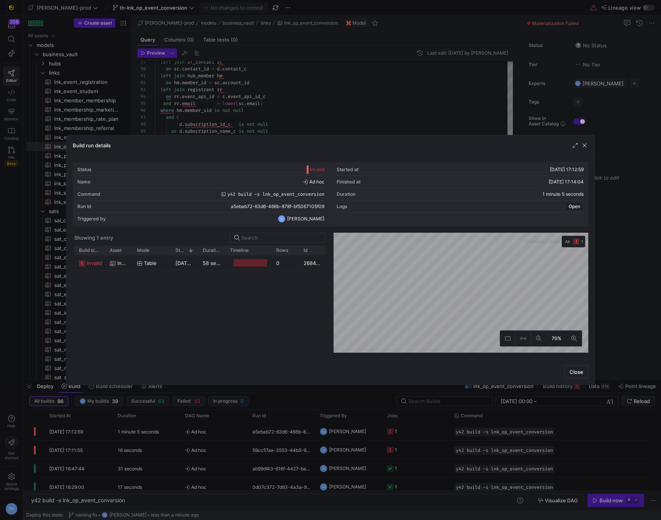
click at [289, 97] on div at bounding box center [330, 260] width 661 height 520
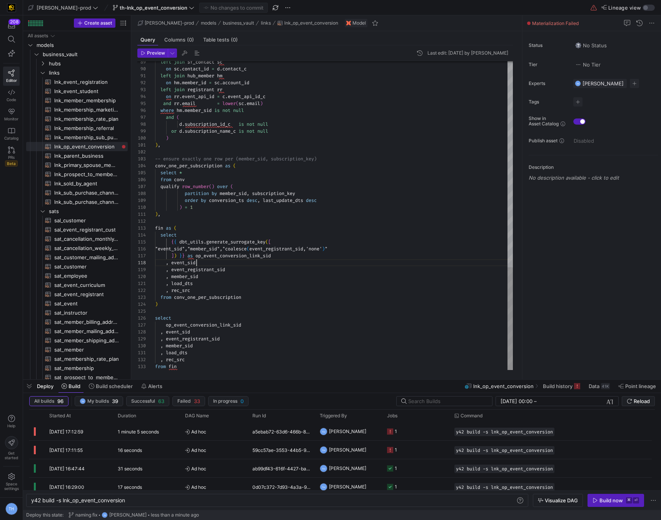
scroll to position [48, 42]
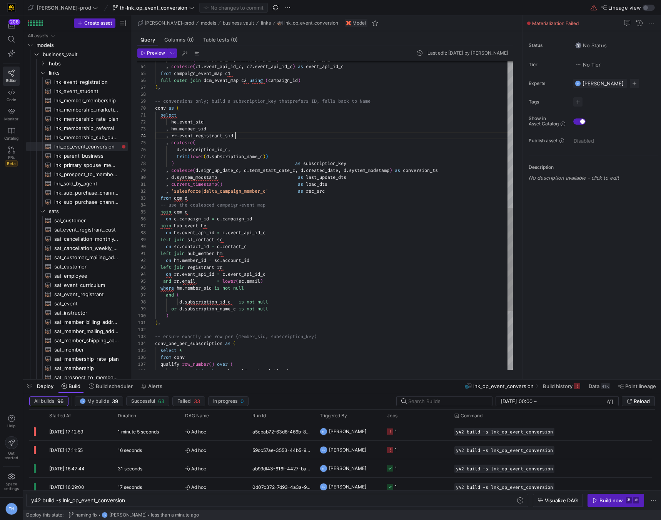
click at [244, 135] on div "left join sf_contact sc on sc . contact_id = d . contact_c left join hub_member…" at bounding box center [334, 84] width 358 height 927
click at [221, 212] on div "left join sf_contact sc on sc . contact_id = d . contact_c left join hub_member…" at bounding box center [334, 84] width 358 height 927
click at [223, 162] on div "left join sf_contact sc on sc . contact_id = d . contact_c left join hub_member…" at bounding box center [334, 84] width 358 height 927
click at [214, 209] on div "left join sf_contact sc on sc . contact_id = d . contact_c left join hub_member…" at bounding box center [334, 84] width 358 height 927
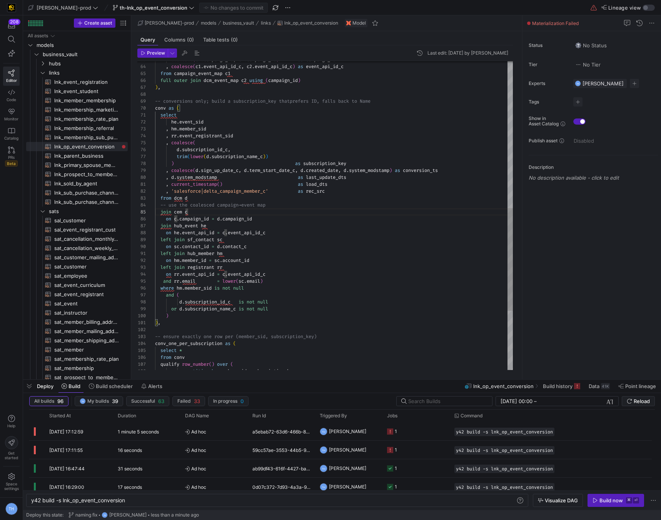
scroll to position [42, 53]
click at [219, 225] on div "left join sf_contact sc on sc . contact_id = d . contact_c left join hub_member…" at bounding box center [334, 84] width 358 height 927
click at [217, 275] on div "left join sf_contact sc on sc . contact_id = d . contact_c left join hub_member…" at bounding box center [334, 84] width 358 height 927
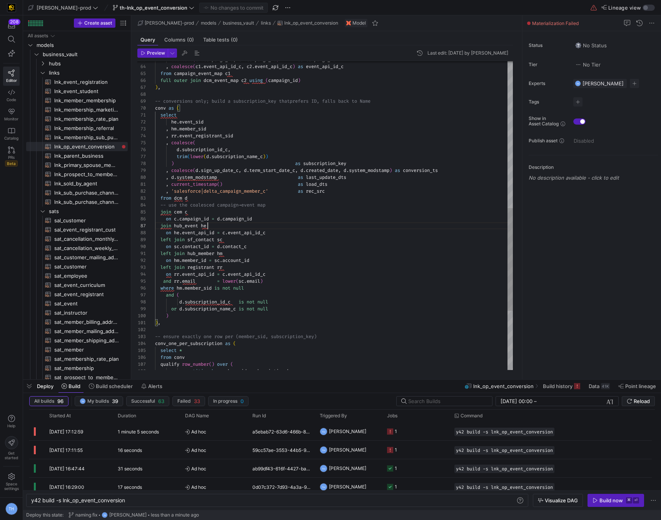
click at [217, 224] on div "left join sf_contact sc on sc . contact_id = d . contact_c left join hub_member…" at bounding box center [334, 84] width 358 height 927
drag, startPoint x: 216, startPoint y: 276, endPoint x: 183, endPoint y: 275, distance: 33.5
click at [183, 275] on div "left join sf_contact sc on sc . contact_id = d . contact_c left join hub_member…" at bounding box center [334, 84] width 358 height 927
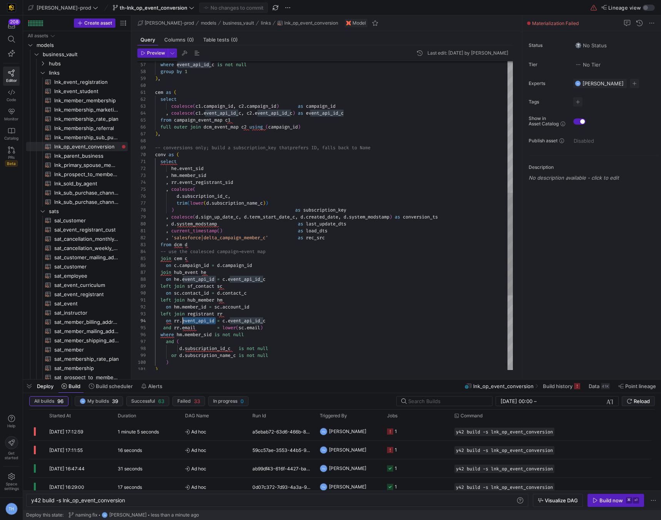
scroll to position [21, 122]
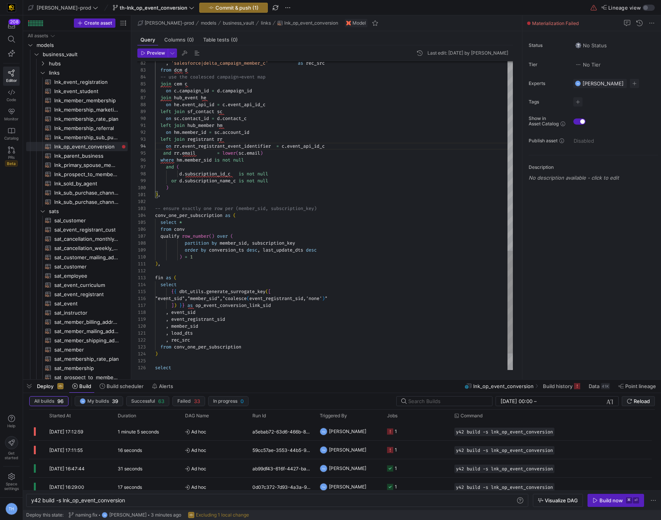
type textarea "), -- ensure exactly one row per (member_sid, subscription_key) conv_one_per_su…"
click at [215, 7] on span "Commit & push (1)" at bounding box center [236, 8] width 43 height 6
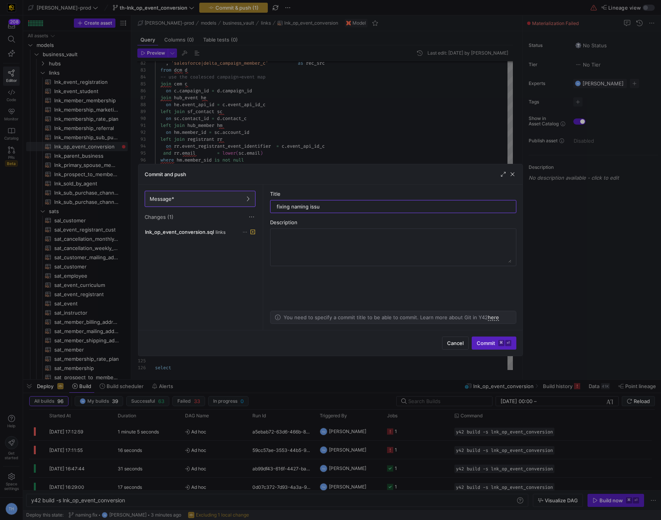
type input "fixing naming issue"
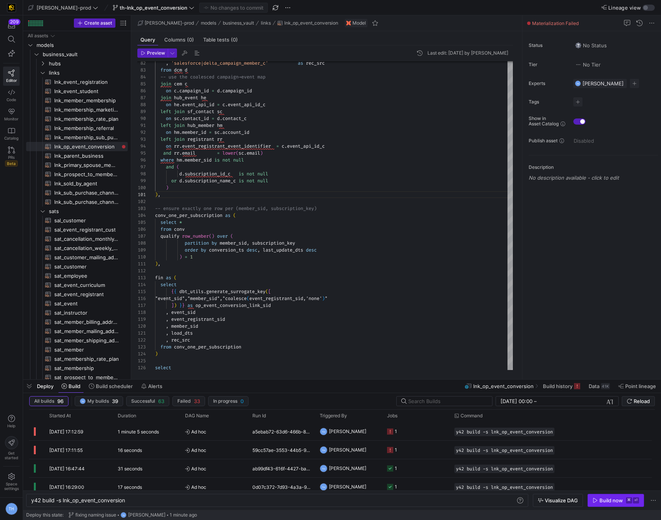
click at [606, 500] on div "Build now" at bounding box center [610, 500] width 23 height 6
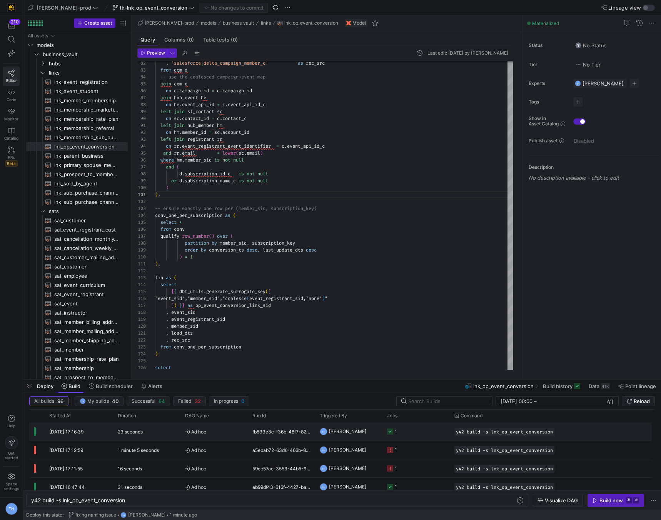
click at [232, 434] on span "Ad hoc" at bounding box center [214, 432] width 58 height 18
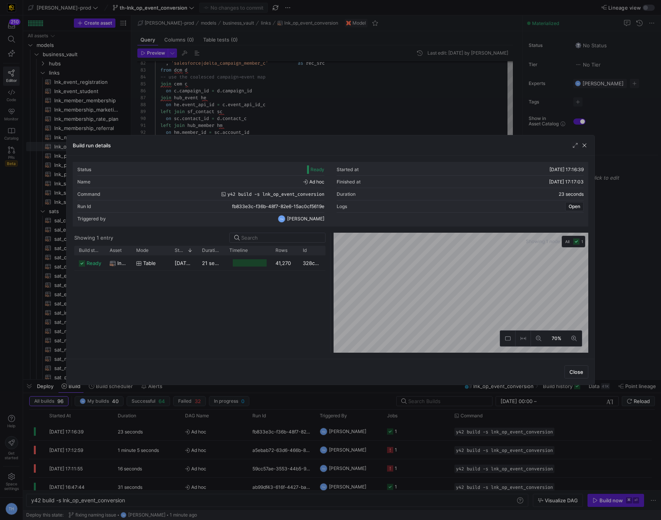
click at [341, 108] on div at bounding box center [330, 260] width 661 height 520
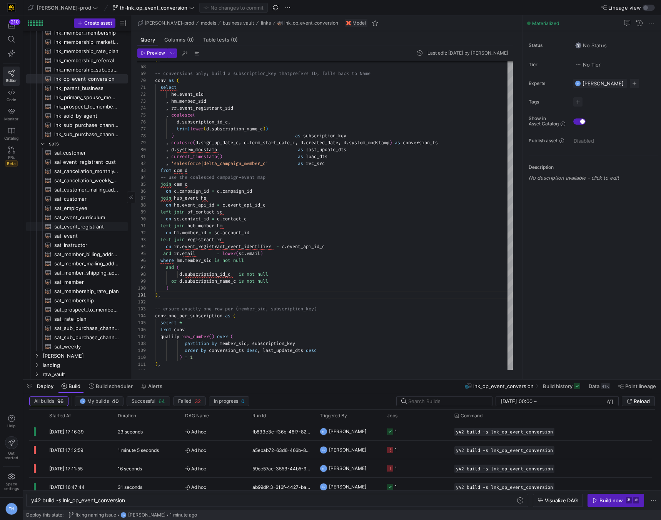
scroll to position [0, 0]
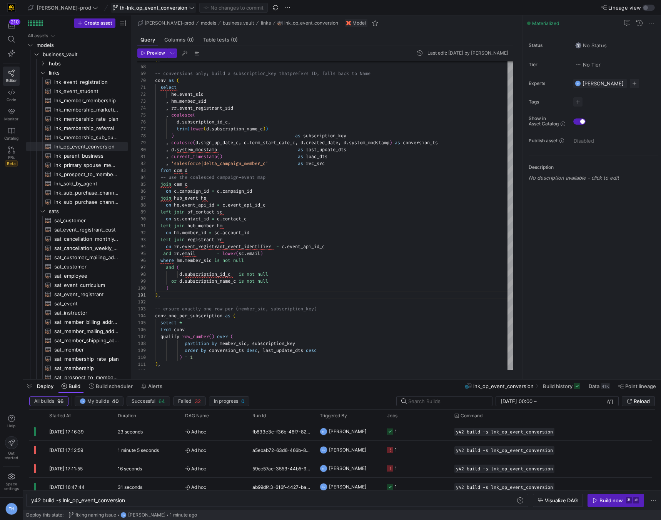
click at [160, 8] on span "th-lnk_op_event_conversion" at bounding box center [154, 8] width 68 height 6
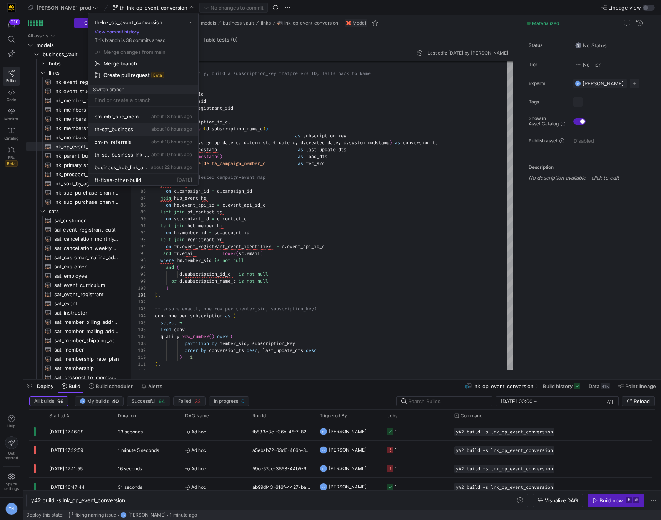
scroll to position [35, 0]
click at [152, 171] on span "Delete" at bounding box center [172, 171] width 53 height 6
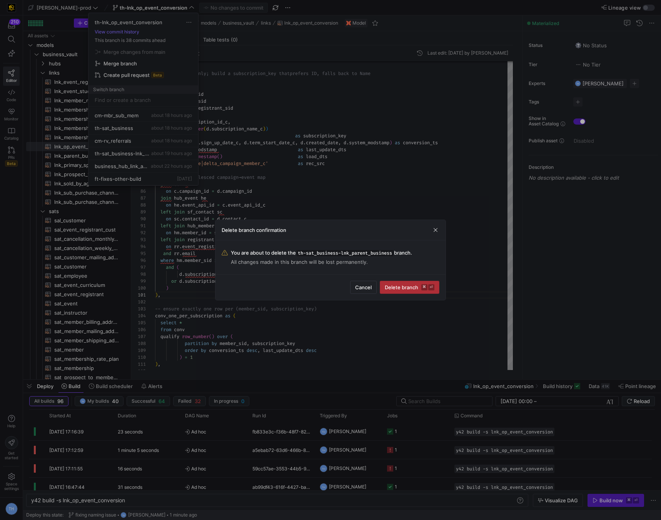
click at [395, 289] on span "Delete branch ⌘ ⏎" at bounding box center [410, 287] width 50 height 6
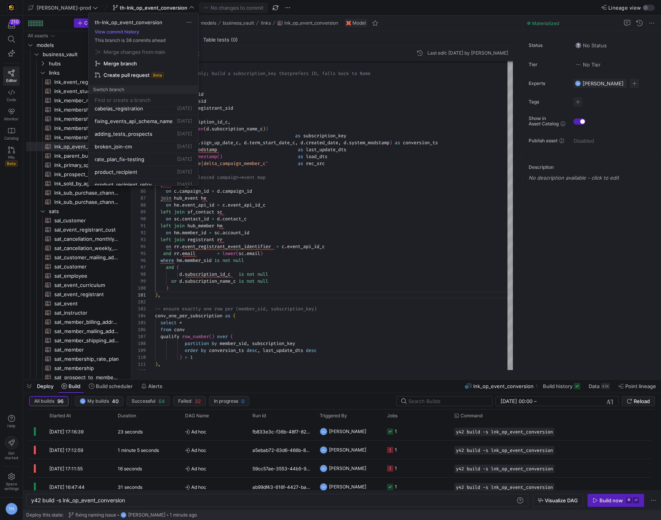
scroll to position [174, 0]
click at [111, 132] on div at bounding box center [330, 260] width 661 height 520
click at [122, 140] on span "th-sat_business" at bounding box center [114, 143] width 38 height 6
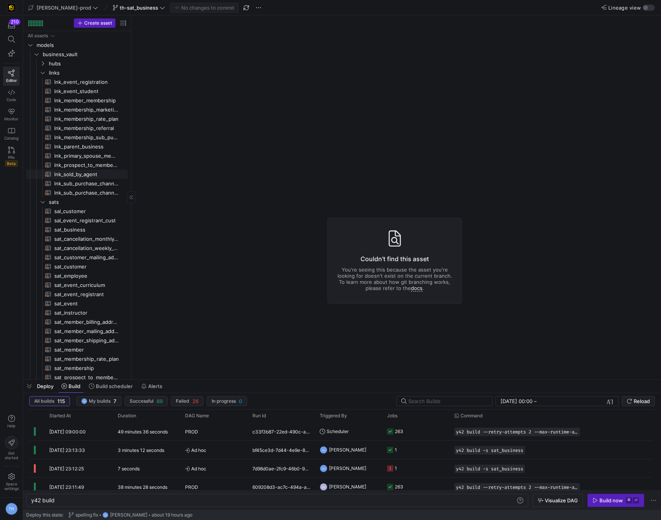
scroll to position [15, 0]
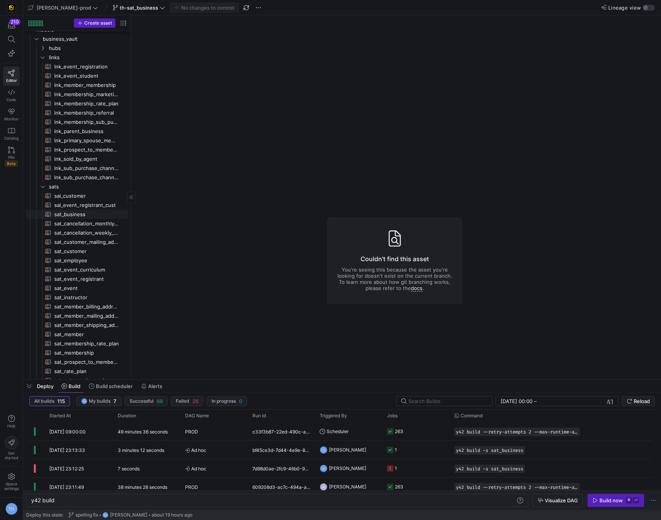
click at [85, 217] on span "sat_business​​​​​​​​​​" at bounding box center [86, 214] width 65 height 9
type textarea "y42 build -s sat_business"
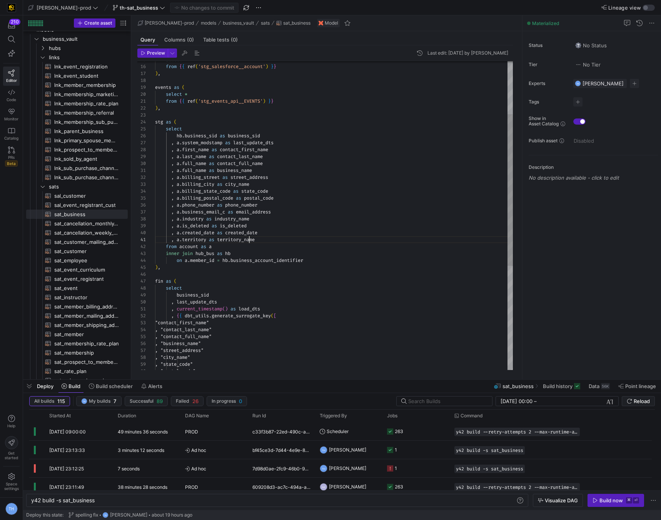
scroll to position [0, 94]
click at [248, 240] on div ", a . last_name as contact_last_name , a . full_name as contact_full_name , a .…" at bounding box center [334, 267] width 358 height 629
click at [275, 255] on div ", a . last_name as contact_last_name , a . full_name as contact_full_name , a .…" at bounding box center [334, 267] width 358 height 629
click at [337, 253] on div ", a . last_name as contact_last_name , a . full_name as contact_full_name , a .…" at bounding box center [334, 267] width 358 height 629
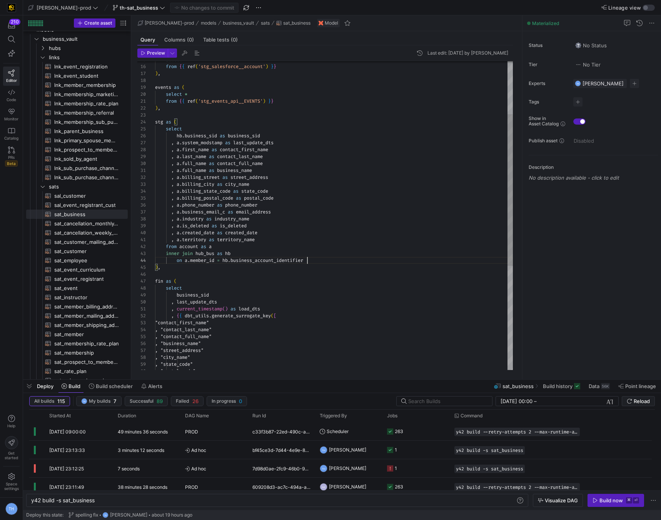
click at [335, 258] on div ", a . last_name as contact_last_name , a . full_name as contact_full_name , a .…" at bounding box center [334, 267] width 358 height 629
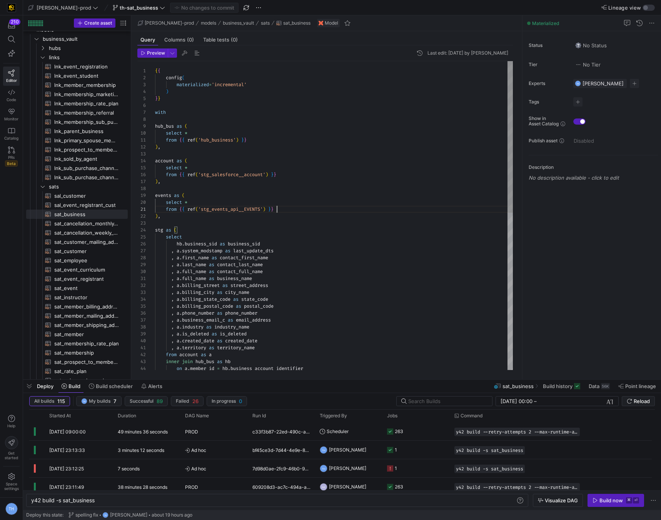
scroll to position [0, 122]
click at [292, 207] on div ", a . last_name as contact_last_name , a . full_name as contact_full_name , a .…" at bounding box center [334, 375] width 358 height 629
click at [284, 213] on div ", a . last_name as contact_last_name , a . full_name as contact_full_name , a .…" at bounding box center [334, 375] width 358 height 629
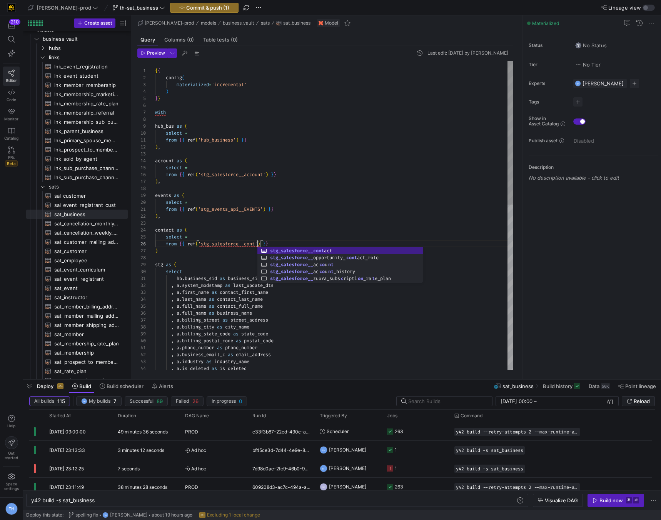
scroll to position [35, 111]
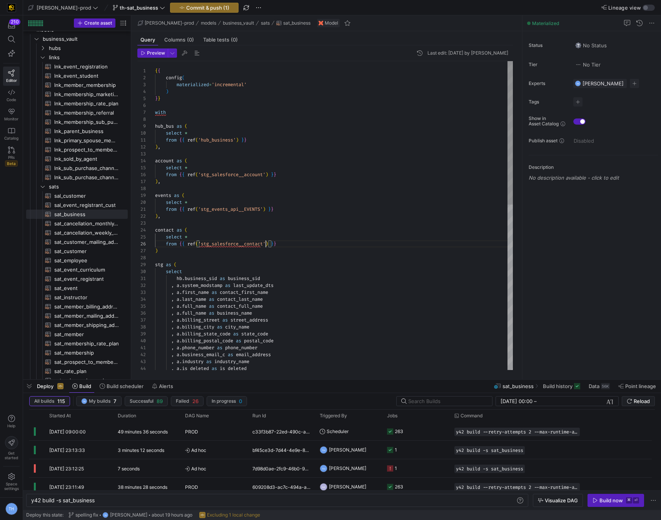
click at [225, 253] on div ", a . last_name as contact_last_name , a . full_name as contact_full_name , a .…" at bounding box center [334, 393] width 358 height 664
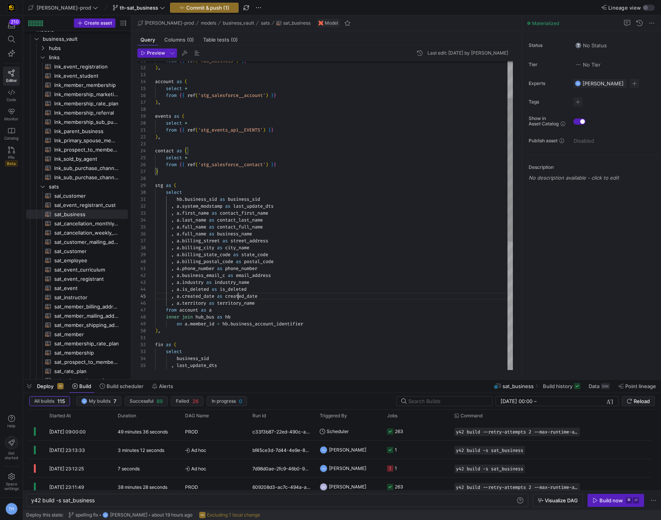
click at [237, 294] on div "fin as ( select business_sid , last_update_dts , current_timestamp ( ) as load_…" at bounding box center [334, 314] width 358 height 664
click at [322, 325] on div "fin as ( select business_sid , last_update_dts , current_timestamp ( ) as load_…" at bounding box center [334, 314] width 358 height 664
click at [195, 233] on div "fin as ( select business_sid ) , on a . member_id = hb . business_account_ident…" at bounding box center [334, 321] width 358 height 678
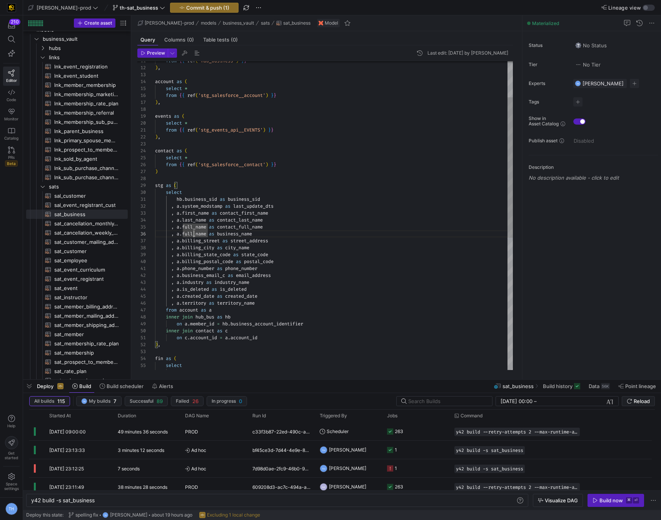
click at [179, 213] on div "fin as ( select business_sid ) , on a . member_id = hb . business_account_ident…" at bounding box center [334, 321] width 358 height 678
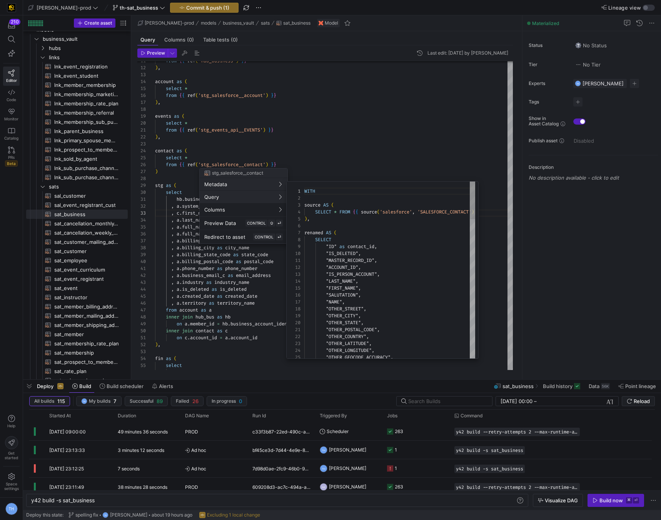
scroll to position [69, 0]
click at [337, 162] on div at bounding box center [330, 260] width 661 height 520
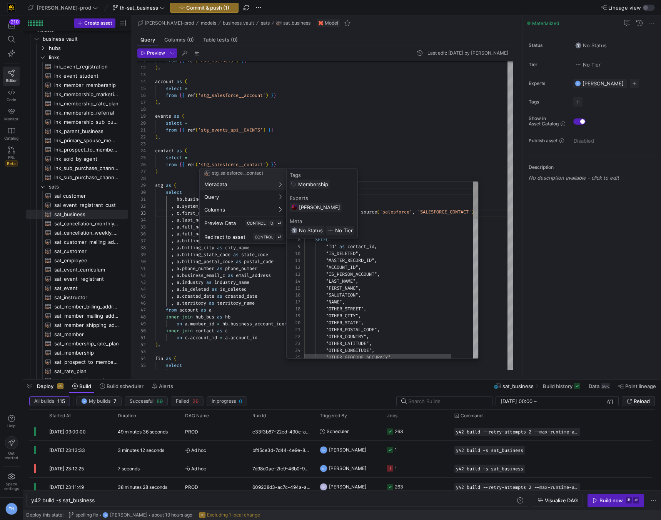
click at [311, 133] on div at bounding box center [330, 260] width 661 height 520
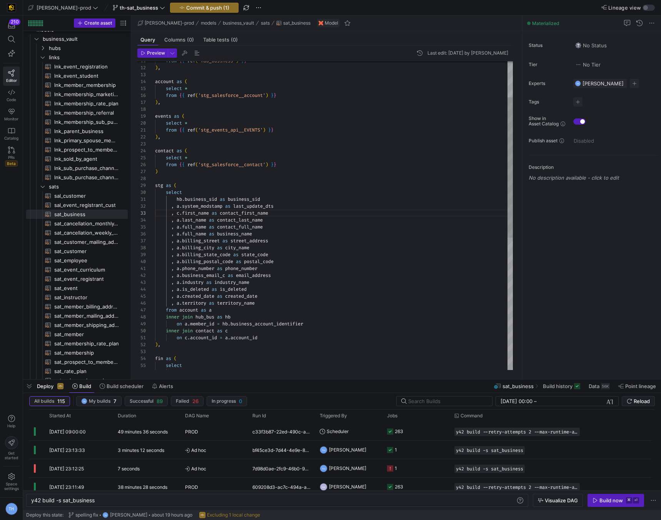
click at [197, 234] on div "fin as ( select business_sid ) , on a . member_id = hb . business_account_ident…" at bounding box center [334, 321] width 358 height 678
click at [197, 227] on div "fin as ( select business_sid ) , on a . member_id = hb . business_account_ident…" at bounding box center [334, 321] width 358 height 678
click at [179, 219] on div "fin as ( select business_sid ) , on a . member_id = hb . business_account_ident…" at bounding box center [334, 321] width 358 height 678
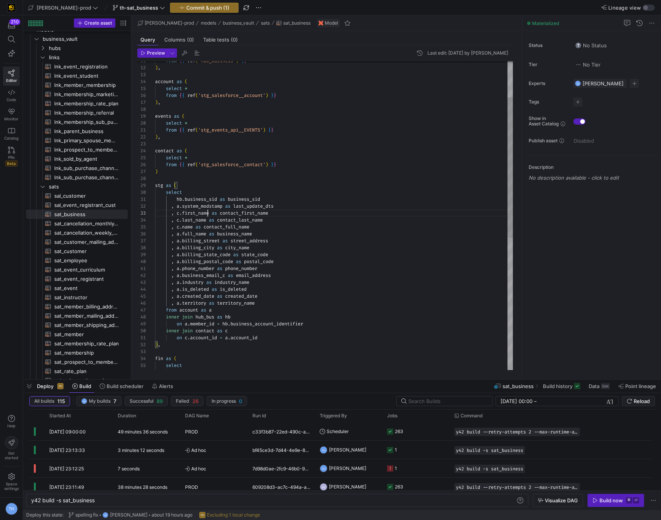
click at [208, 212] on div "fin as ( select business_sid ) , on a . member_id = hb . business_account_ident…" at bounding box center [334, 321] width 358 height 678
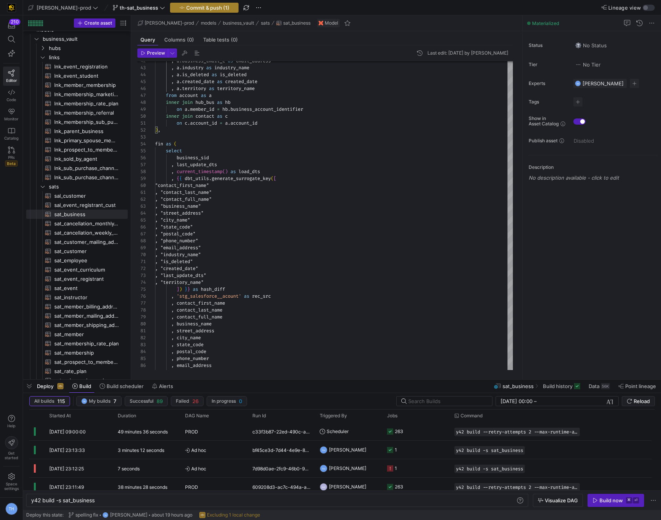
type textarea "hb.business_sid as business_sid , a.system_modstamp as last_update_dts , c.firs…"
click at [189, 8] on span "Commit & push (1)" at bounding box center [207, 8] width 43 height 6
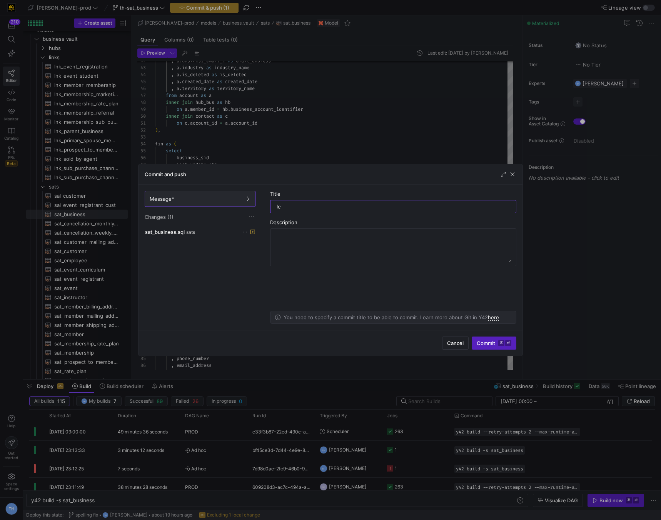
type input "l"
type input "joining to contact"
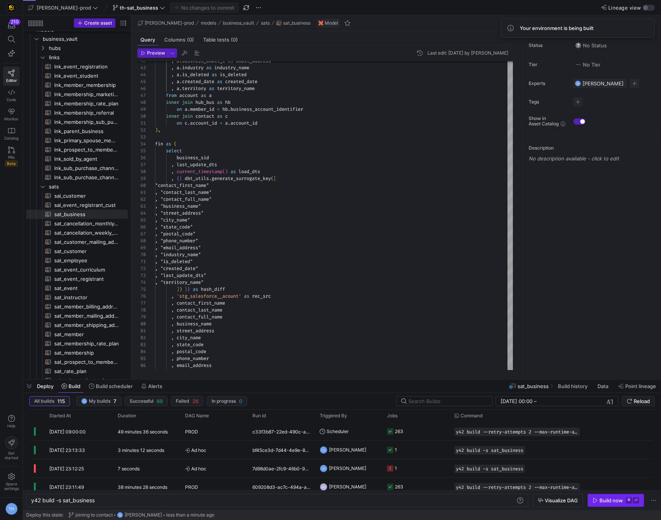
click at [611, 502] on div "Build now" at bounding box center [610, 500] width 23 height 6
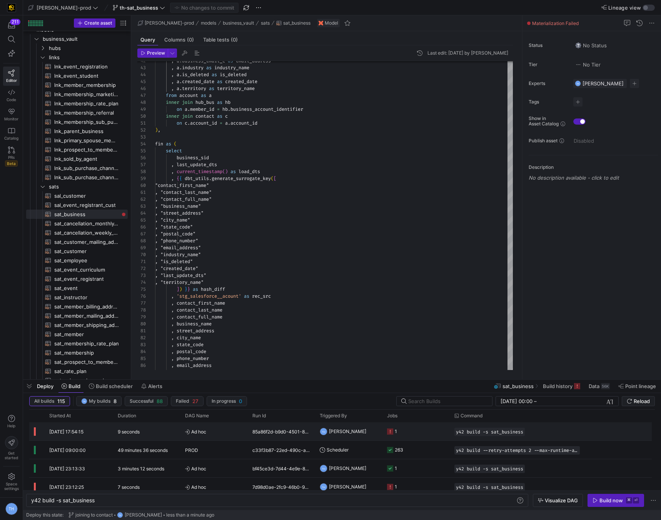
click at [314, 437] on div "85a86f2d-b9d0-4501-864b-cba312151c05" at bounding box center [281, 431] width 67 height 18
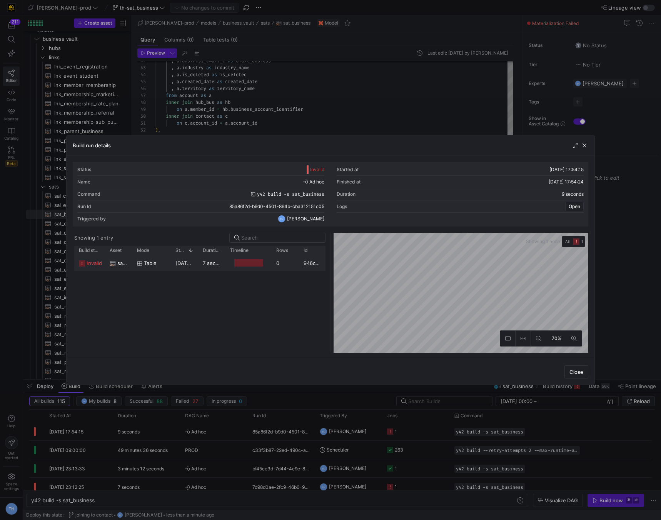
click at [227, 260] on div at bounding box center [248, 262] width 46 height 15
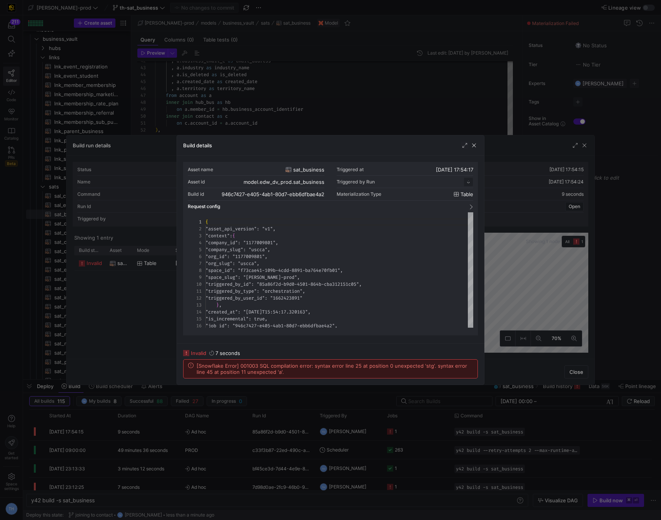
scroll to position [69, 0]
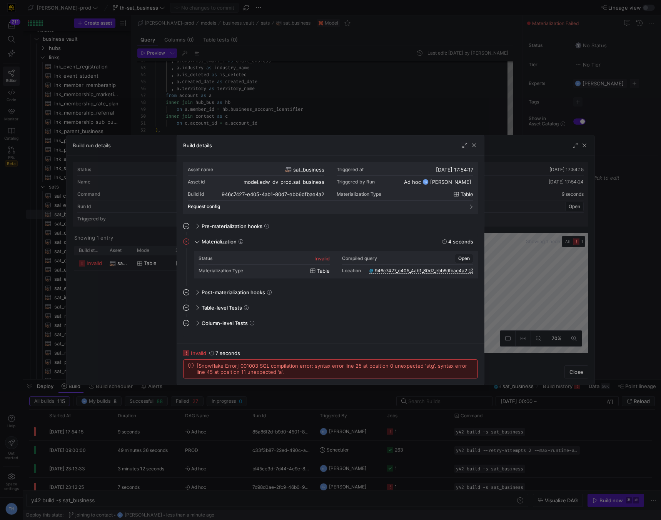
click at [275, 84] on div at bounding box center [330, 260] width 661 height 520
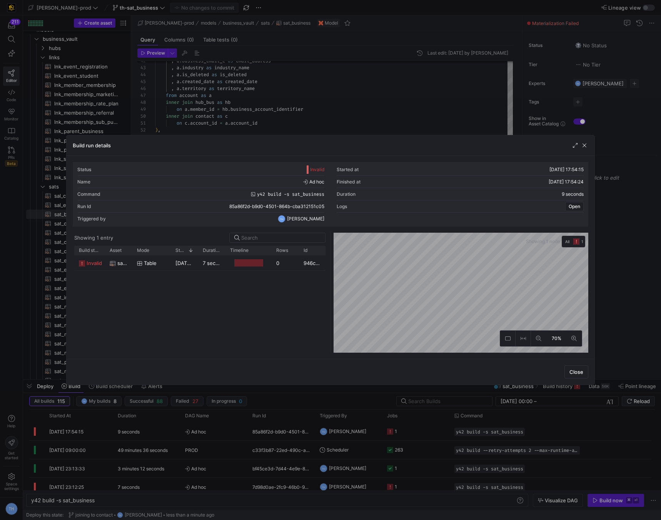
click at [275, 85] on div at bounding box center [330, 260] width 661 height 520
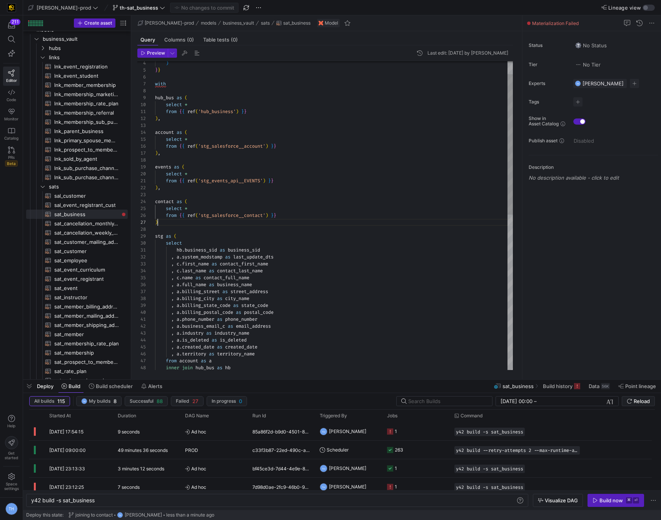
click at [177, 220] on div ", a . business_email_c as email_address , a . industry as industry_name , a . i…" at bounding box center [334, 372] width 358 height 678
type textarea "from {{ ref('stg_events_api__EVENTS') }} ), contact as ( select * from {{ ref('…"
click at [187, 11] on span "button" at bounding box center [204, 7] width 68 height 9
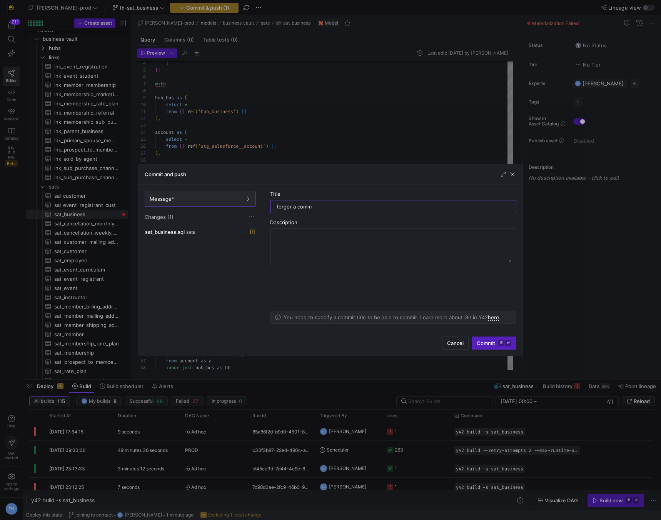
type input "forgor a comma"
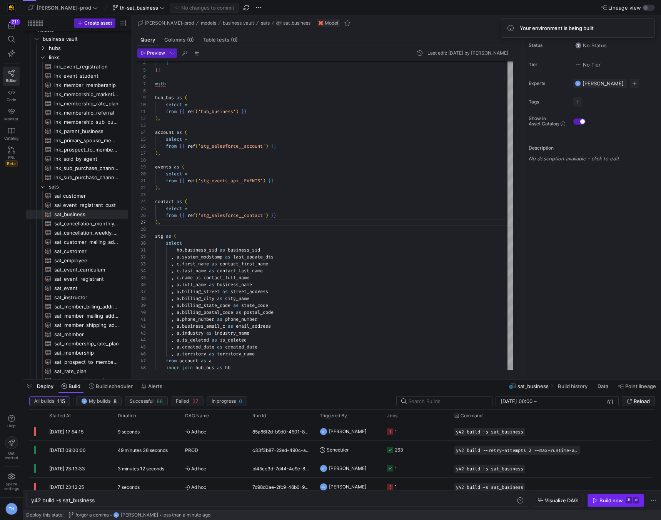
click at [601, 498] on div "Build now" at bounding box center [610, 500] width 23 height 6
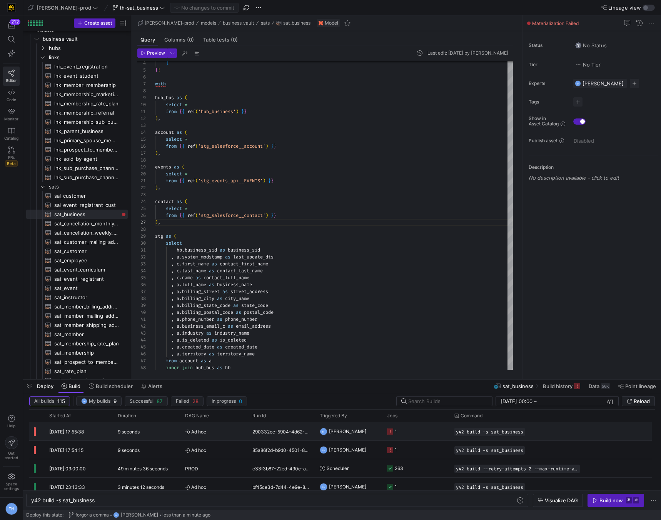
click at [247, 435] on div "Ad hoc" at bounding box center [213, 431] width 67 height 18
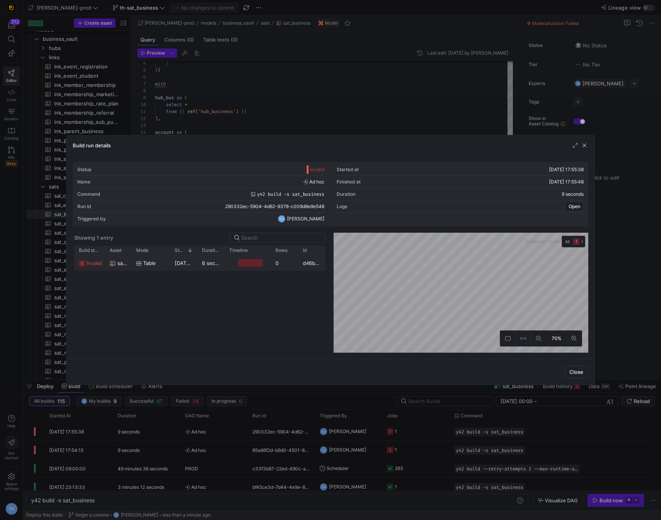
click at [211, 260] on y42-duration "6 seconds" at bounding box center [214, 263] width 25 height 6
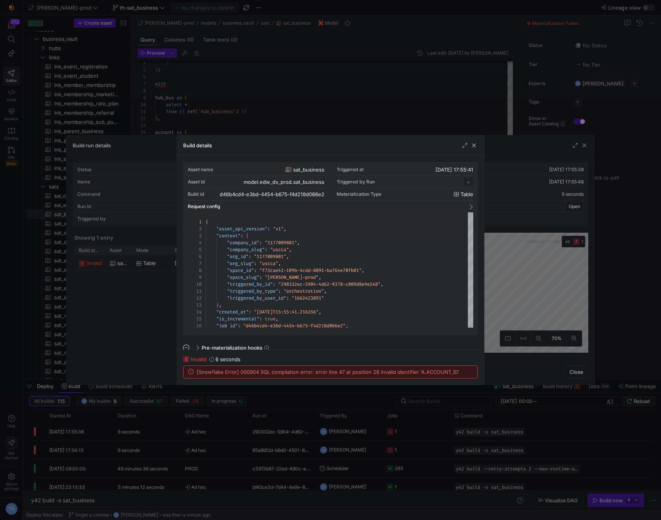
scroll to position [69, 0]
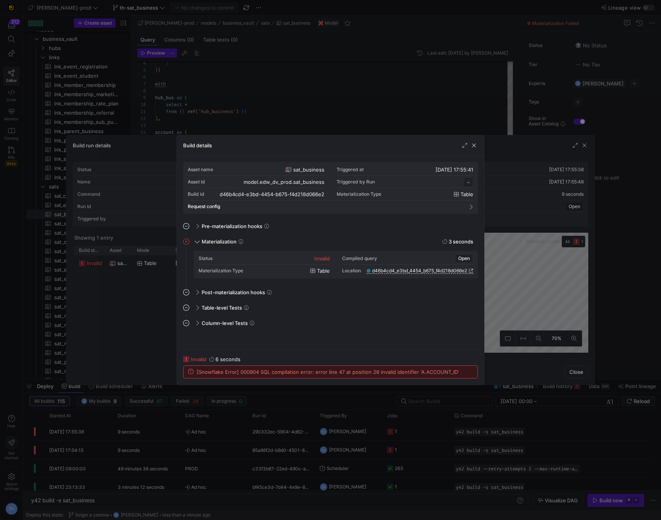
click at [269, 90] on div at bounding box center [330, 260] width 661 height 520
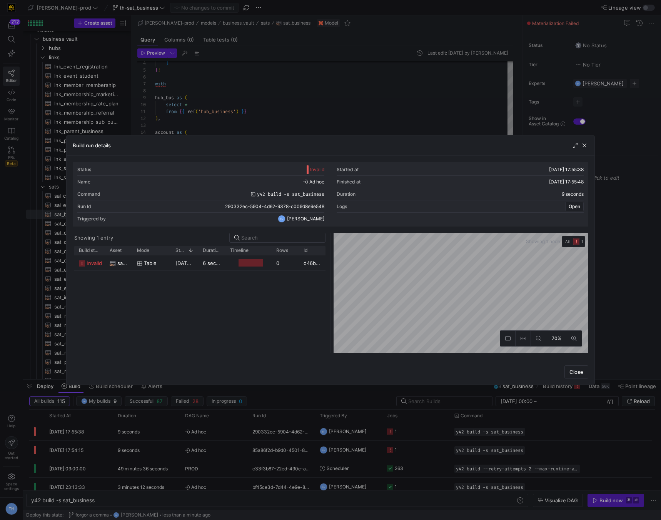
click at [269, 90] on div at bounding box center [330, 260] width 661 height 520
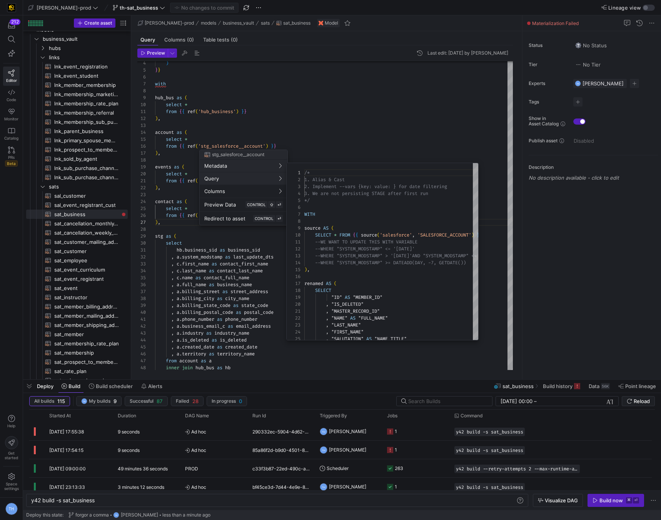
click at [372, 100] on div at bounding box center [330, 260] width 661 height 520
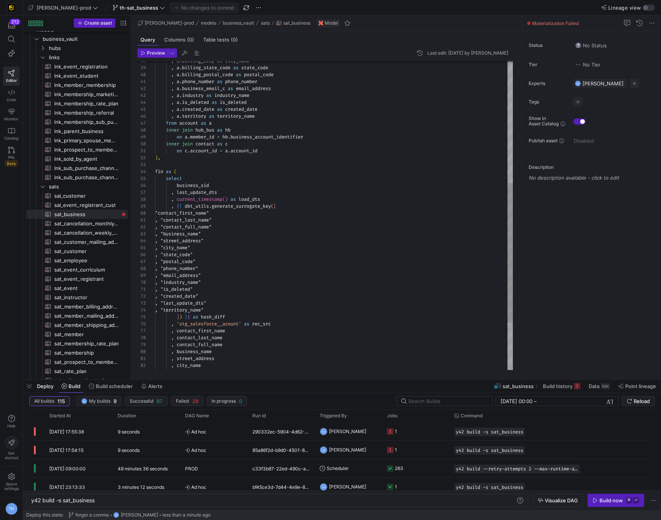
click at [251, 151] on div ", a . business_email_c as email_address , a . industry as industry_name , a . i…" at bounding box center [334, 134] width 358 height 678
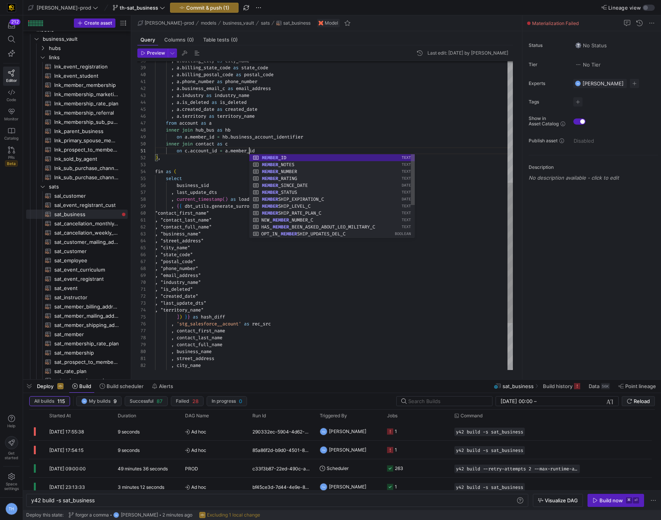
scroll to position [0, 94]
click at [254, 133] on div ", a . business_email_c as email_address , a . industry as industry_name , a . i…" at bounding box center [334, 134] width 358 height 678
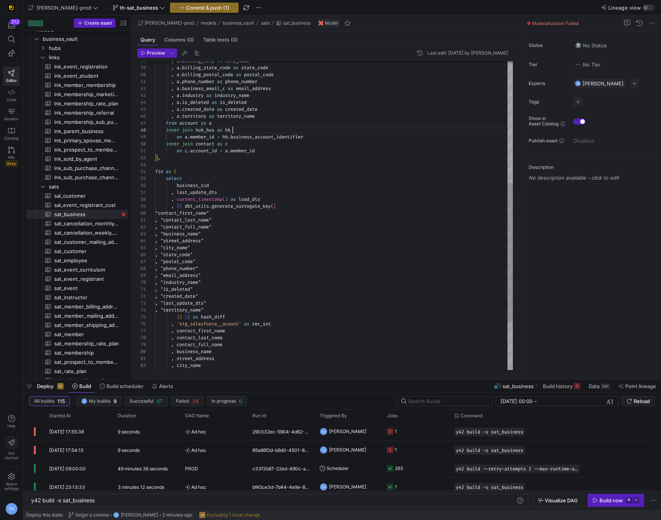
scroll to position [48, 78]
type textarea ", a.phone_number as phone_number , a.business_email_c as email_address , a.indu…"
click at [186, 8] on span "Commit & push (1)" at bounding box center [207, 8] width 43 height 6
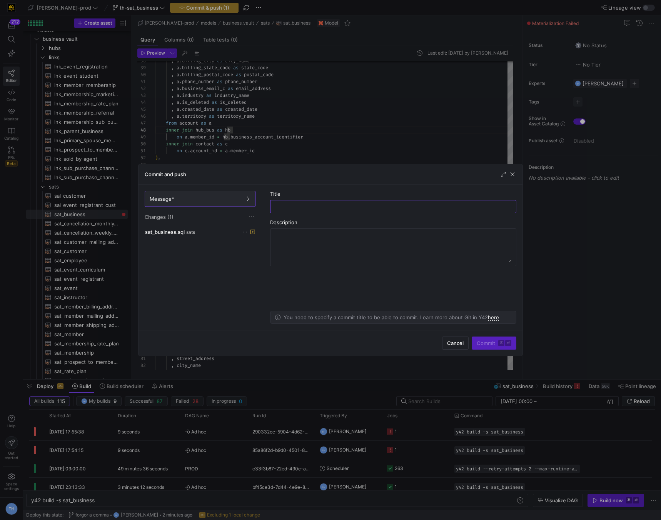
type input "r"
type input "fixing naming issue"
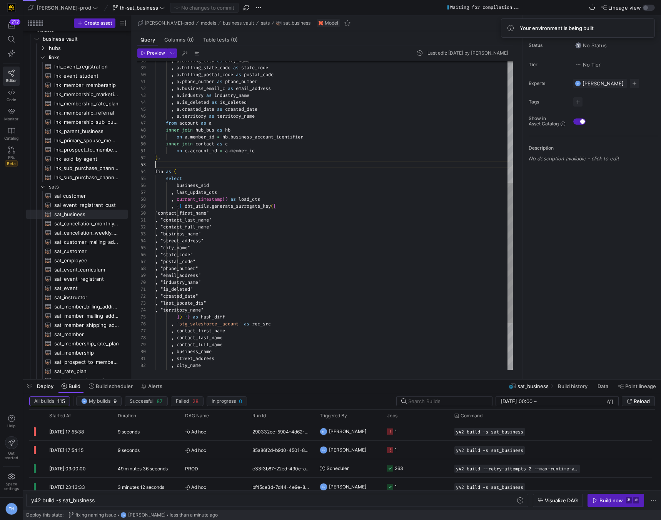
scroll to position [14, 0]
click at [196, 164] on div ", a . business_email_c as email_address , a . industry as industry_name , a . i…" at bounding box center [334, 134] width 358 height 678
click at [181, 371] on div "Preview Last edit: Wednesday 20 August 2025 by Tommy Huelhorst 42 43 44 45 46 4…" at bounding box center [325, 209] width 388 height 328
click at [219, 352] on div ", a . business_email_c as email_address , a . industry as industry_name , a . i…" at bounding box center [334, 134] width 358 height 678
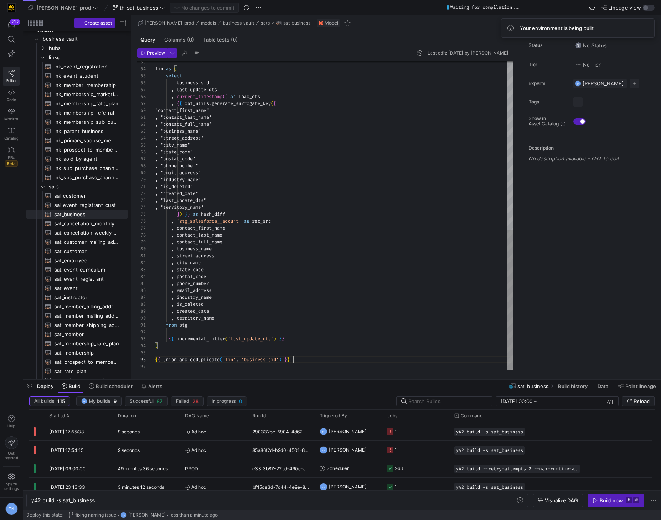
click at [294, 359] on div "fin as ( select business_sid , last_update_dts , current_timestamp ( ) as load_…" at bounding box center [334, 31] width 358 height 678
click at [305, 346] on div "fin as ( select business_sid , last_update_dts , current_timestamp ( ) as load_…" at bounding box center [334, 31] width 358 height 678
click at [301, 352] on div "fin as ( select business_sid , last_update_dts , current_timestamp ( ) as load_…" at bounding box center [334, 31] width 358 height 678
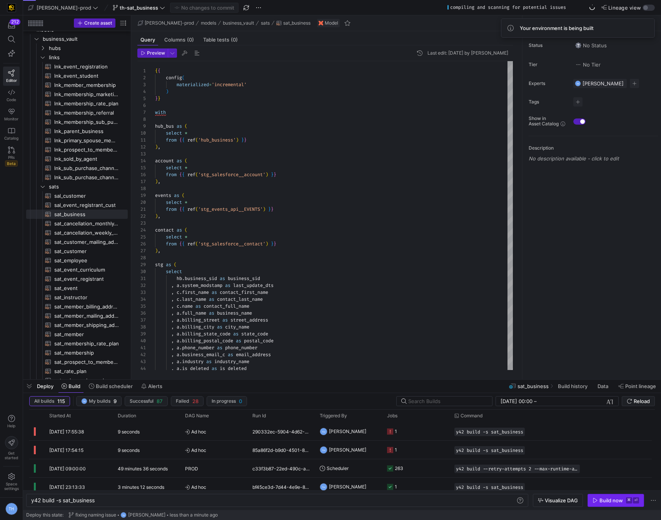
click at [600, 504] on span "button" at bounding box center [616, 500] width 56 height 12
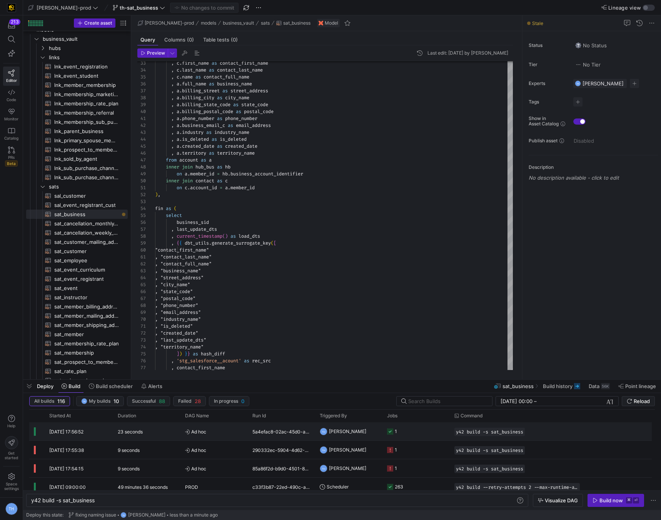
click at [425, 435] on y42-job-status-cell-renderer "1" at bounding box center [416, 431] width 58 height 17
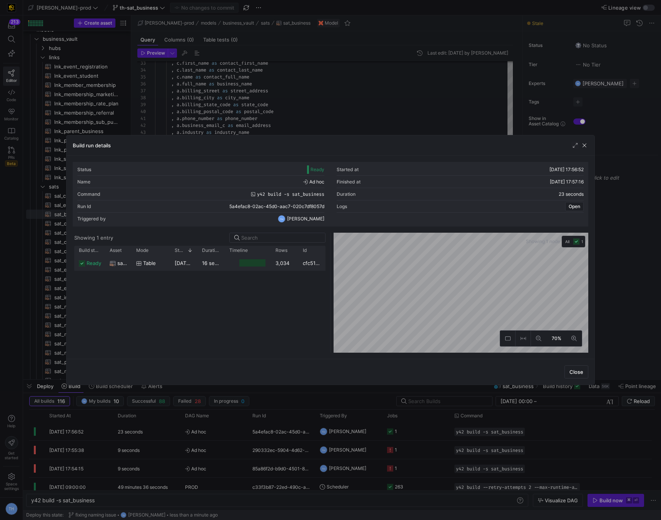
click at [298, 262] on div "cfc519d0-7b11-4f32-a4fa-fae0cf0a3f5a" at bounding box center [311, 262] width 27 height 15
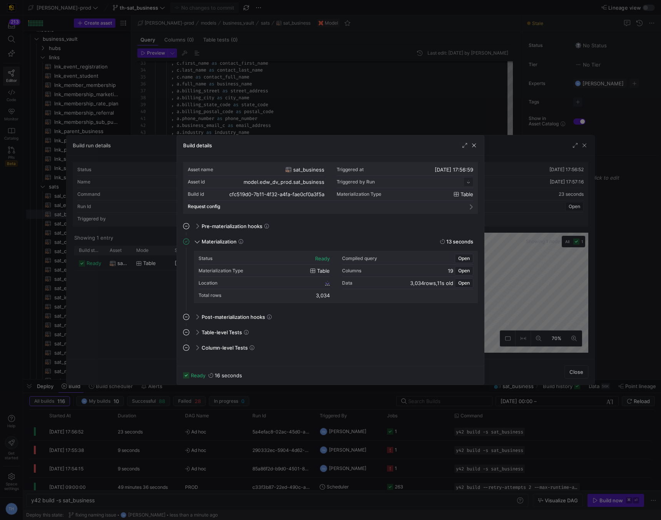
scroll to position [69, 0]
click at [345, 96] on div at bounding box center [330, 260] width 661 height 520
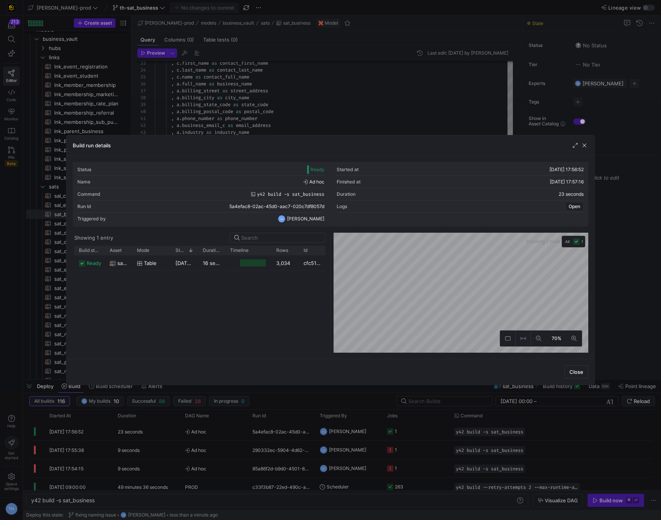
click at [345, 96] on div at bounding box center [330, 260] width 661 height 520
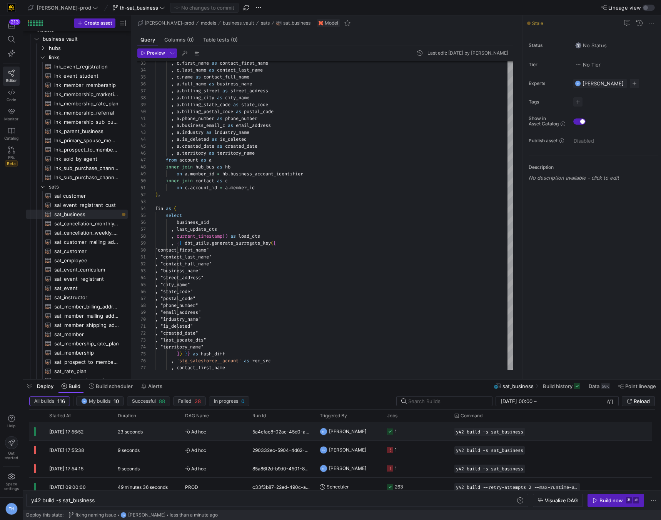
click at [312, 430] on div "5a4efac8-02ac-45d0-aac7-020c7df8057d" at bounding box center [281, 431] width 67 height 18
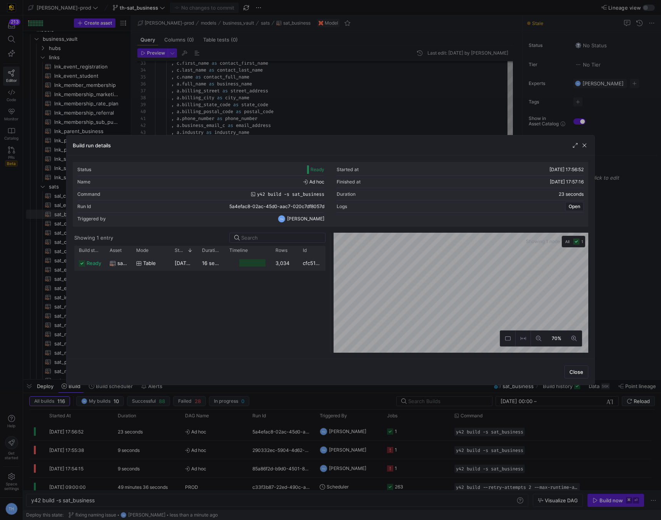
click at [279, 264] on div "3,034" at bounding box center [284, 262] width 27 height 15
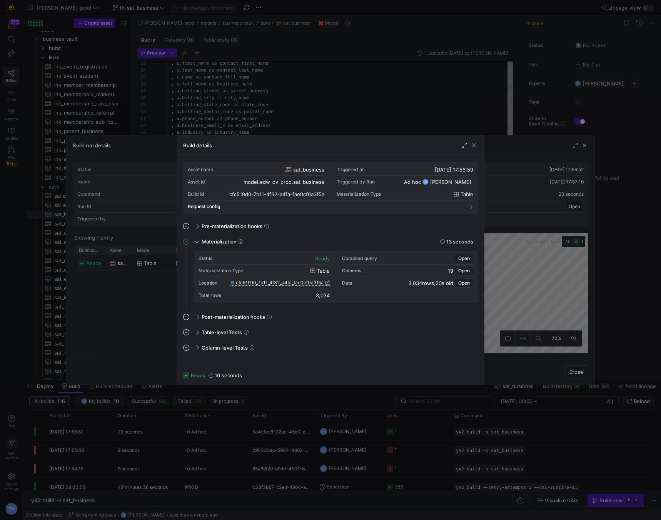
click at [300, 283] on span "cfc519d0_7b11_4f32_a4fa_fae0cf0a3f5a" at bounding box center [280, 282] width 88 height 5
click at [272, 70] on div at bounding box center [330, 260] width 661 height 520
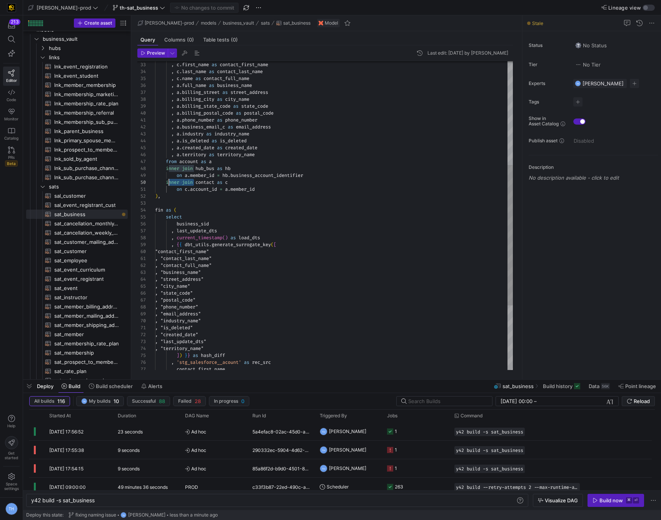
scroll to position [62, 11]
drag, startPoint x: 195, startPoint y: 183, endPoint x: 165, endPoint y: 183, distance: 30.0
click at [165, 183] on div "fin as ( select business_sid , last_update_dts , current_timestamp ( ) as load_…" at bounding box center [334, 172] width 358 height 678
type textarea "on c.account_id = a.member_id ), fin as ( select business_sid , last_update_dts…"
click at [256, 197] on div "fin as ( select business_sid , last_update_dts , current_timestamp ( ) as load_…" at bounding box center [334, 172] width 358 height 678
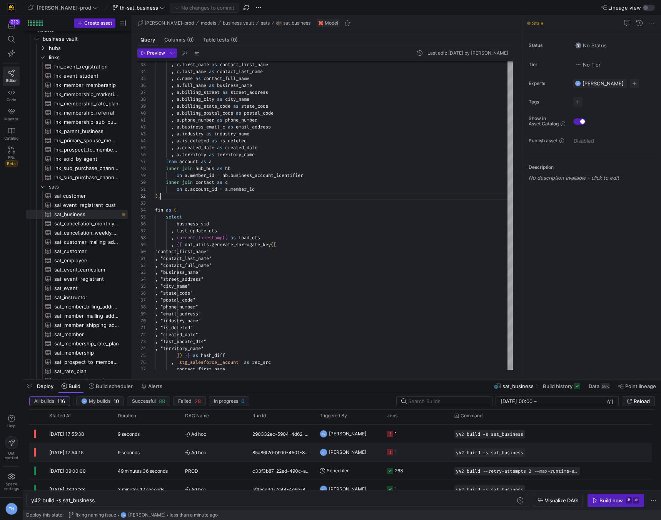
scroll to position [18, 0]
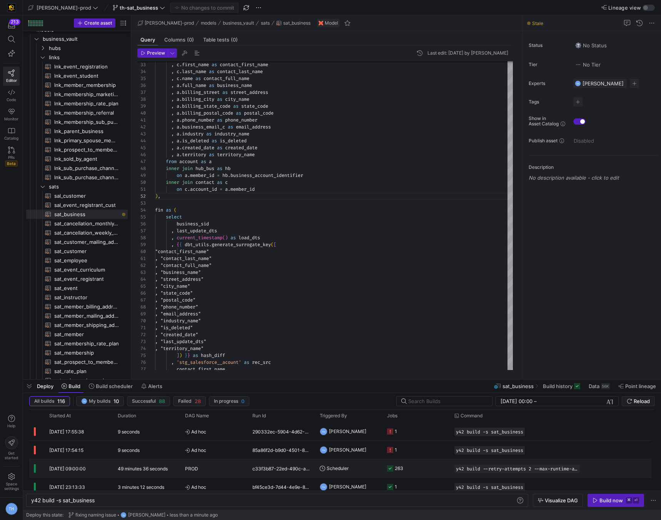
click at [223, 464] on div "PROD" at bounding box center [214, 469] width 58 height 18
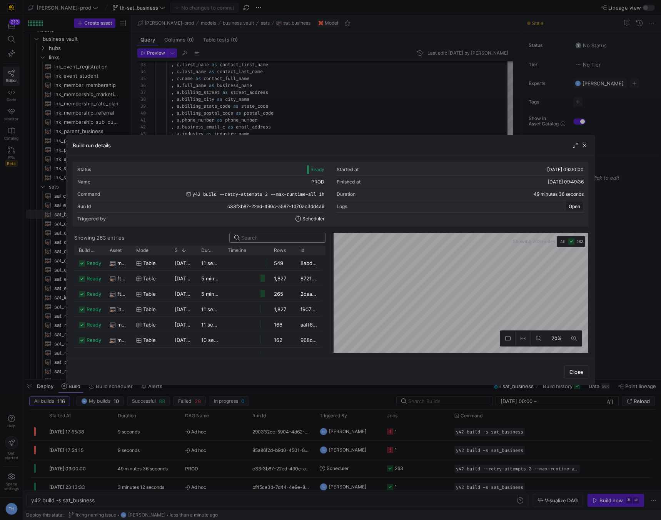
click at [290, 237] on input at bounding box center [280, 238] width 79 height 6
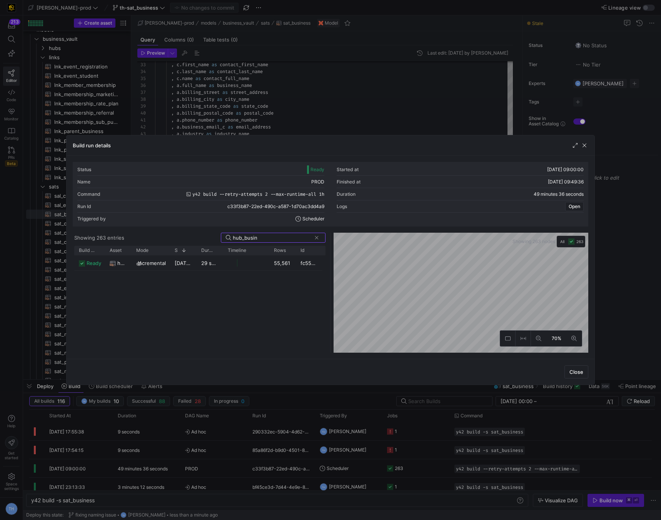
type input "hub_busin"
click at [382, 131] on div at bounding box center [330, 260] width 661 height 520
click at [382, 131] on div "fin as ( select business_sid , last_update_dts , current_timestamp ( ) as load_…" at bounding box center [334, 172] width 358 height 678
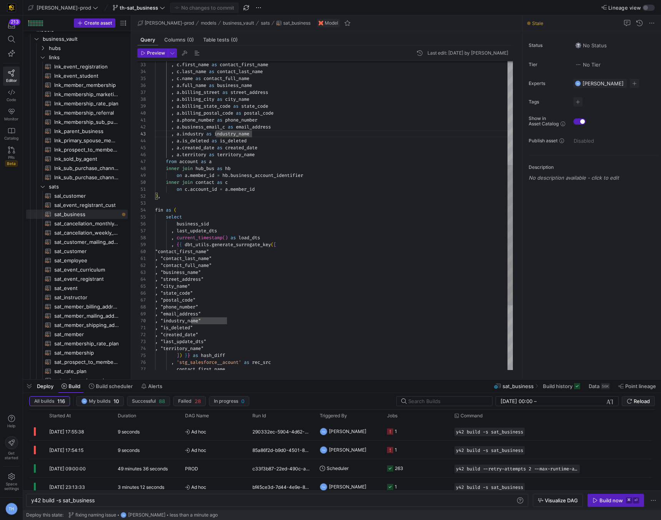
scroll to position [21, 22]
click at [340, 208] on div "fin as ( select business_sid , last_update_dts , current_timestamp ( ) as load_…" at bounding box center [334, 172] width 358 height 678
click at [181, 181] on div "fin as ( select business_sid , last_update_dts , current_timestamp ( ) as load_…" at bounding box center [334, 172] width 358 height 678
click at [219, 157] on div "fin as ( select business_sid , last_update_dts , current_timestamp ( ) as load_…" at bounding box center [334, 172] width 358 height 678
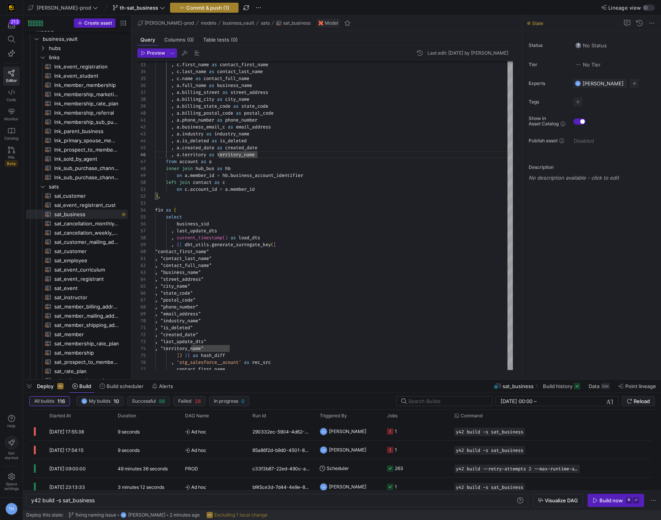
type textarea ", a.phone_number as phone_number , a.business_email_c as email_address , a.indu…"
click at [195, 8] on span "Commit & push (1)" at bounding box center [207, 8] width 43 height 6
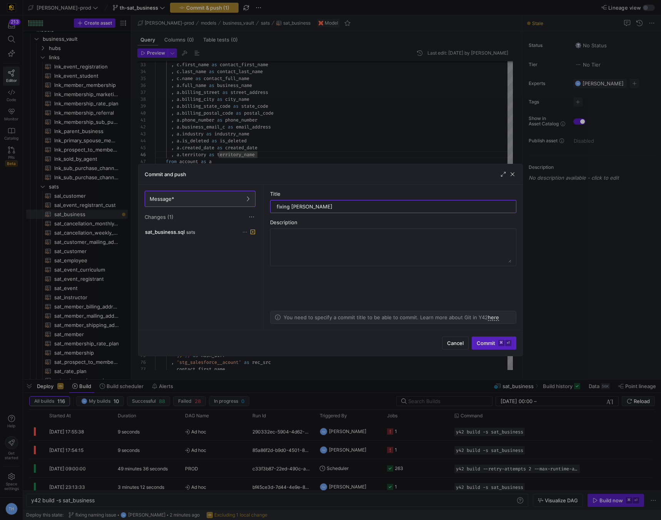
type input "fixing join"
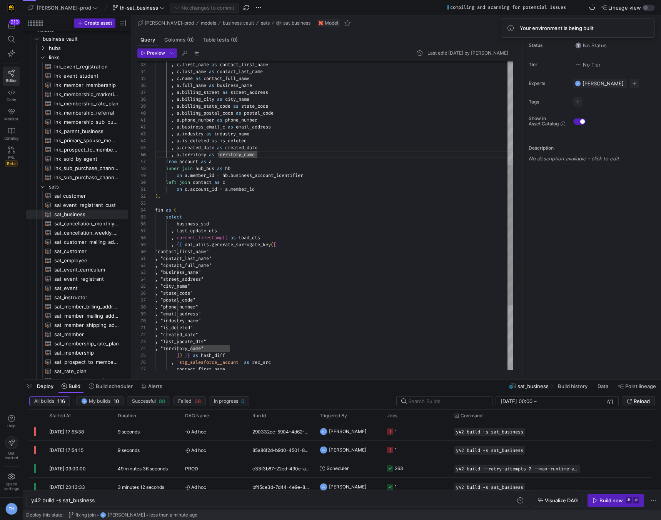
type textarea "on c.account_id = a.member_id ), fin as ( select business_sid , last_update_dts…"
click at [295, 192] on div "fin as ( select business_sid , last_update_dts , current_timestamp ( ) as load_…" at bounding box center [334, 172] width 358 height 678
click at [610, 500] on div "Build now" at bounding box center [610, 500] width 23 height 6
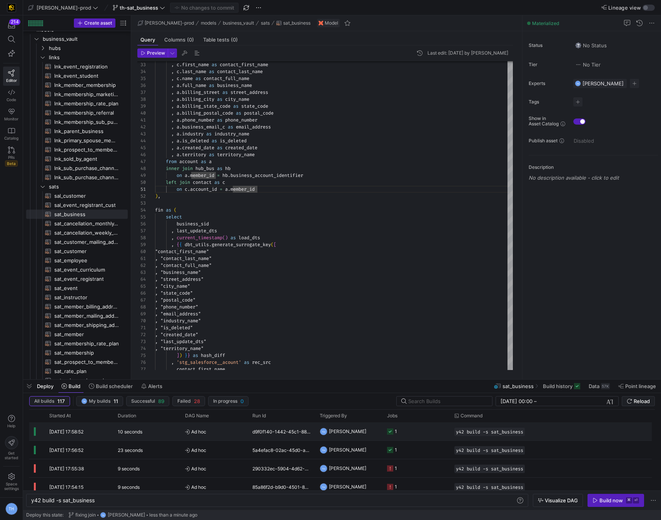
click at [410, 434] on y42-job-status-cell-renderer "1" at bounding box center [416, 431] width 58 height 17
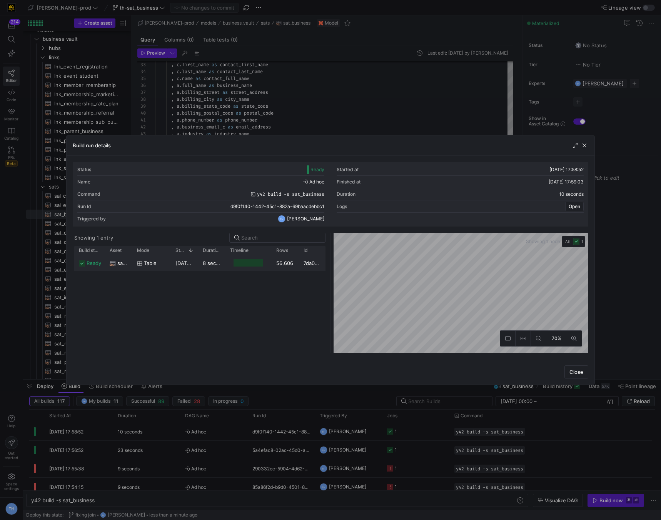
click at [286, 262] on div "56,606" at bounding box center [285, 262] width 27 height 15
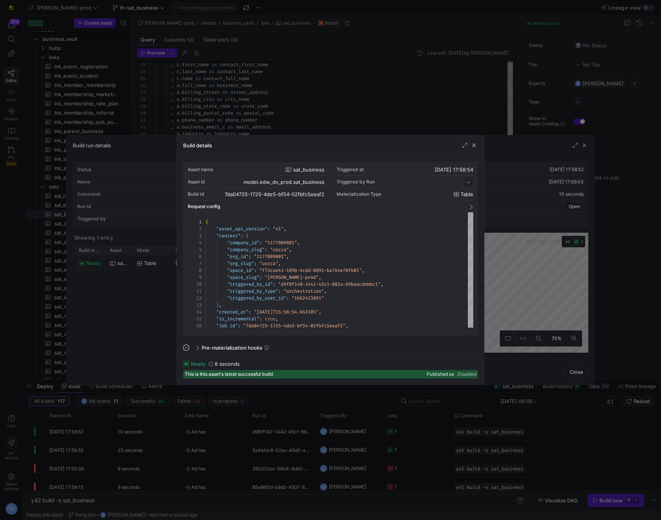
scroll to position [69, 0]
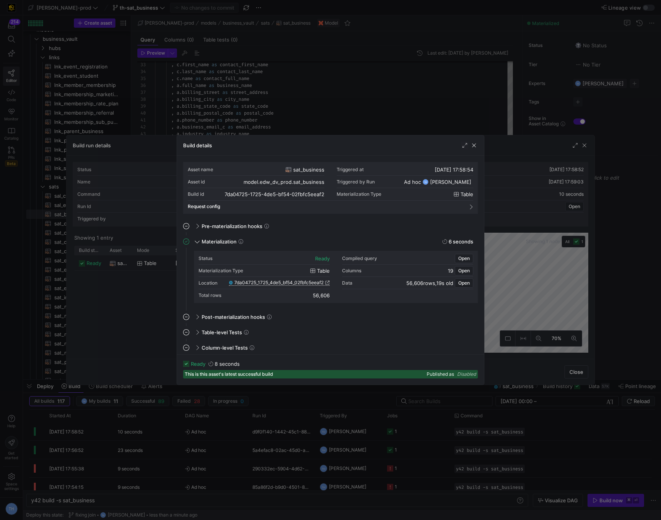
click at [307, 282] on span "7da04725_1725_4de5_bf54_02fbfc5eeaf2" at bounding box center [278, 282] width 89 height 5
click at [242, 103] on div at bounding box center [330, 260] width 661 height 520
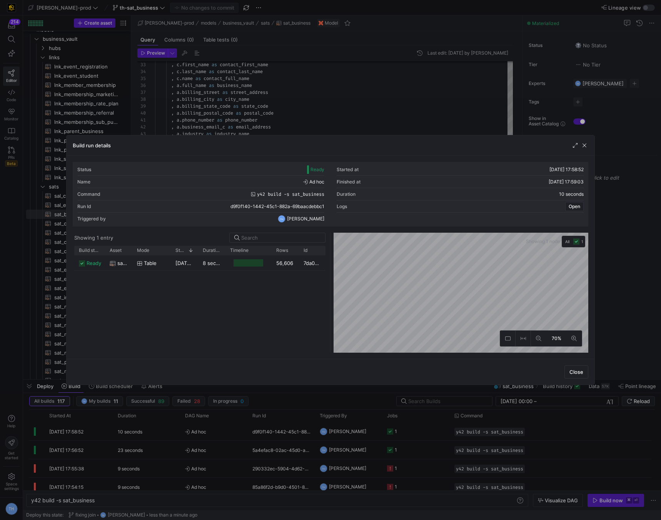
click at [242, 103] on div at bounding box center [330, 260] width 661 height 520
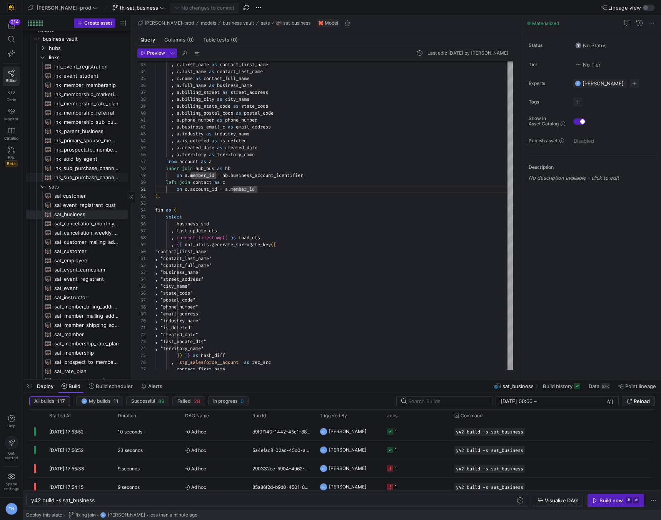
scroll to position [0, 0]
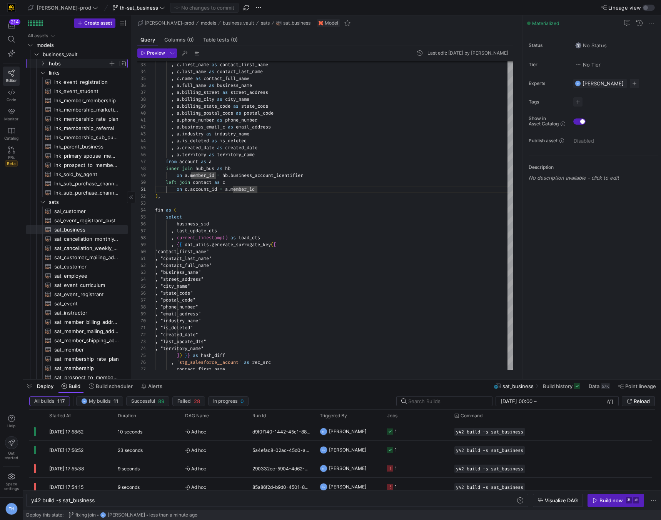
click at [64, 60] on span "hubs" at bounding box center [78, 63] width 59 height 9
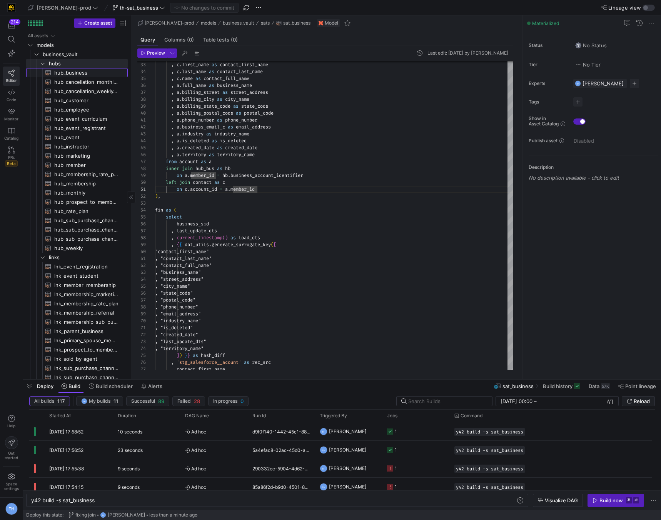
click at [84, 72] on span "hub_business​​​​​​​​​​" at bounding box center [86, 72] width 65 height 9
type textarea "y42 build -s hub_business"
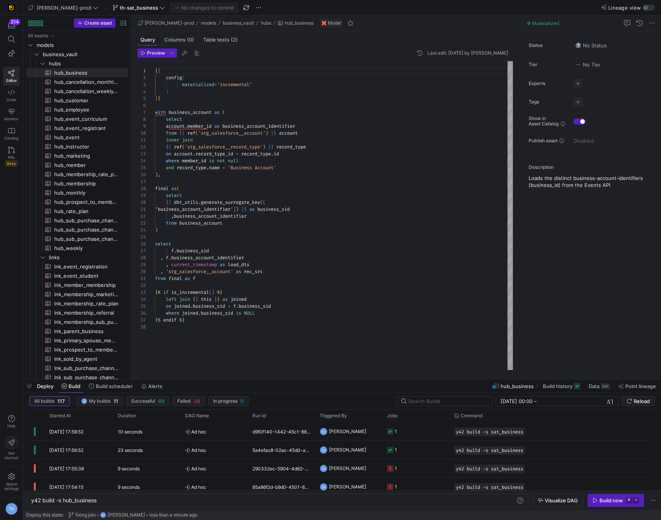
click at [235, 330] on div "{ { config ( materialized = 'incremental' ) } } with business_account as ( sele…" at bounding box center [334, 215] width 358 height 309
click at [596, 500] on icon "button" at bounding box center [595, 500] width 4 height 5
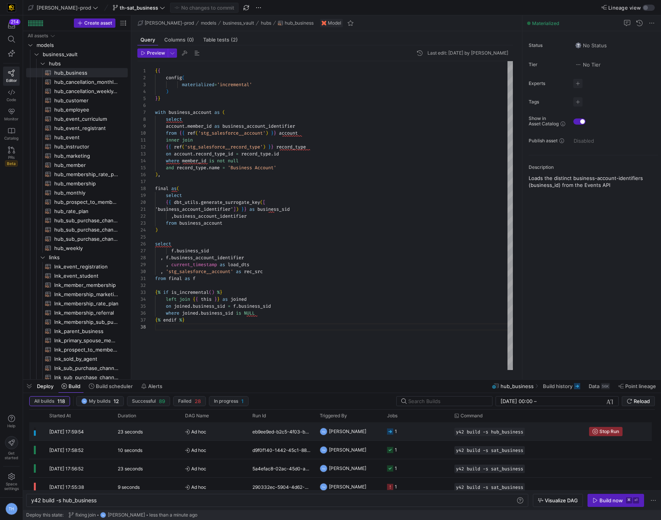
click at [402, 426] on y42-job-status-cell-renderer "1" at bounding box center [416, 431] width 58 height 17
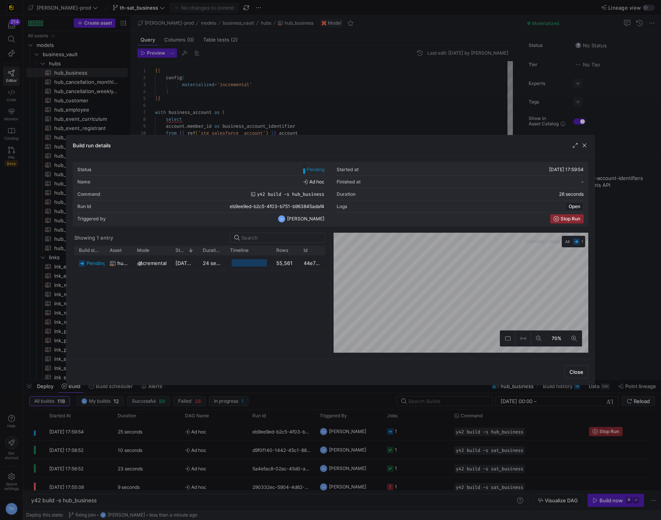
click at [389, 96] on div at bounding box center [330, 260] width 661 height 520
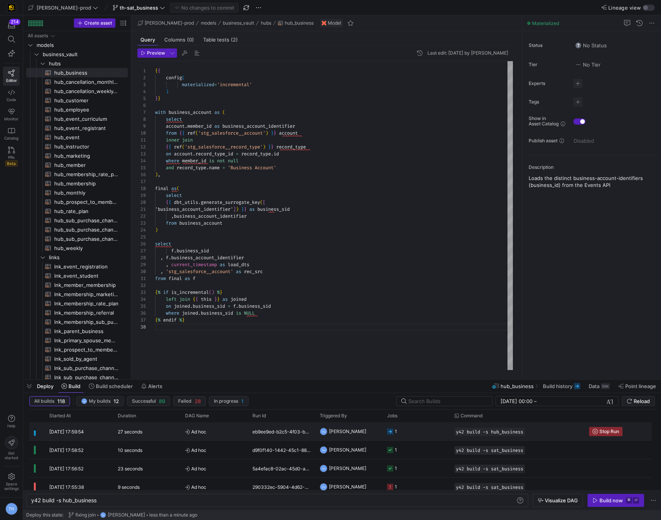
click at [417, 437] on y42-job-status-cell-renderer "1" at bounding box center [416, 431] width 58 height 17
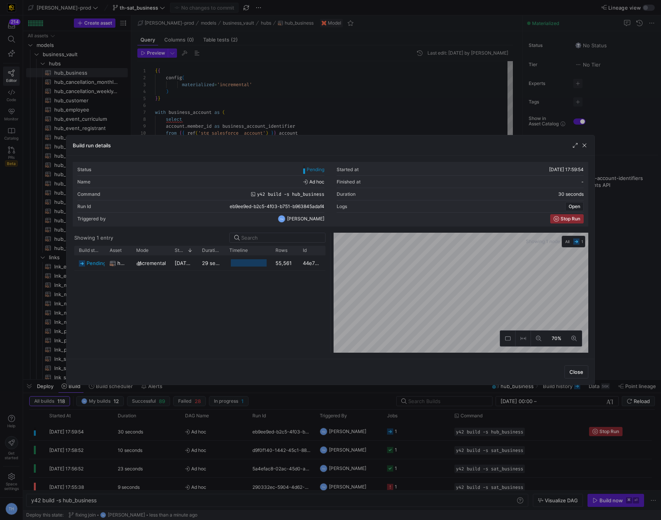
click at [371, 108] on div at bounding box center [330, 260] width 661 height 520
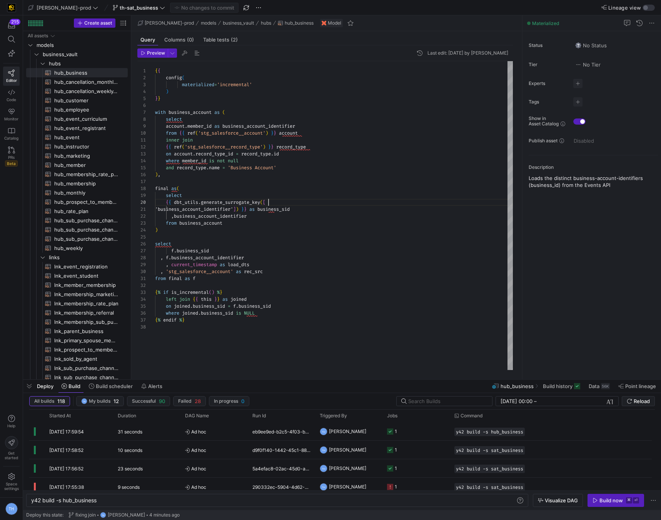
click at [366, 202] on div "{ { config ( materialized = 'incremental' ) } } with business_account as ( sele…" at bounding box center [334, 215] width 358 height 309
type textarea "from final as f {% if is_incremental() %} left join {{ this }} as joined on joi…"
click at [264, 322] on div "{ { config ( materialized = 'incremental' ) } } with business_account as ( sele…" at bounding box center [334, 215] width 358 height 309
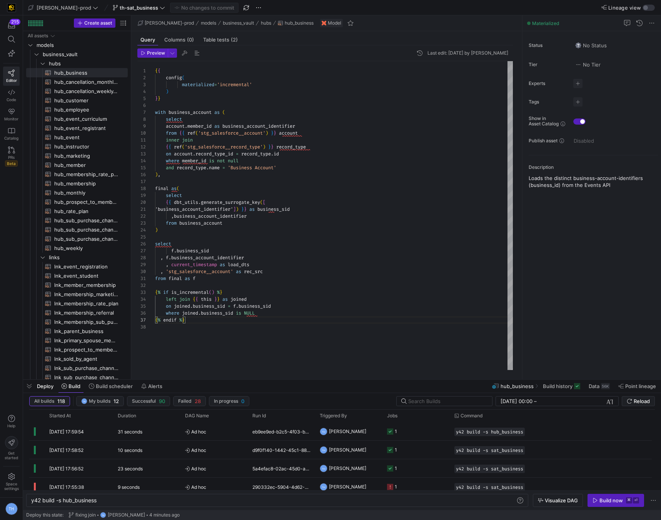
scroll to position [48, 0]
click at [379, 358] on div "{ { config ( materialized = 'incremental' ) } } with business_account as ( sele…" at bounding box center [334, 215] width 358 height 309
click at [600, 494] on span "button" at bounding box center [616, 500] width 56 height 12
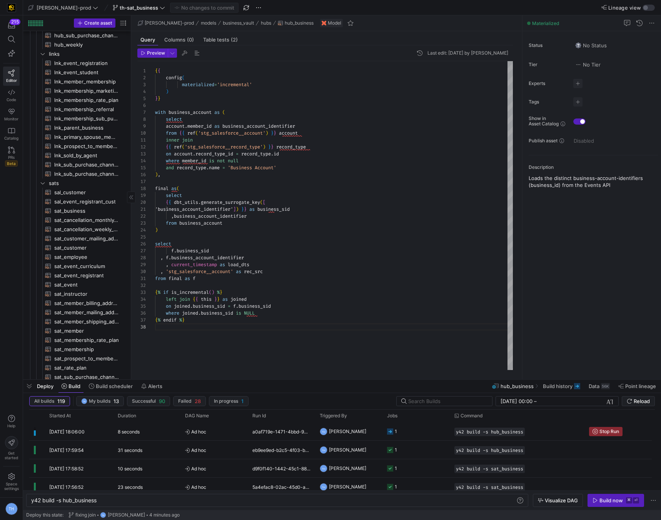
scroll to position [258, 0]
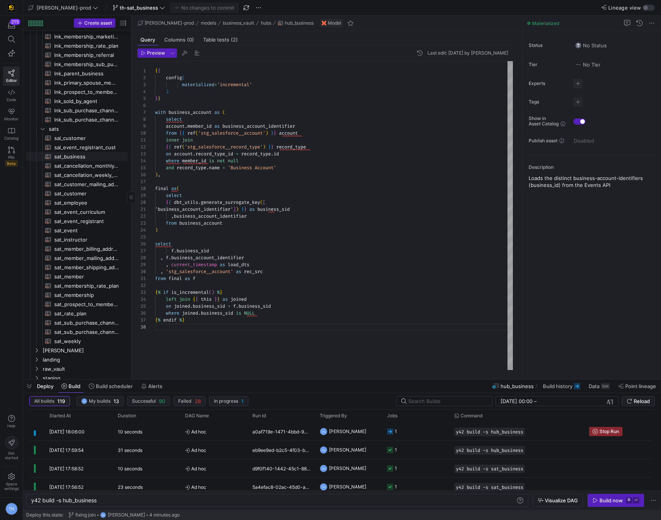
click at [87, 156] on span "sat_business​​​​​​​​​​" at bounding box center [86, 156] width 65 height 9
type textarea "y42 build -s sat_business"
type textarea "{{ config( materialized='incremental' ) }} with hub_bus as ( select *"
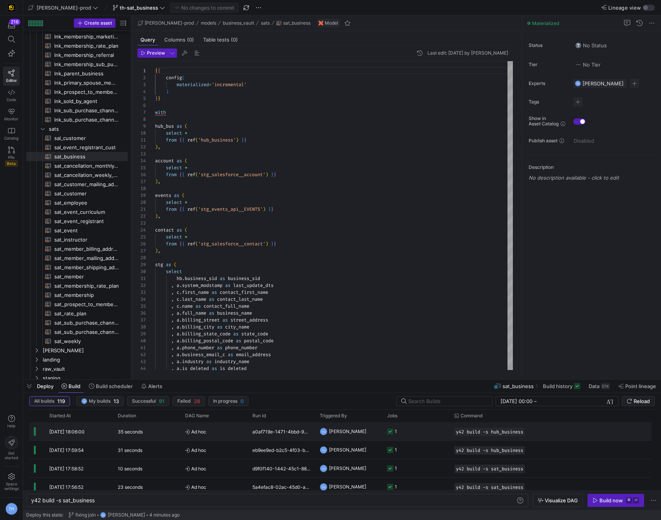
click at [405, 430] on y42-job-status-cell-renderer "1" at bounding box center [416, 431] width 58 height 17
click at [405, 430] on body "216 Editor Code Monitor Catalog PRs Beta Help Get started Space settings TH edw…" at bounding box center [330, 260] width 661 height 520
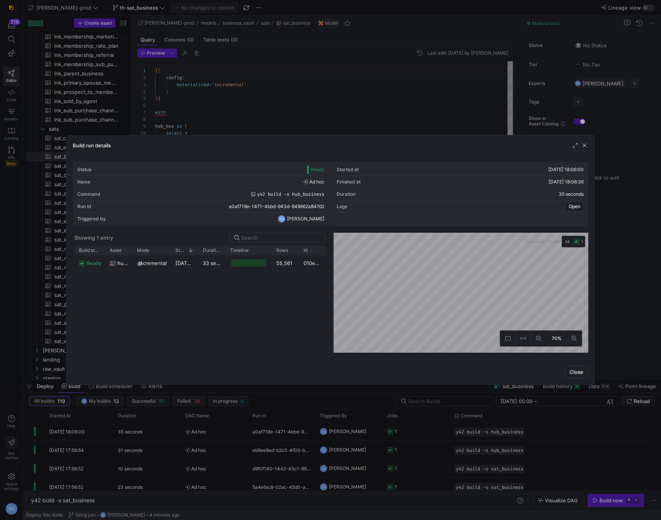
click at [380, 123] on div at bounding box center [330, 260] width 661 height 520
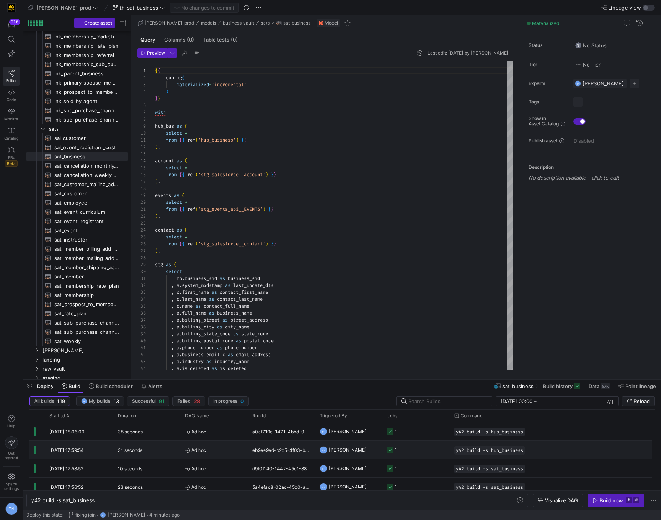
click at [407, 445] on y42-job-status-cell-renderer "1" at bounding box center [416, 449] width 58 height 17
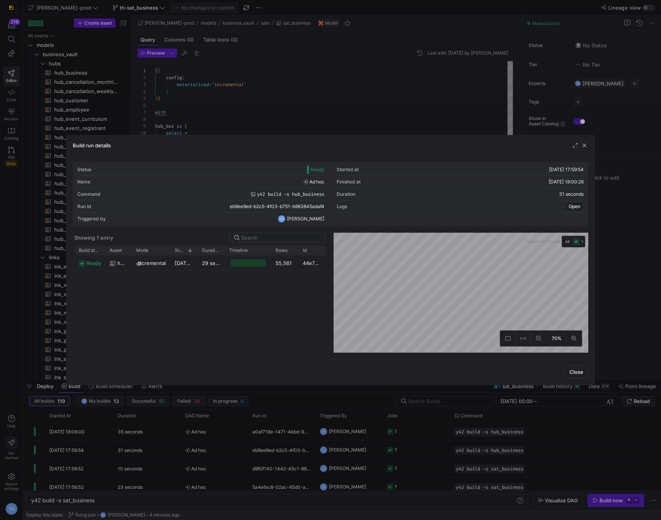
scroll to position [258, 0]
click at [366, 121] on div at bounding box center [330, 260] width 661 height 520
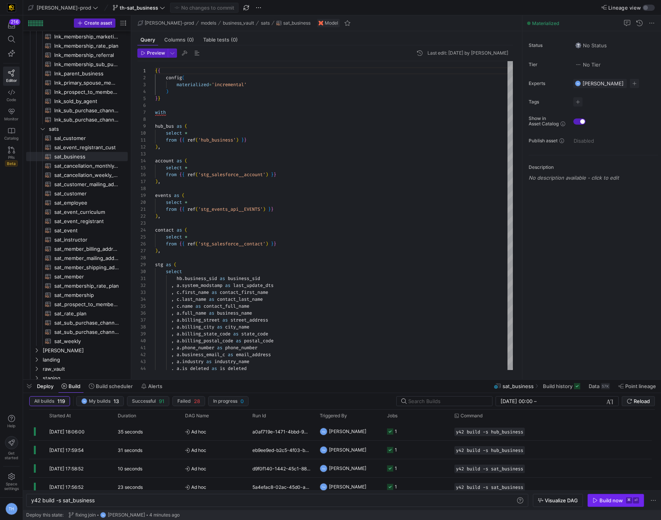
click at [624, 502] on span "Build now ⌘ ⏎" at bounding box center [615, 500] width 47 height 6
click at [417, 485] on y42-job-status-cell-renderer "1" at bounding box center [416, 486] width 58 height 17
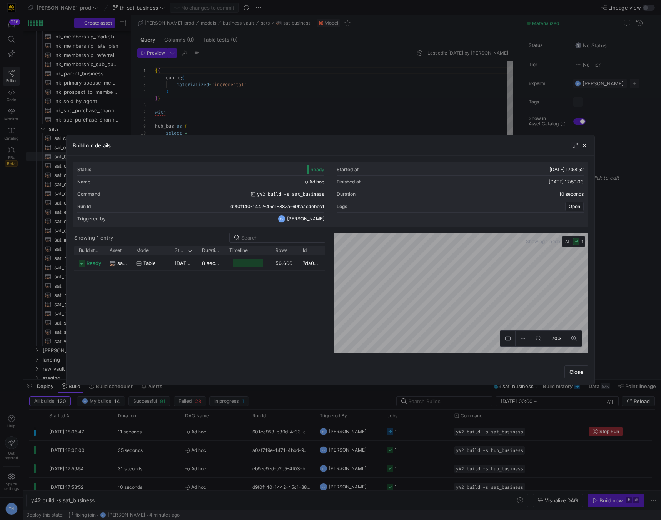
click at [409, 86] on div at bounding box center [330, 260] width 661 height 520
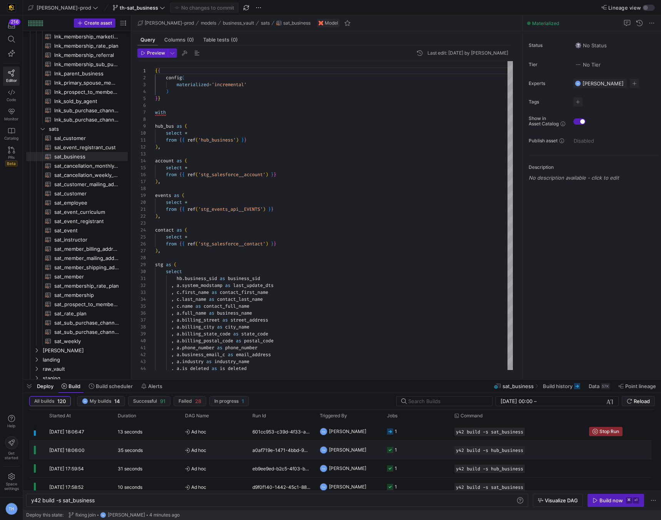
click at [403, 443] on y42-job-status-cell-renderer "1" at bounding box center [416, 449] width 58 height 17
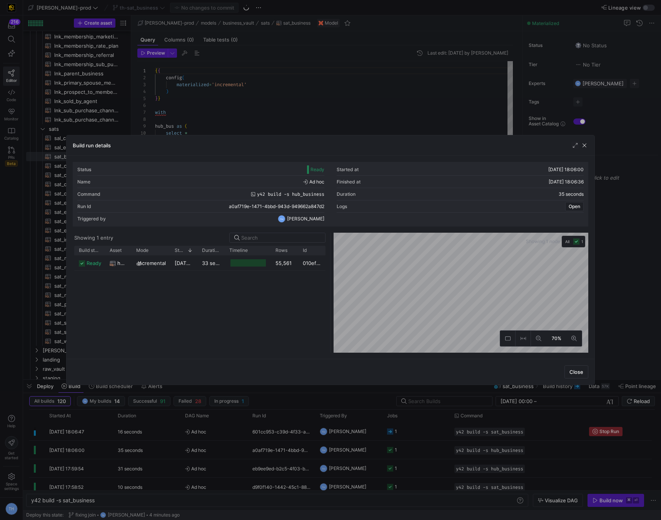
click at [374, 100] on div at bounding box center [330, 260] width 661 height 520
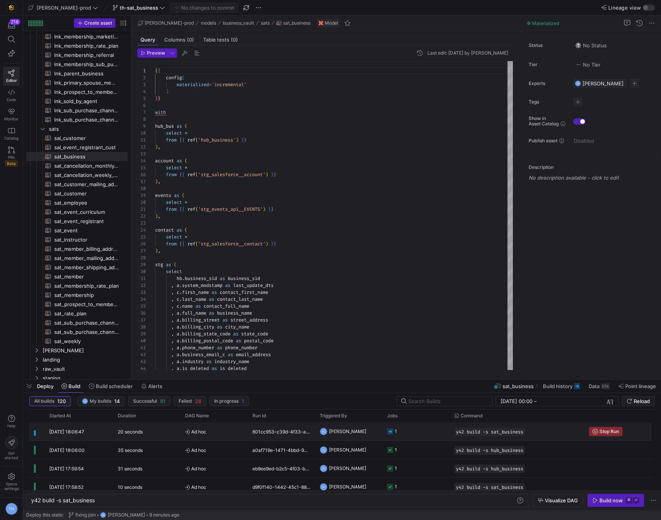
click at [426, 438] on y42-job-status-cell-renderer "1" at bounding box center [416, 431] width 58 height 17
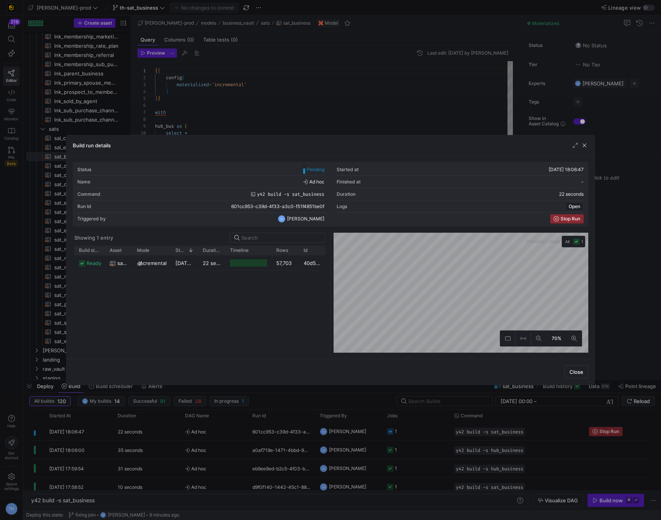
click at [362, 107] on div at bounding box center [330, 260] width 661 height 520
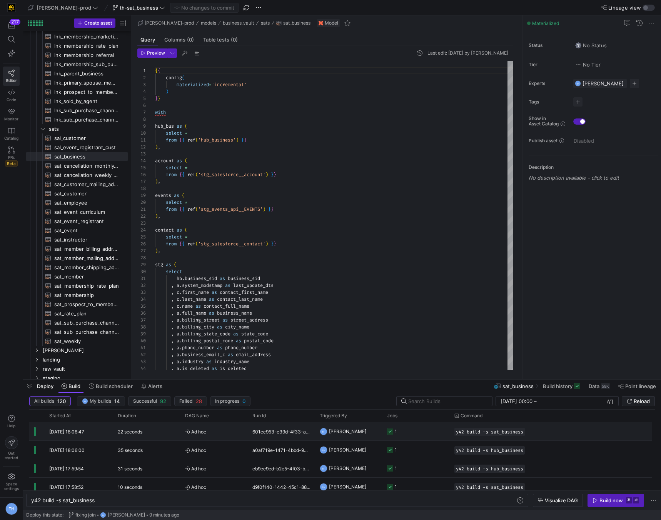
click at [412, 424] on y42-job-status-cell-renderer "1" at bounding box center [416, 431] width 58 height 17
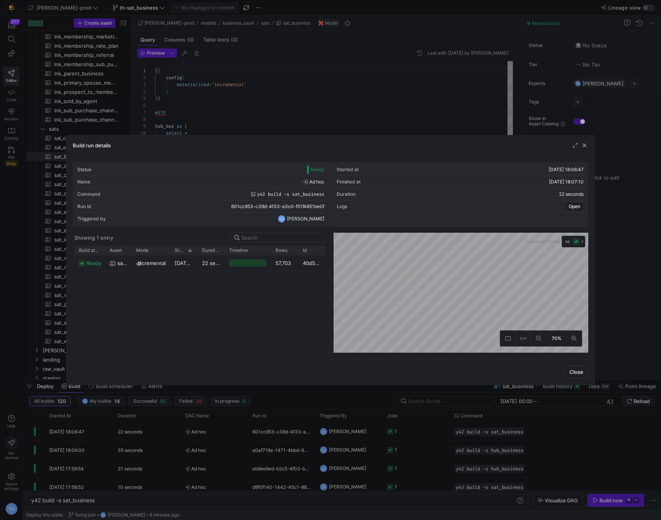
click at [398, 112] on div at bounding box center [330, 260] width 661 height 520
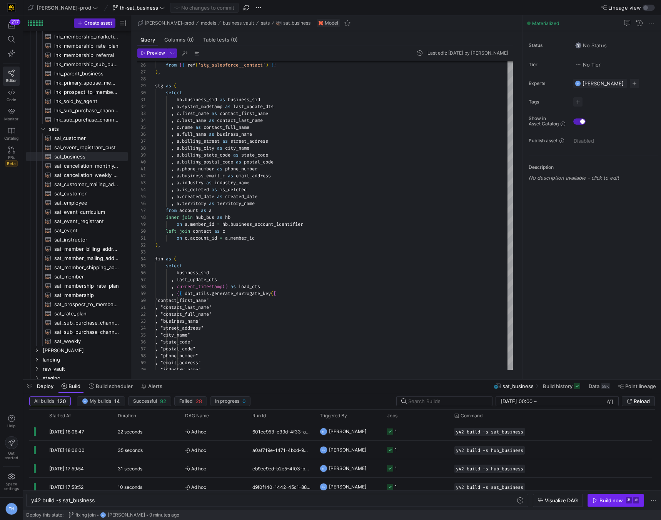
click at [606, 501] on div "Build now" at bounding box center [610, 500] width 23 height 6
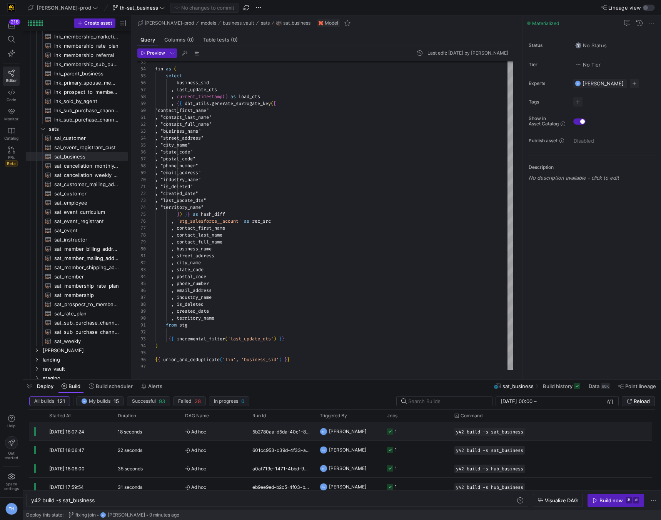
click at [230, 436] on span "Ad hoc" at bounding box center [214, 432] width 58 height 18
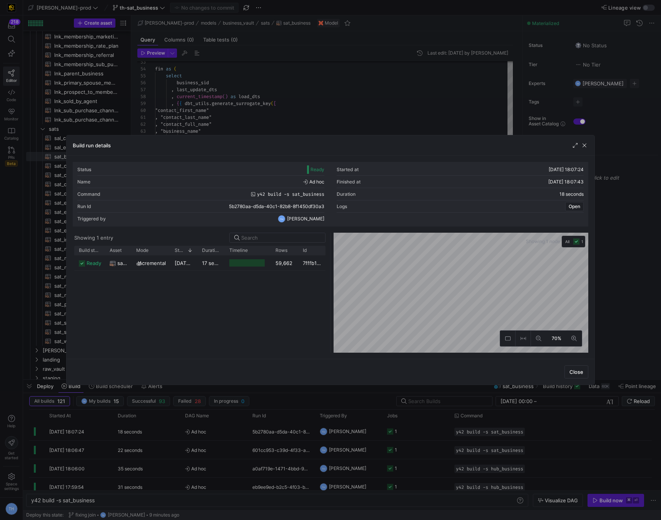
click at [364, 112] on div at bounding box center [330, 260] width 661 height 520
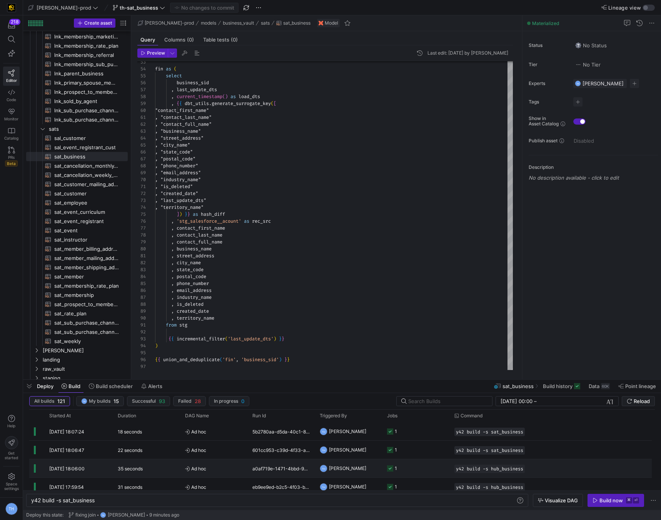
click at [225, 467] on span "Ad hoc" at bounding box center [214, 469] width 58 height 18
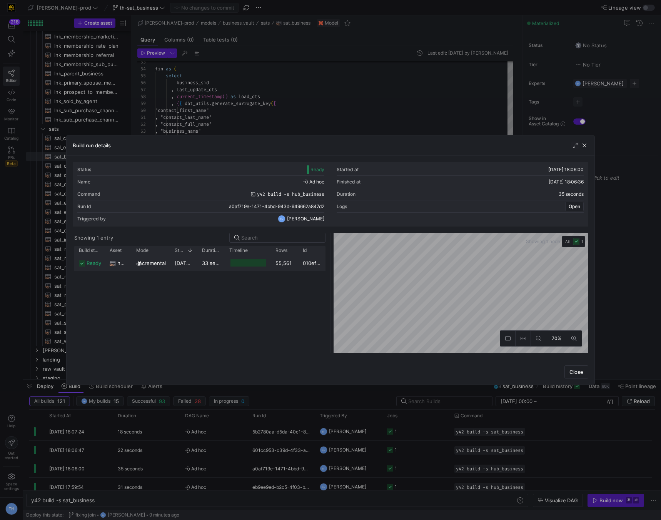
click at [287, 268] on div "55,561" at bounding box center [284, 262] width 27 height 15
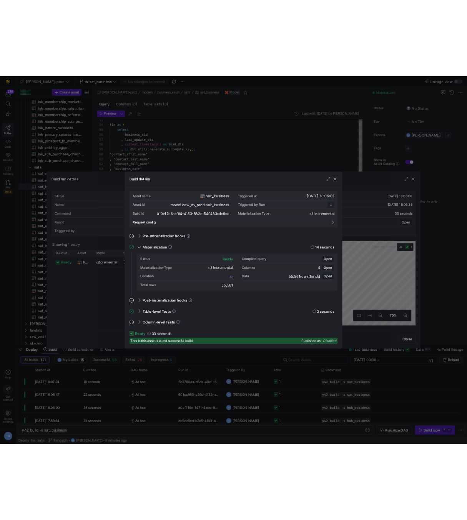
scroll to position [69, 0]
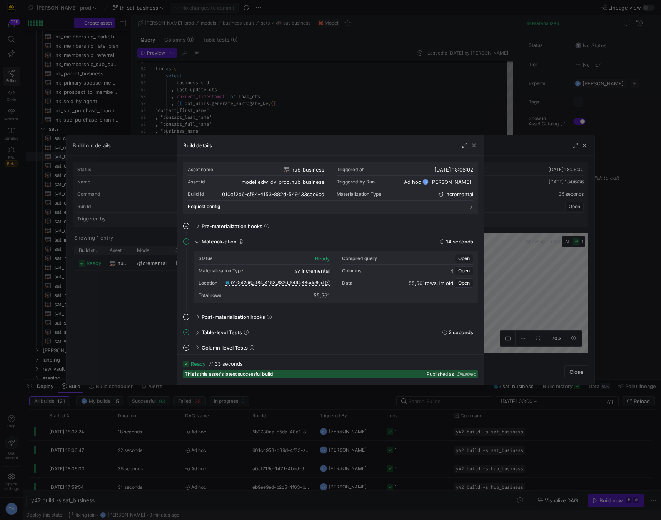
click at [311, 281] on span "010ef2d6_cf84_4153_882d_549433cdc6cd" at bounding box center [277, 282] width 93 height 5
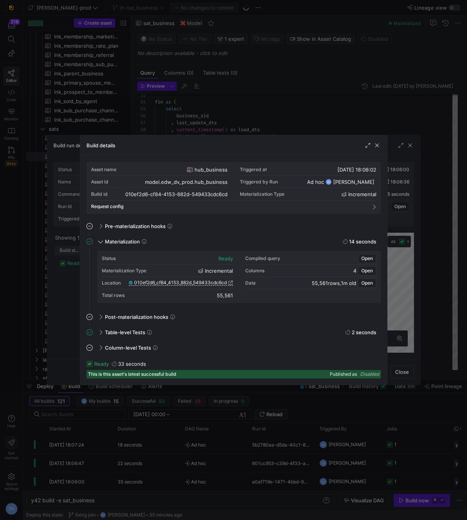
click at [255, 92] on div at bounding box center [233, 260] width 467 height 520
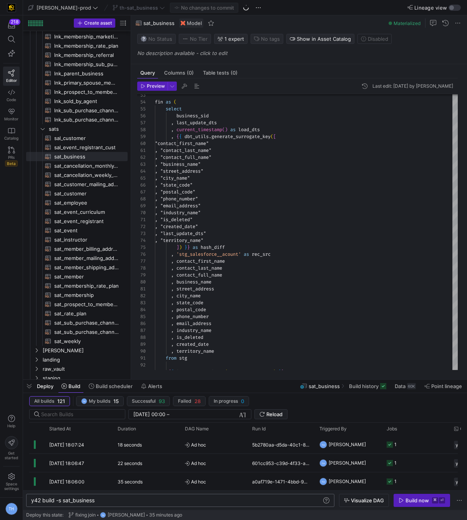
click at [184, 498] on div "y42 build -s sat_business" at bounding box center [176, 500] width 291 height 6
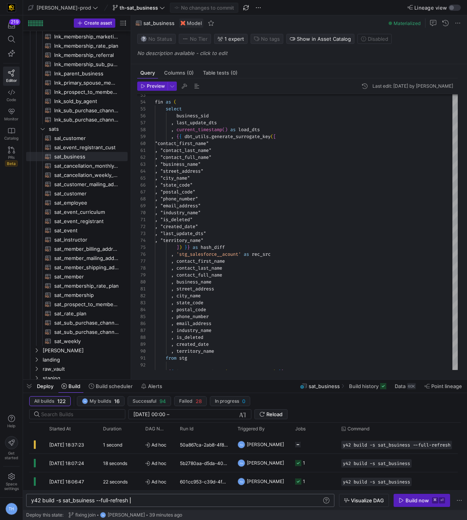
click at [311, 447] on y42-job-status-cell-renderer at bounding box center [313, 444] width 37 height 17
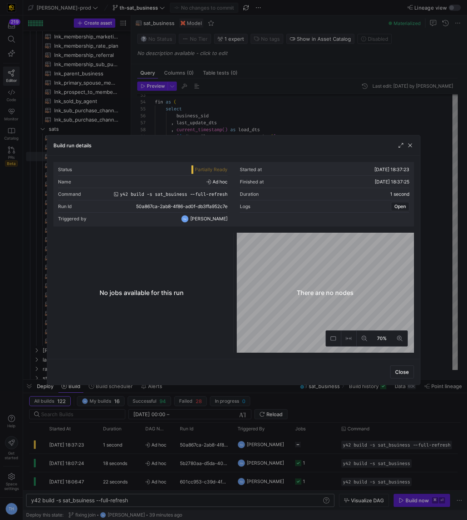
click at [260, 117] on div at bounding box center [233, 260] width 467 height 520
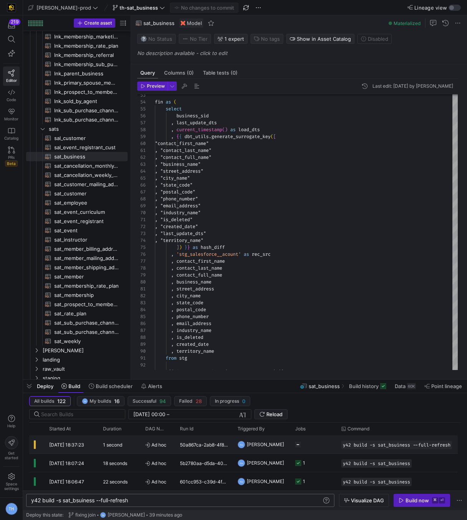
click at [318, 445] on y42-job-status-cell-renderer "Press SPACE to select this row." at bounding box center [313, 444] width 37 height 17
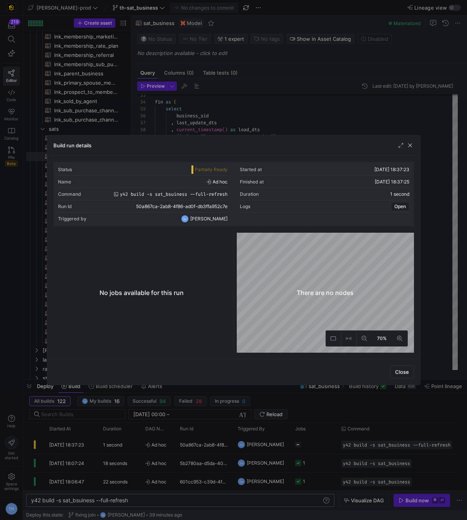
click at [316, 123] on div at bounding box center [233, 260] width 467 height 520
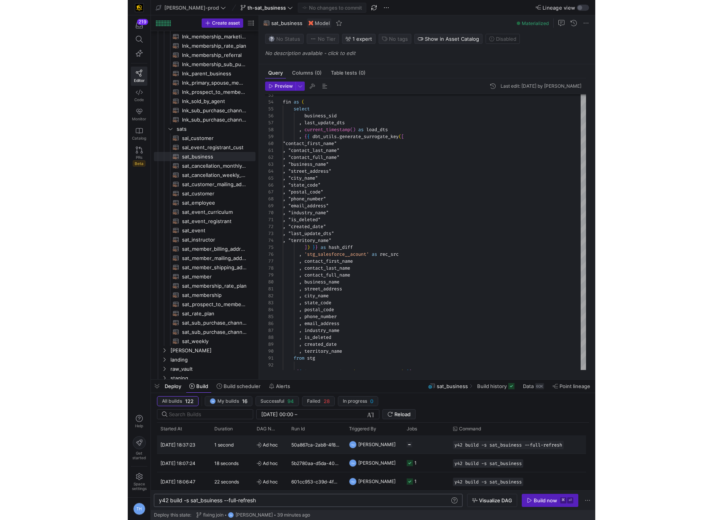
scroll to position [0, 0]
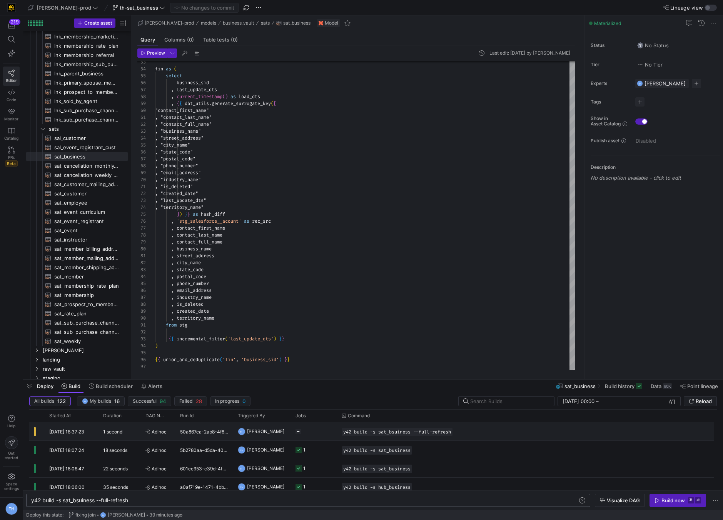
click at [465, 429] on y42-orchestration-run-configuration-details "y42 build -s sat_bsuiness --full-refresh" at bounding box center [504, 432] width 325 height 8
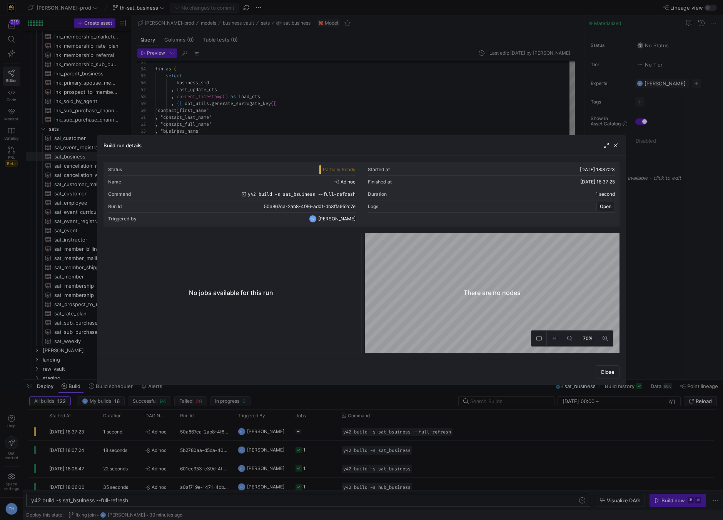
click at [364, 128] on div at bounding box center [361, 260] width 723 height 520
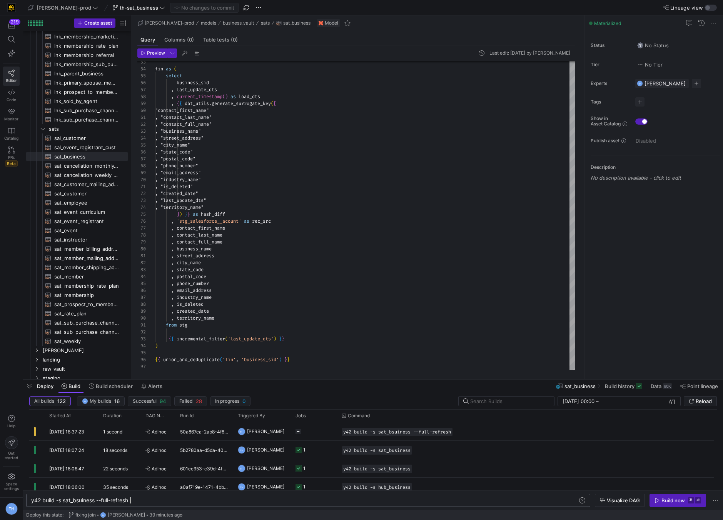
click at [143, 500] on div "y42 build -s sat_bsuiness --full-refresh" at bounding box center [304, 500] width 546 height 6
click at [82, 500] on div "y42 build -s sat_bsuiness --full-refresh" at bounding box center [304, 500] width 546 height 6
click at [138, 498] on div "y42 build -s sat_business --full-refresh" at bounding box center [304, 500] width 546 height 6
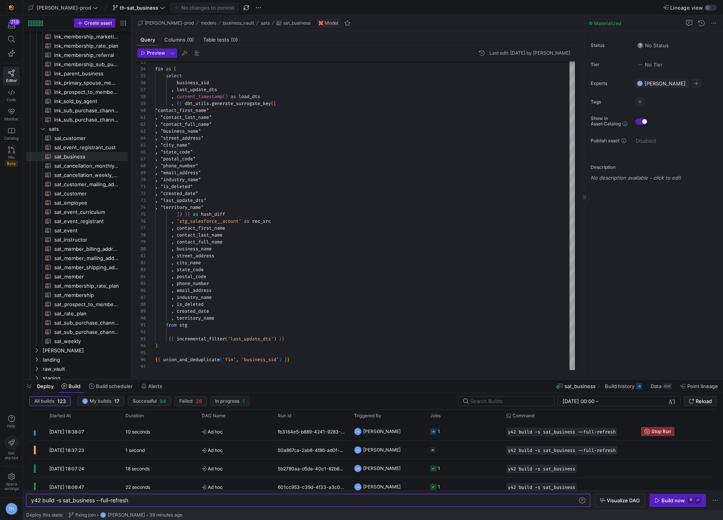
type textarea "y42 build -s sat_business --full-refresh"
click at [450, 426] on y42-job-status-cell-renderer "1" at bounding box center [463, 431] width 67 height 17
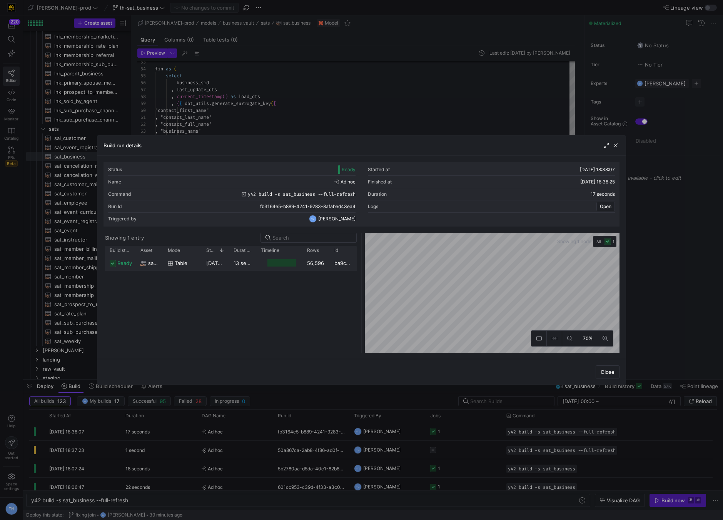
click at [332, 266] on div "ba9c30d7-4197-4148-8917-fef9ba47ef33" at bounding box center [343, 262] width 27 height 15
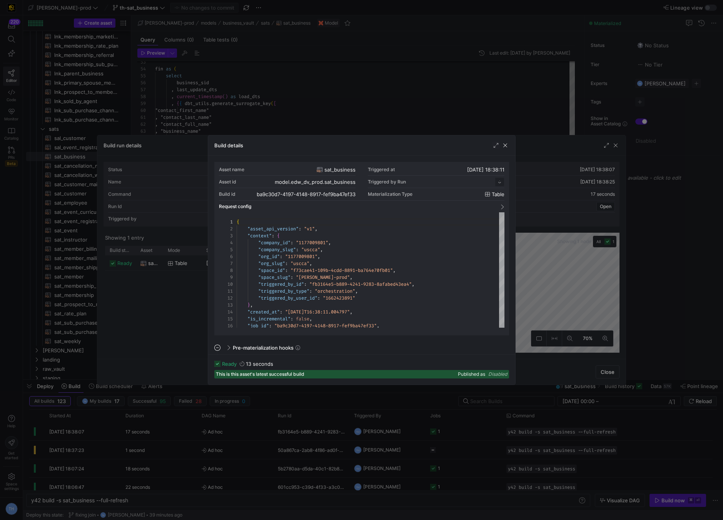
scroll to position [69, 0]
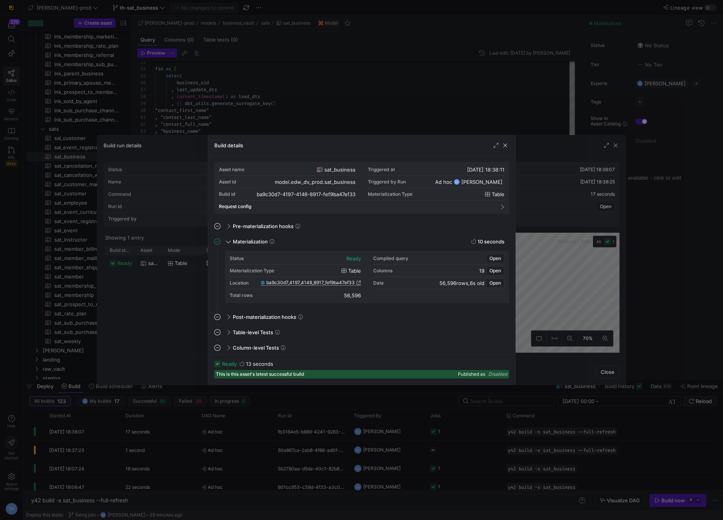
click at [339, 280] on span "ba9c30d7_4197_4148_8917_fef9ba47ef33" at bounding box center [310, 282] width 88 height 5
click at [252, 110] on div at bounding box center [361, 260] width 723 height 520
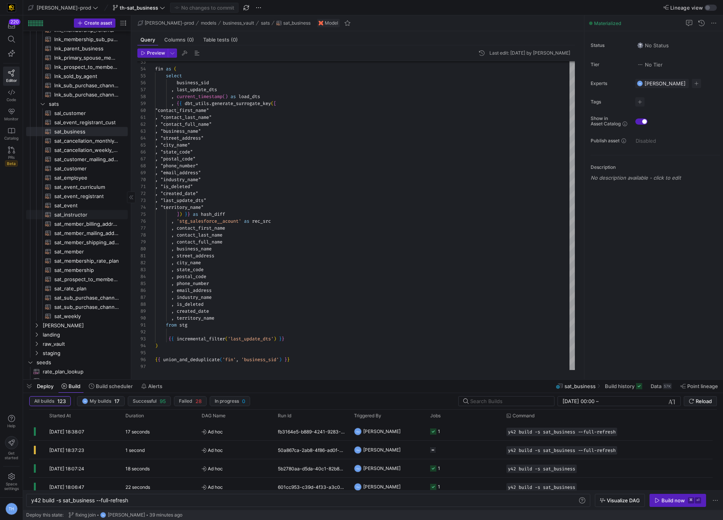
scroll to position [283, 0]
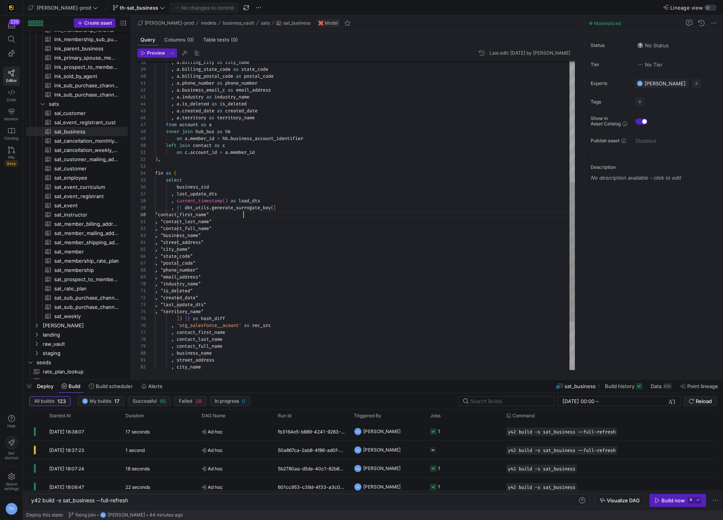
click at [325, 216] on div "fin as ( select business_sid , last_update_dts , current_timestamp ( ) as load_…" at bounding box center [365, 135] width 420 height 678
click at [321, 195] on div "fin as ( select business_sid , last_update_dts , current_timestamp ( ) as load_…" at bounding box center [365, 135] width 420 height 678
click at [270, 500] on div "y42 build -s sat_business --full-refresh" at bounding box center [304, 500] width 546 height 6
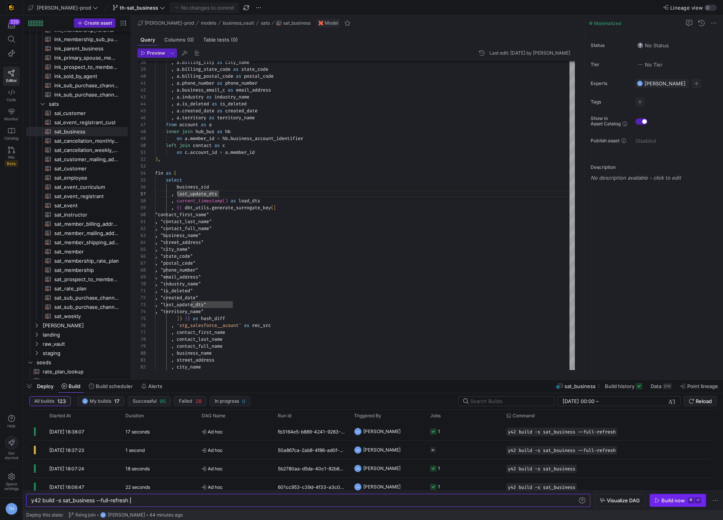
click at [661, 495] on span "button" at bounding box center [678, 500] width 56 height 12
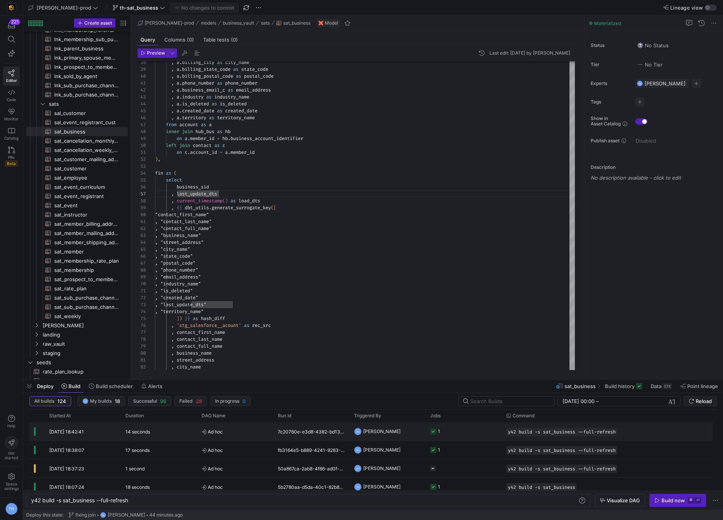
click at [468, 435] on y42-job-status-cell-renderer "1" at bounding box center [463, 431] width 67 height 17
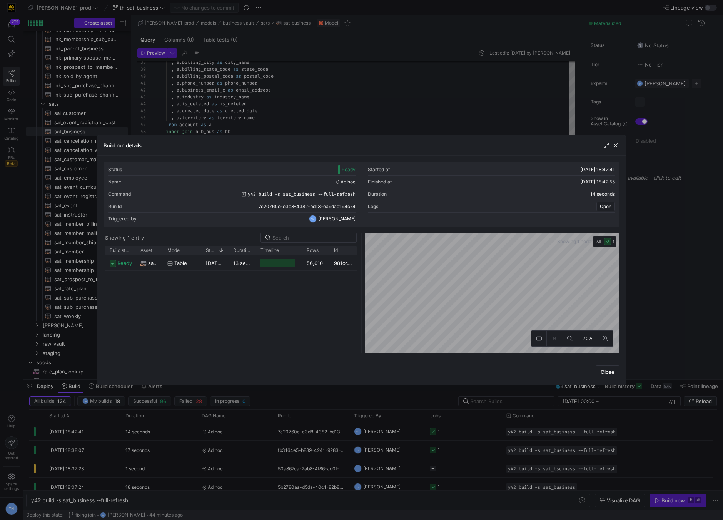
click at [402, 120] on div at bounding box center [361, 260] width 723 height 520
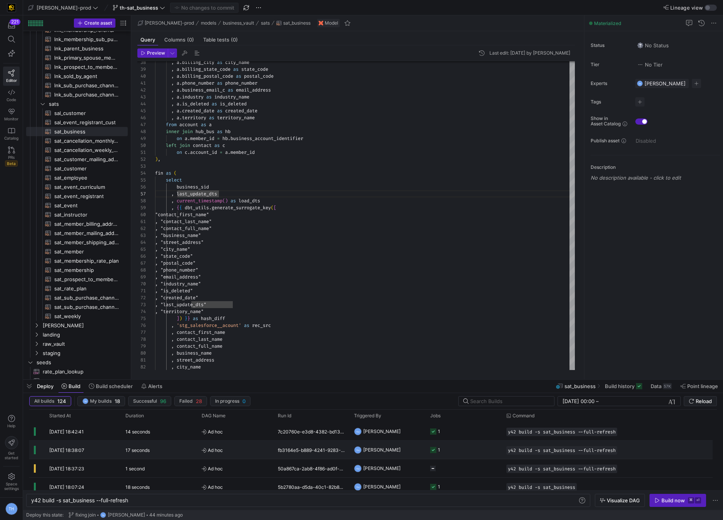
click at [495, 444] on y42-job-status-cell-renderer "1" at bounding box center [463, 449] width 67 height 17
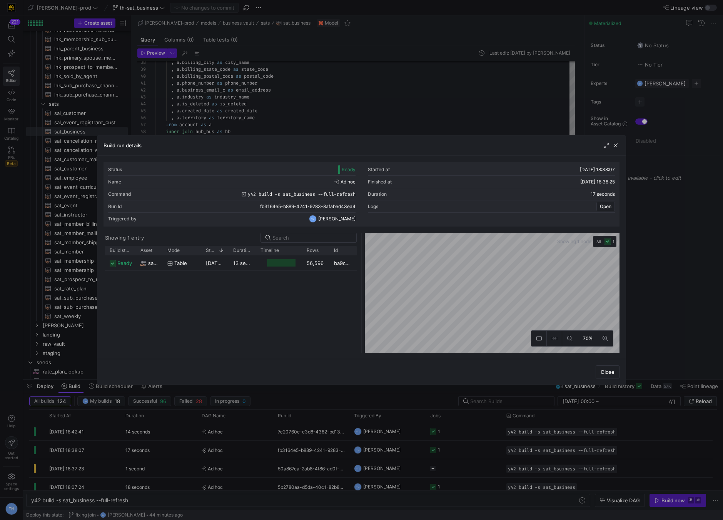
click at [372, 105] on div at bounding box center [361, 260] width 723 height 520
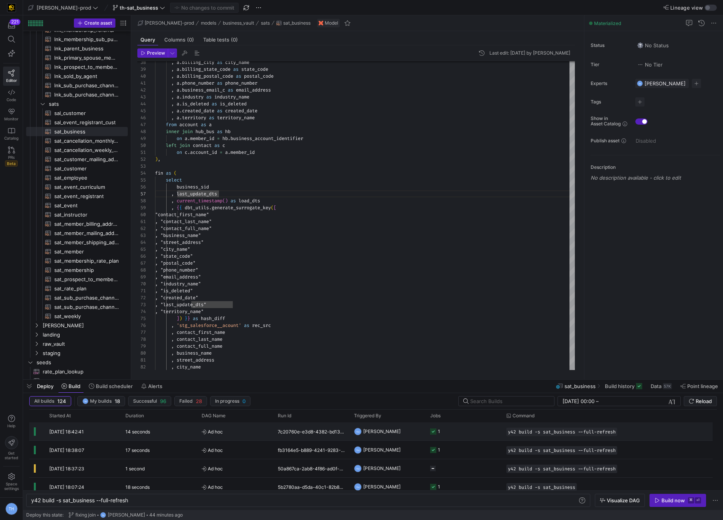
click at [463, 433] on y42-job-status-cell-renderer "1" at bounding box center [463, 431] width 67 height 17
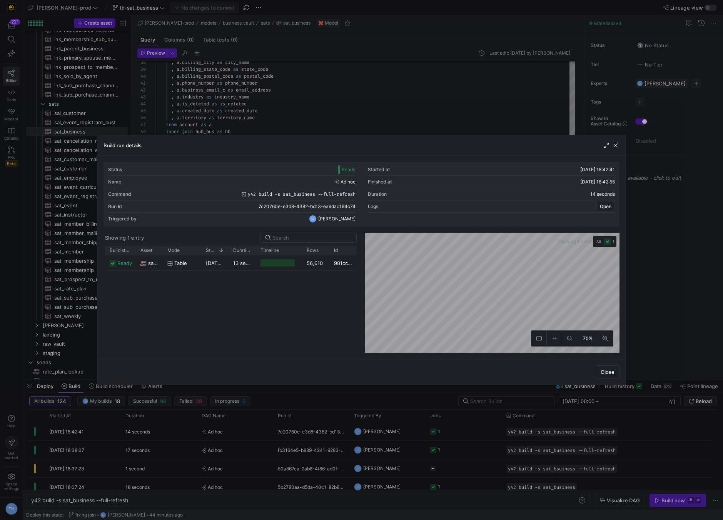
click at [334, 125] on div at bounding box center [361, 260] width 723 height 520
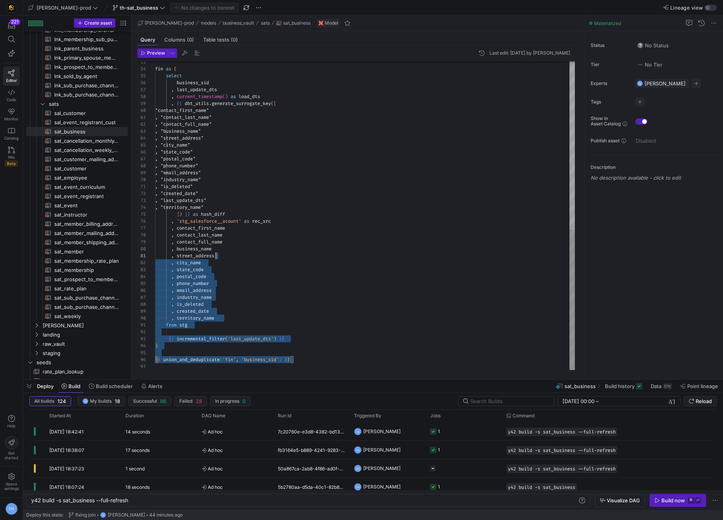
scroll to position [0, 0]
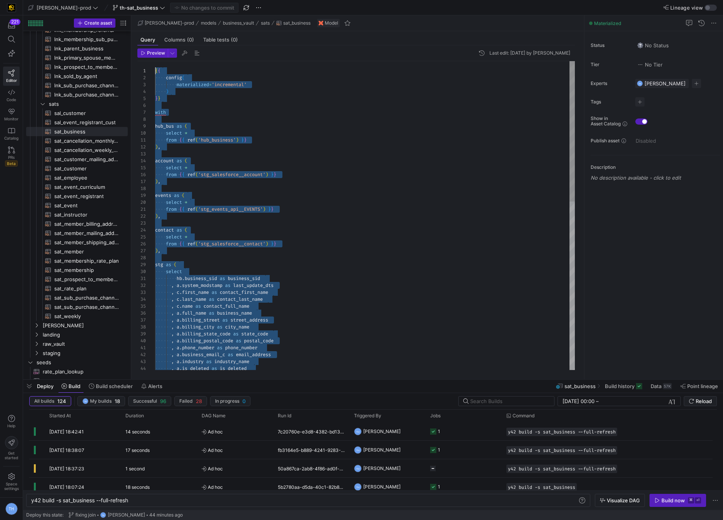
drag, startPoint x: 300, startPoint y: 361, endPoint x: 147, endPoint y: -12, distance: 403.5
click at [264, 238] on div ", a . industry as industry_name , [PERSON_NAME] is_deleted as is_deleted , a . …" at bounding box center [365, 400] width 420 height 678
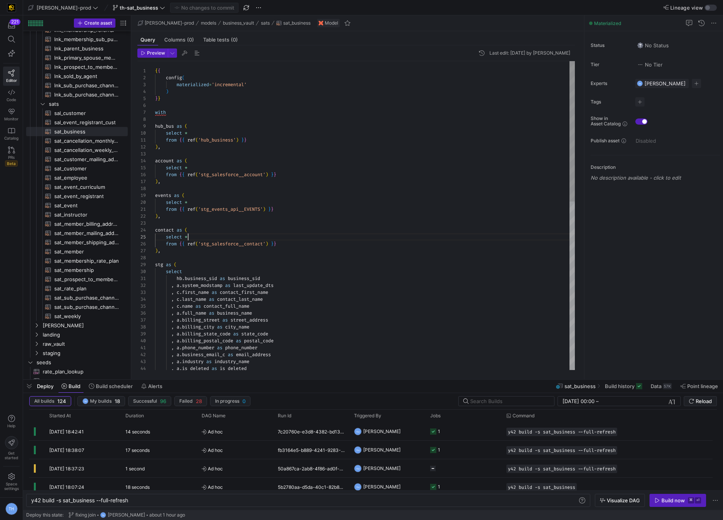
click at [264, 238] on div ", a . industry as industry_name , [PERSON_NAME] is_deleted as is_deleted , a . …" at bounding box center [365, 400] width 420 height 678
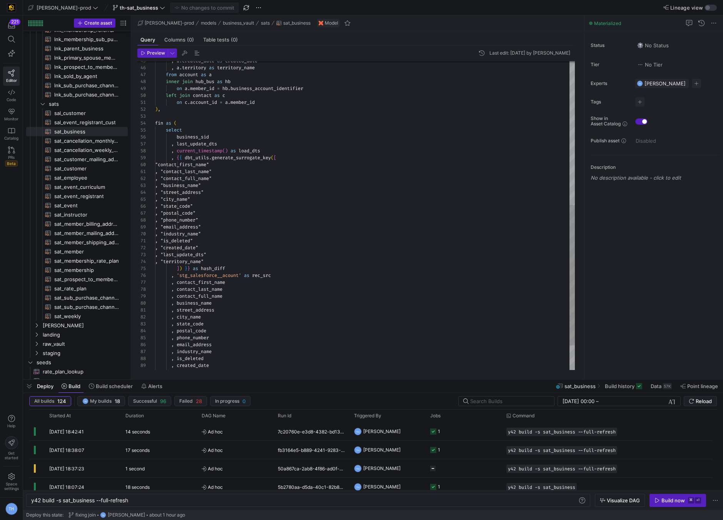
click at [234, 244] on div ", a . created_date as created_date , a . territory as territory_name from accou…" at bounding box center [365, 85] width 420 height 678
drag, startPoint x: 241, startPoint y: 256, endPoint x: 141, endPoint y: 252, distance: 100.5
click at [141, 252] on div "45 46 47 48 49 50 51 52 53 54 55 56 57 58 59 60 61 62 63 64 65 66 67 68 69 70 7…" at bounding box center [355, 215] width 437 height 309
type textarea ", "is_deleted" , "created_date" , "territory_name" ]) }} as hash_diff , 'stg_sa…"
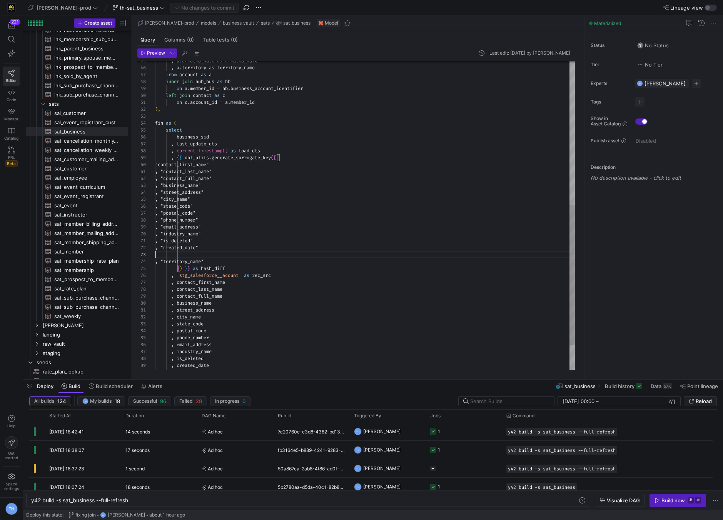
scroll to position [7, 72]
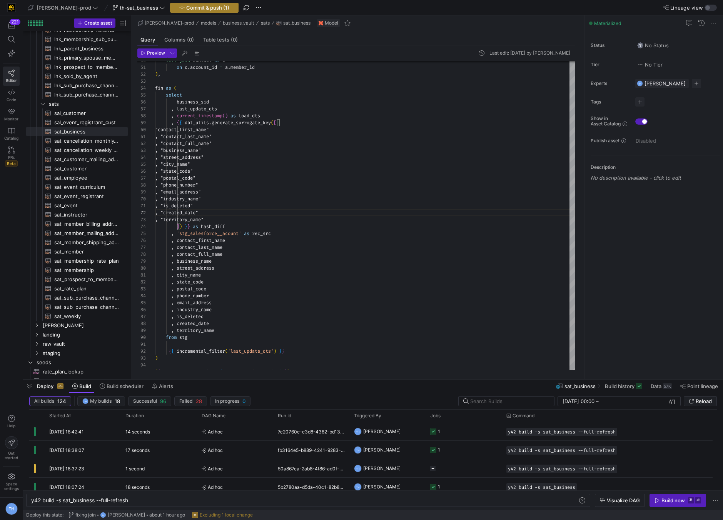
click at [196, 7] on span "Commit & push (1)" at bounding box center [207, 8] width 43 height 6
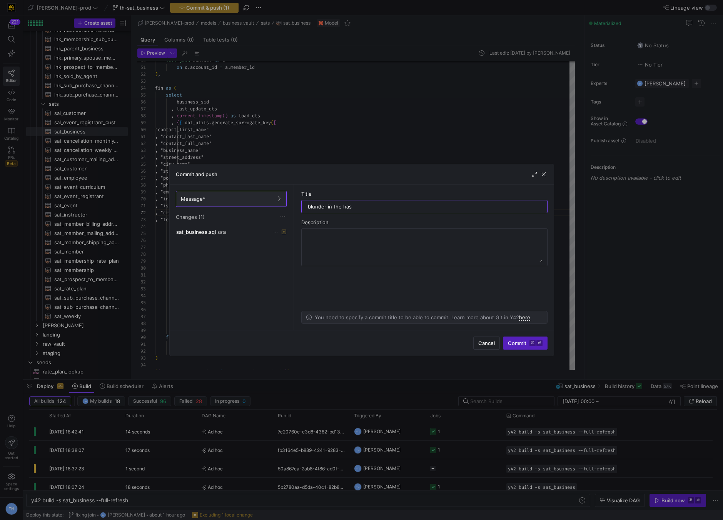
type input "blunder in the hash"
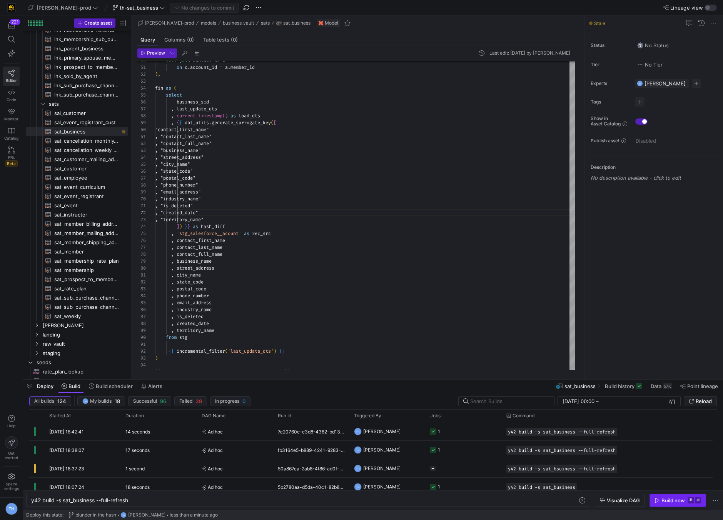
click at [661, 502] on div "Build now" at bounding box center [672, 500] width 23 height 6
click at [244, 428] on span "Ad hoc" at bounding box center [235, 432] width 67 height 18
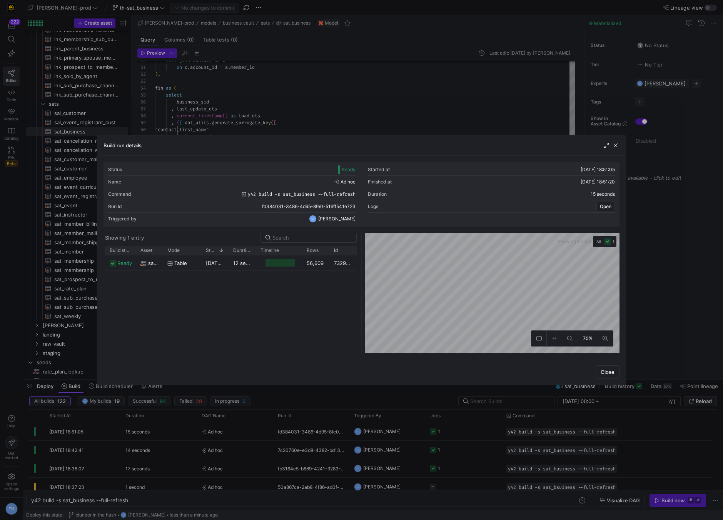
click at [382, 110] on div at bounding box center [361, 260] width 723 height 520
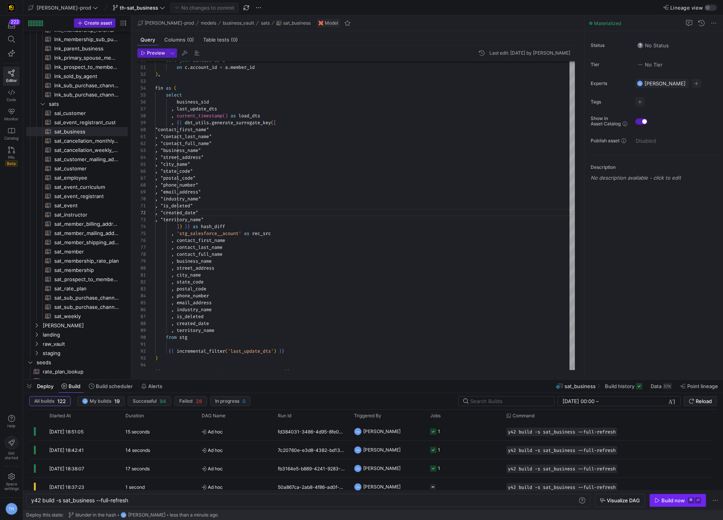
click at [661, 502] on div "Build now" at bounding box center [672, 500] width 23 height 6
drag, startPoint x: 151, startPoint y: 507, endPoint x: 147, endPoint y: 507, distance: 3.9
click at [147, 507] on y42-orchestration-inline-build "y42 build -s sat_business --full-refresh y42 build -s sat_business --full-refre…" at bounding box center [373, 500] width 700 height 20
click at [148, 504] on div "y42 build -s sat_business --full-refresh y42 build -s sat_business --full-refre…" at bounding box center [308, 500] width 564 height 13
drag, startPoint x: 150, startPoint y: 499, endPoint x: 98, endPoint y: 498, distance: 52.3
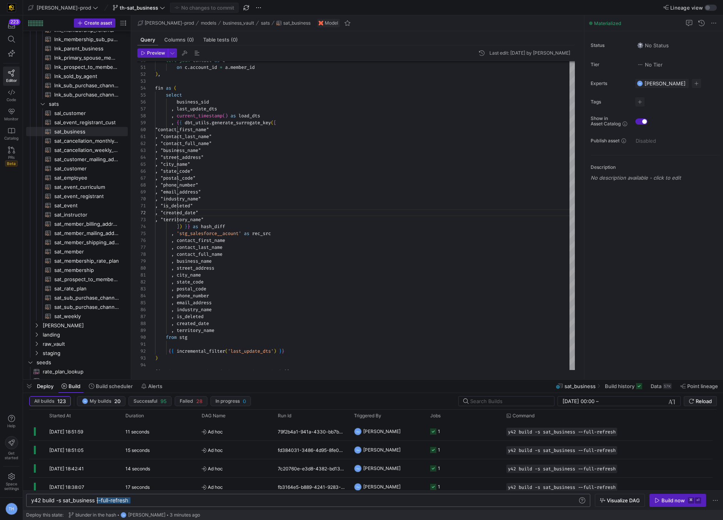
click at [98, 498] on div "y42 build -s sat_business --full-refresh" at bounding box center [304, 500] width 546 height 6
type textarea "y42 build -s sat_business"
click at [182, 448] on div "11 seconds" at bounding box center [159, 450] width 76 height 18
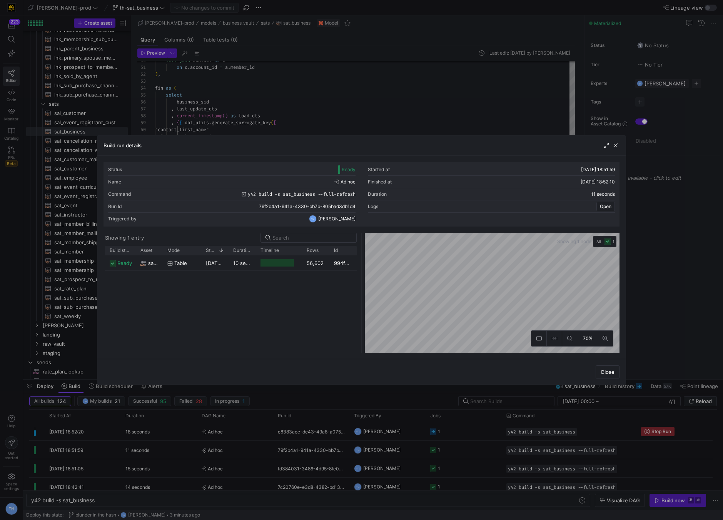
click at [296, 84] on div at bounding box center [361, 260] width 723 height 520
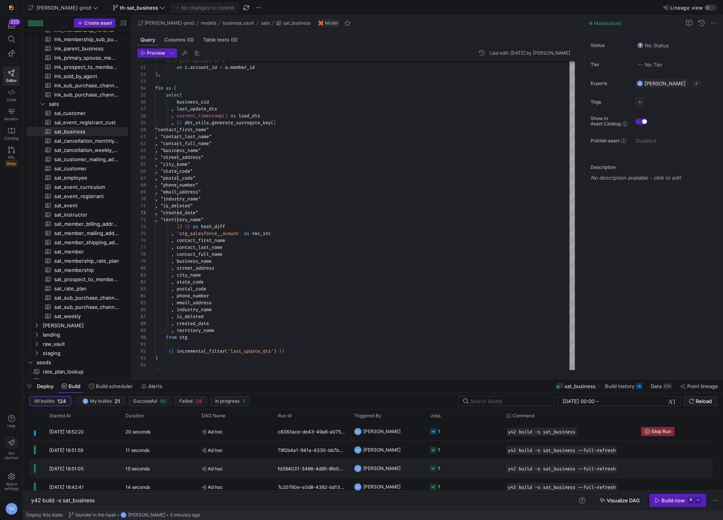
click at [451, 468] on y42-job-status-cell-renderer "1" at bounding box center [463, 468] width 67 height 17
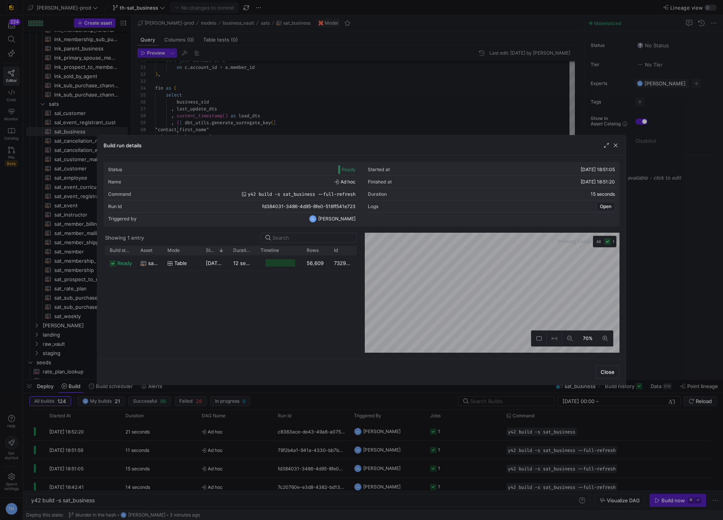
click at [398, 120] on div at bounding box center [361, 260] width 723 height 520
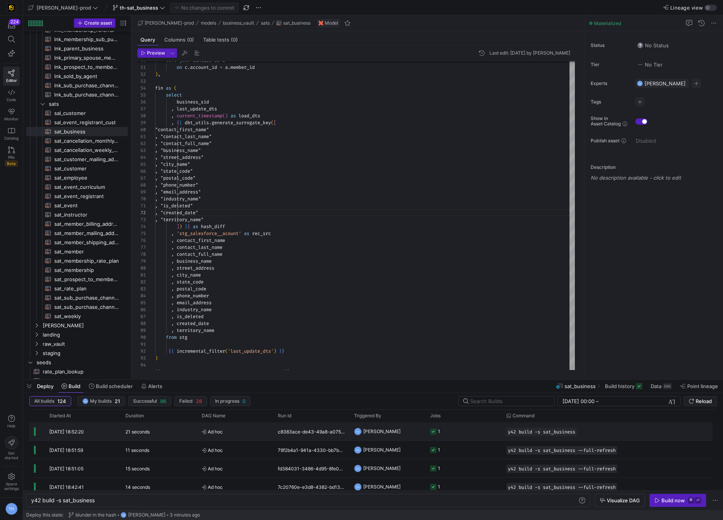
click at [483, 438] on y42-job-status-cell-renderer "1" at bounding box center [463, 431] width 67 height 17
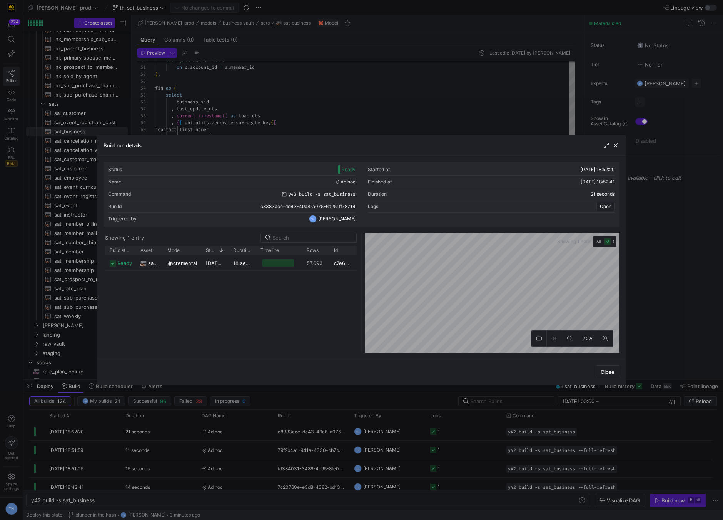
click at [423, 63] on div at bounding box center [361, 260] width 723 height 520
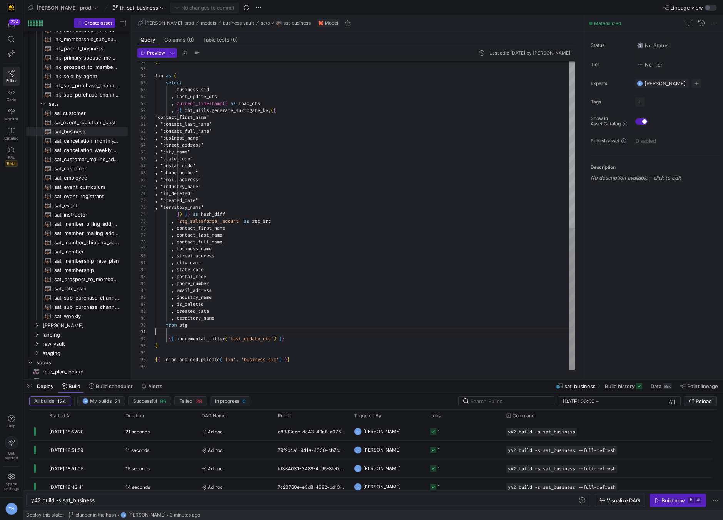
click at [300, 335] on div ") , fin as ( select business_sid , last_update_dts , current_timestamp ( ) as l…" at bounding box center [365, 34] width 420 height 671
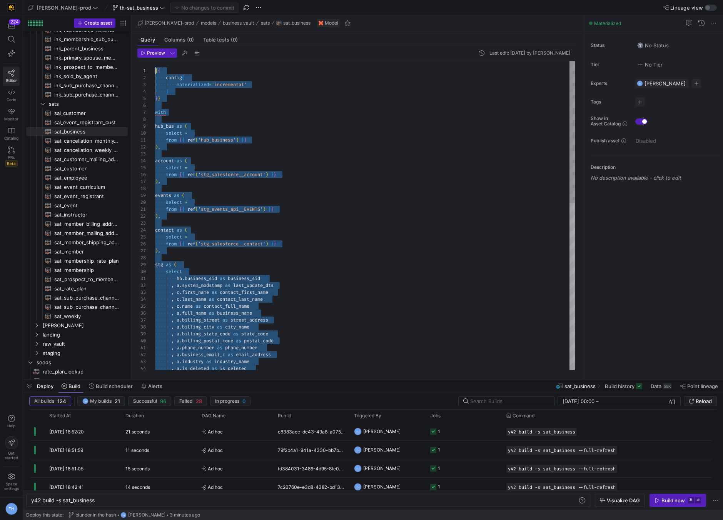
scroll to position [0, 0]
drag, startPoint x: 304, startPoint y: 358, endPoint x: 140, endPoint y: -33, distance: 423.7
click at [285, 184] on div ", a . full_name as business_name , a . billing_street as street_address , a . b…" at bounding box center [365, 396] width 420 height 671
type textarea "from {{ ref('hub_business') }} ), account as ( select * from {{ ref('stg_salesf…"
click at [285, 184] on div ", a . full_name as business_name , a . billing_street as street_address , a . b…" at bounding box center [365, 396] width 420 height 671
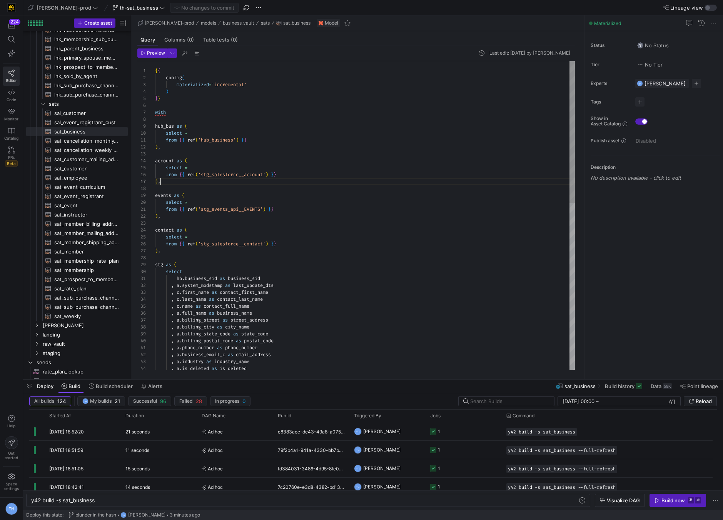
scroll to position [42, 5]
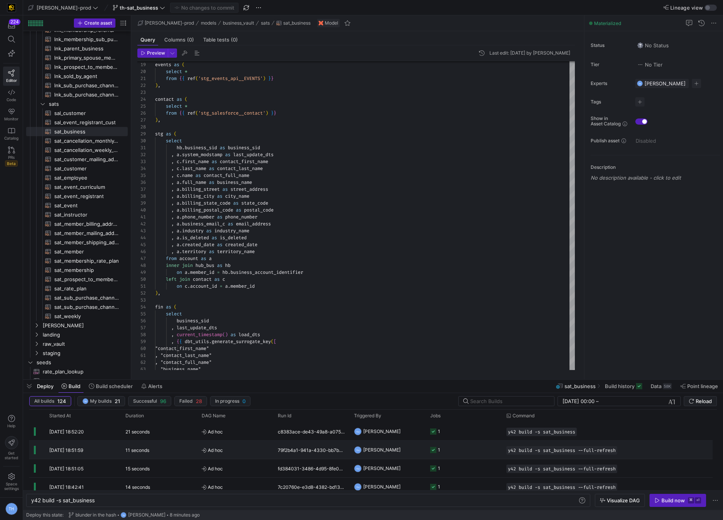
click at [453, 449] on y42-job-status-cell-renderer "1" at bounding box center [463, 449] width 67 height 17
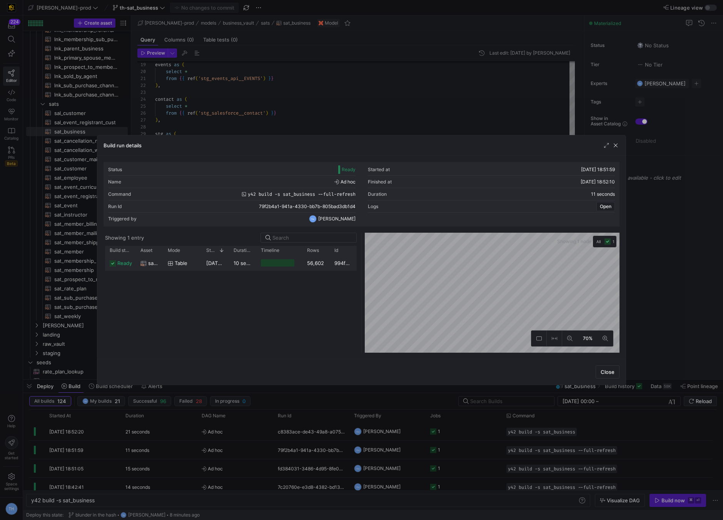
click at [301, 266] on div at bounding box center [279, 262] width 46 height 15
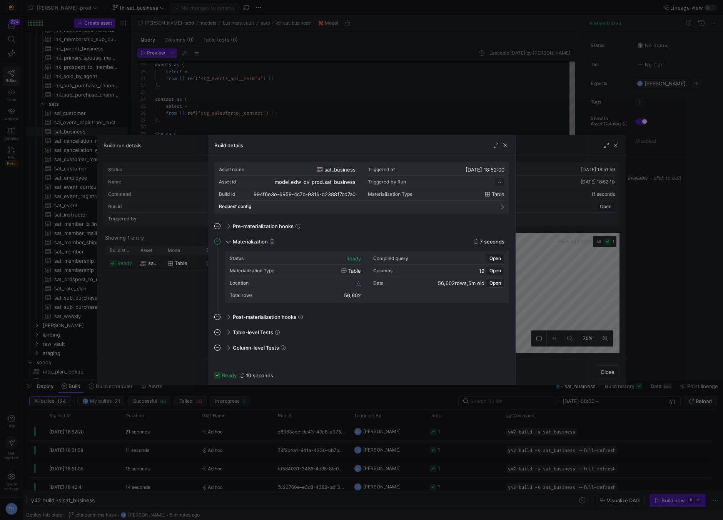
scroll to position [69, 0]
click at [331, 282] on span "994f6e3e_6959_4c7b_9316_d238817cd7a0" at bounding box center [309, 282] width 92 height 5
